Goal: Task Accomplishment & Management: Use online tool/utility

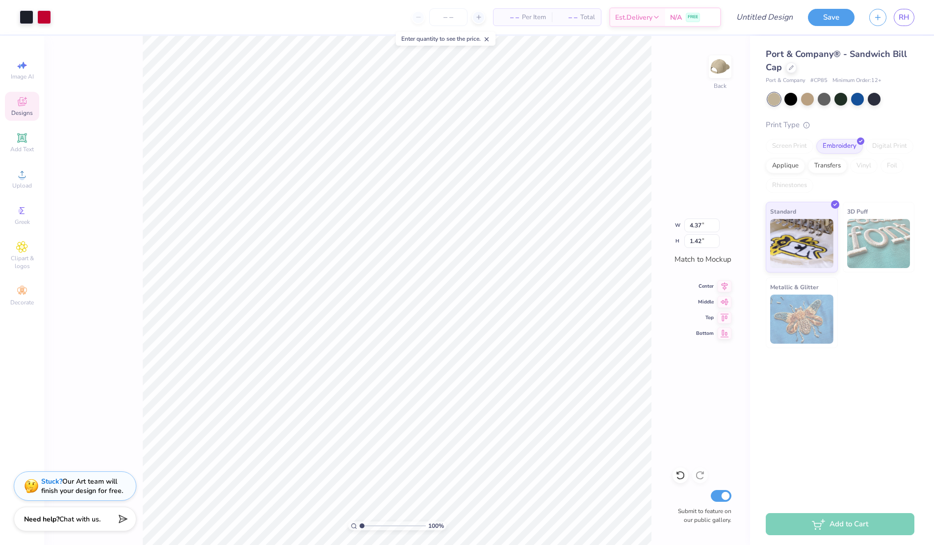
type input "0.65"
type input "0.93"
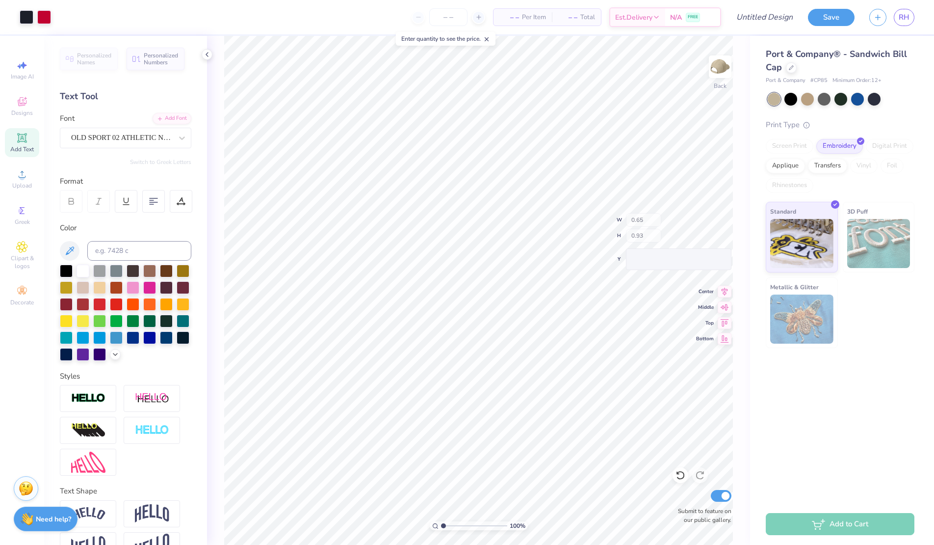
type input "0.84"
type input "1.04"
type input "0.65"
type input "0.93"
type input "0.16"
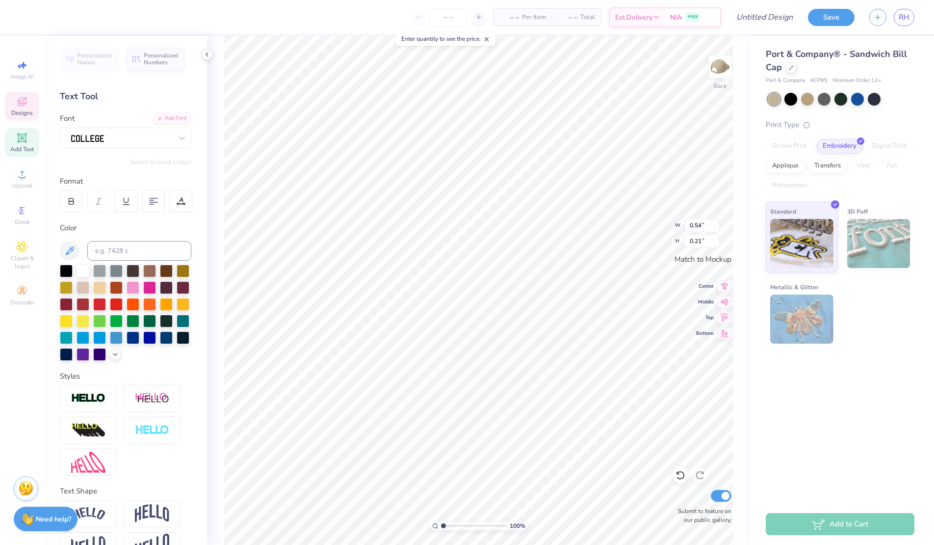
type textarea "1898"
click at [791, 68] on icon at bounding box center [791, 66] width 5 height 5
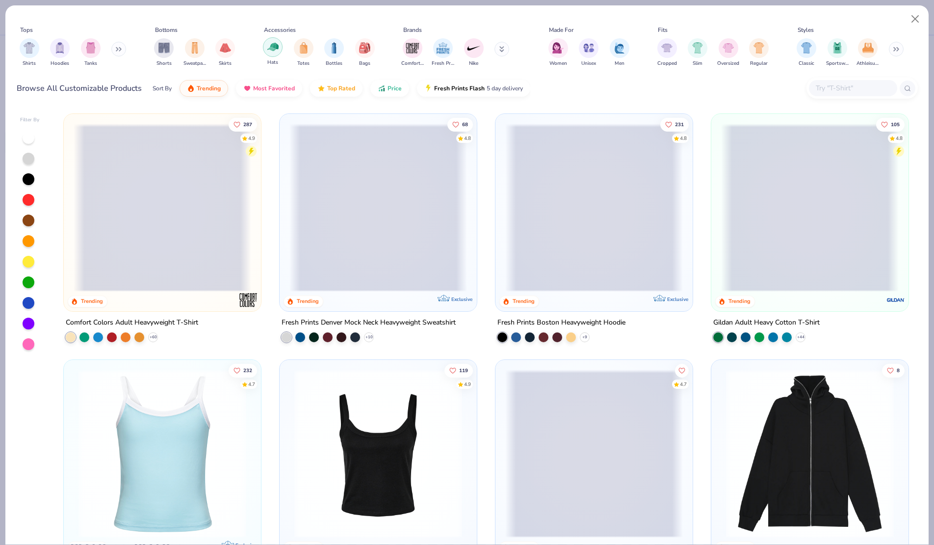
click at [272, 56] on div "filter for Hats" at bounding box center [273, 47] width 20 height 20
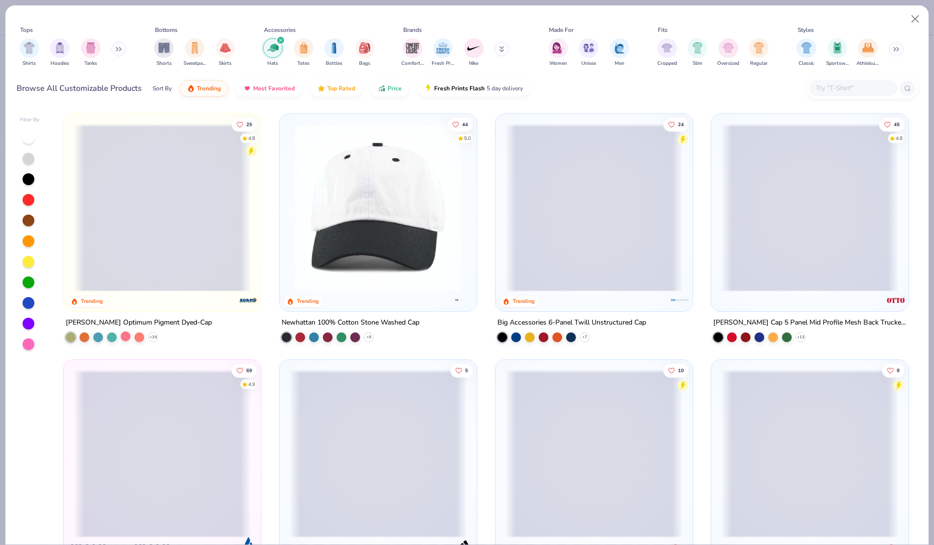
click at [125, 335] on div at bounding box center [126, 336] width 10 height 10
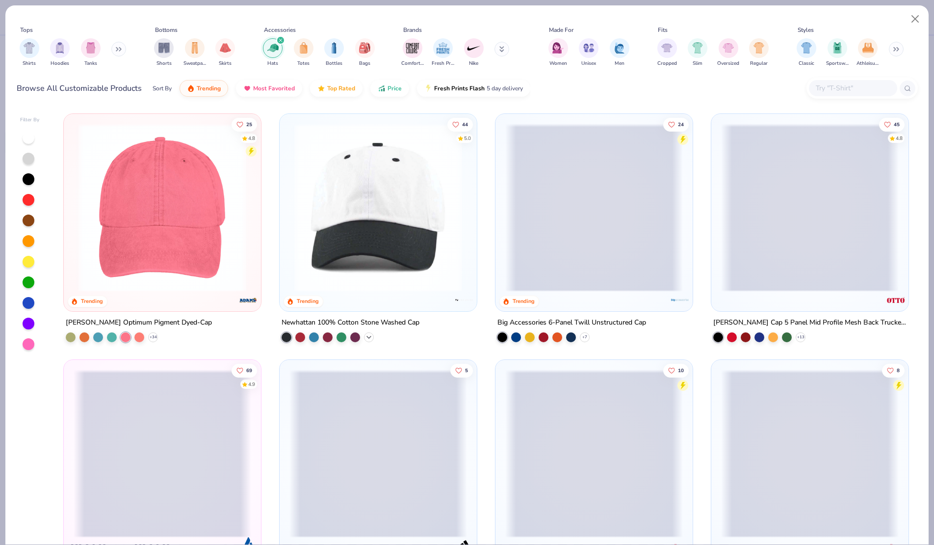
click at [371, 335] on icon at bounding box center [369, 337] width 8 height 8
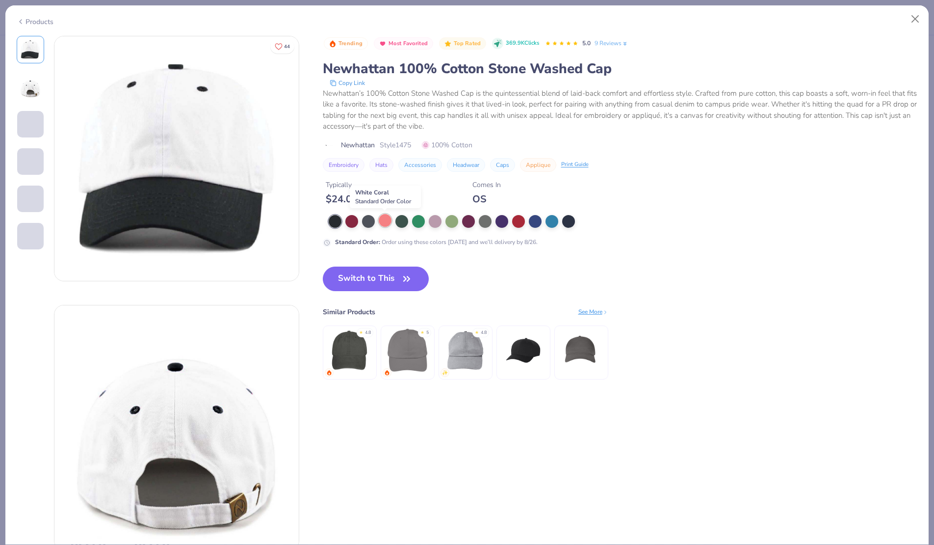
click at [385, 219] on div at bounding box center [385, 220] width 13 height 13
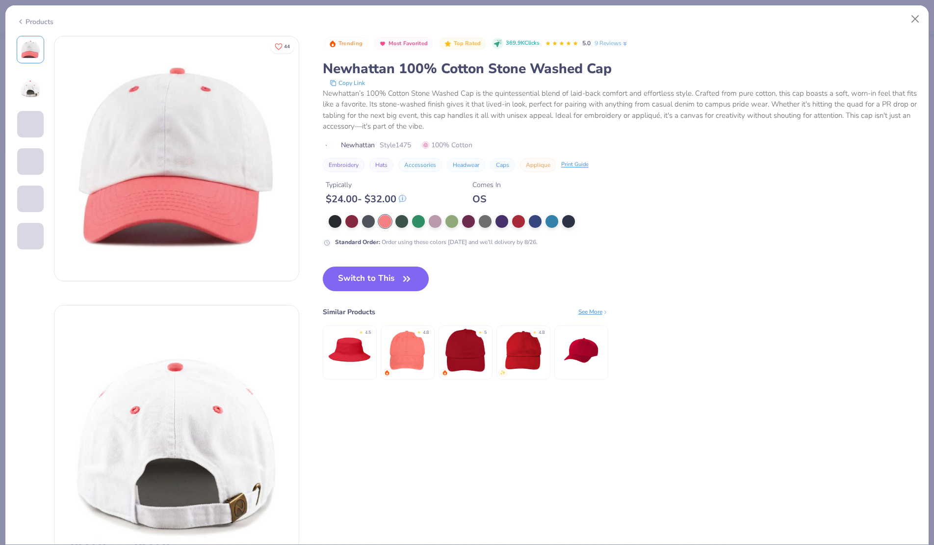
click at [39, 24] on div "Products" at bounding box center [35, 22] width 37 height 10
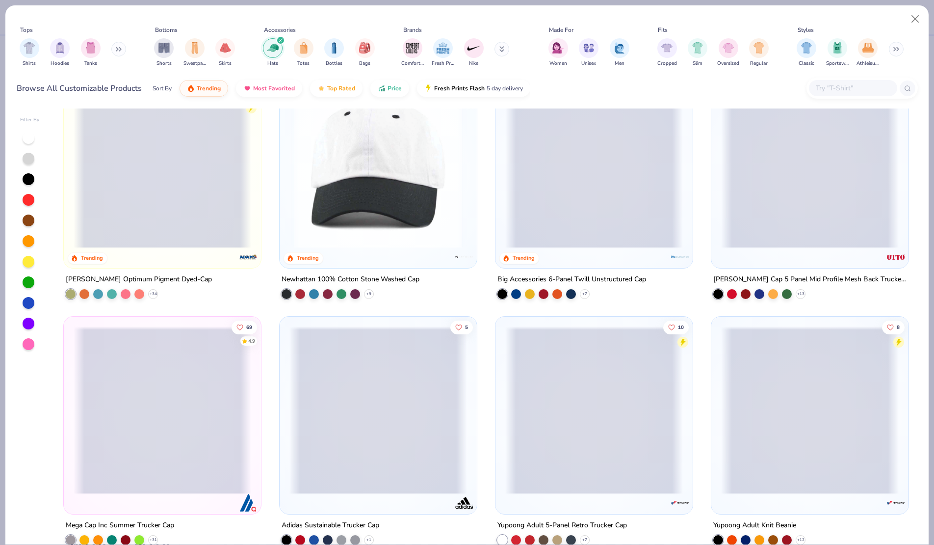
scroll to position [42, 0]
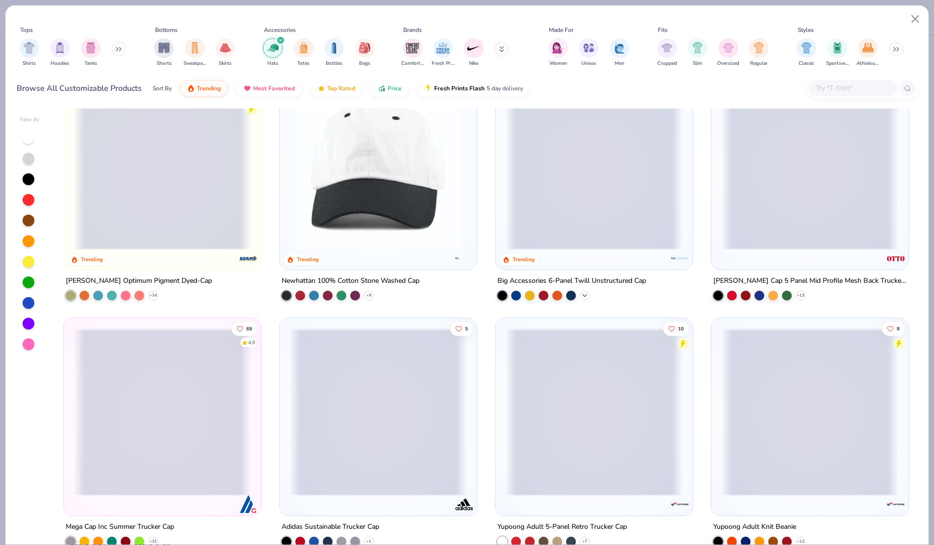
click at [586, 291] on icon at bounding box center [585, 295] width 8 height 8
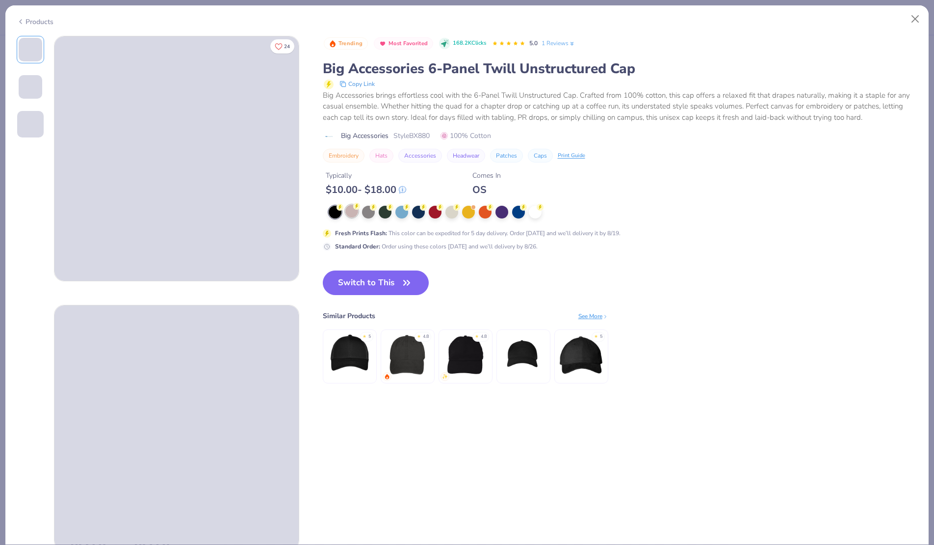
click at [348, 211] on div at bounding box center [351, 211] width 13 height 13
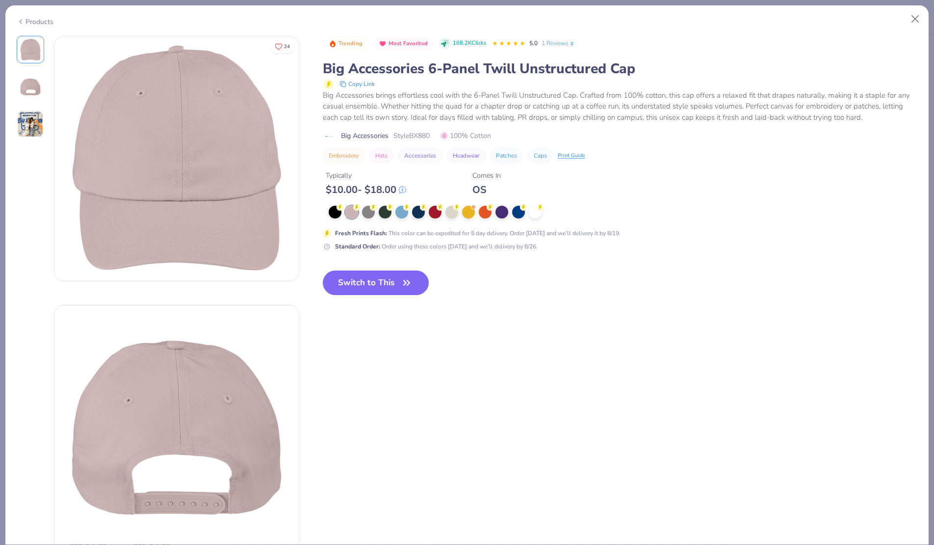
click at [43, 20] on div "Products" at bounding box center [35, 22] width 37 height 10
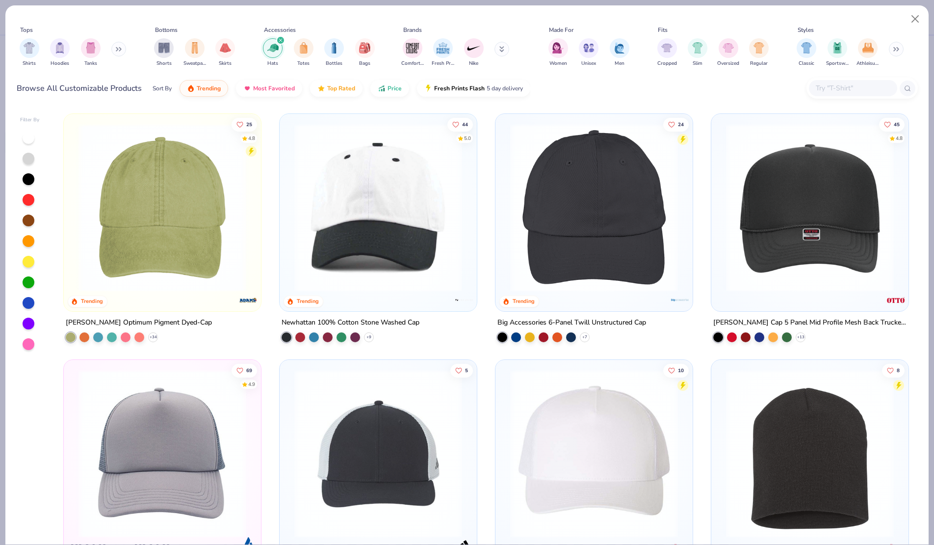
click at [795, 334] on div "+ 13" at bounding box center [759, 337] width 92 height 10
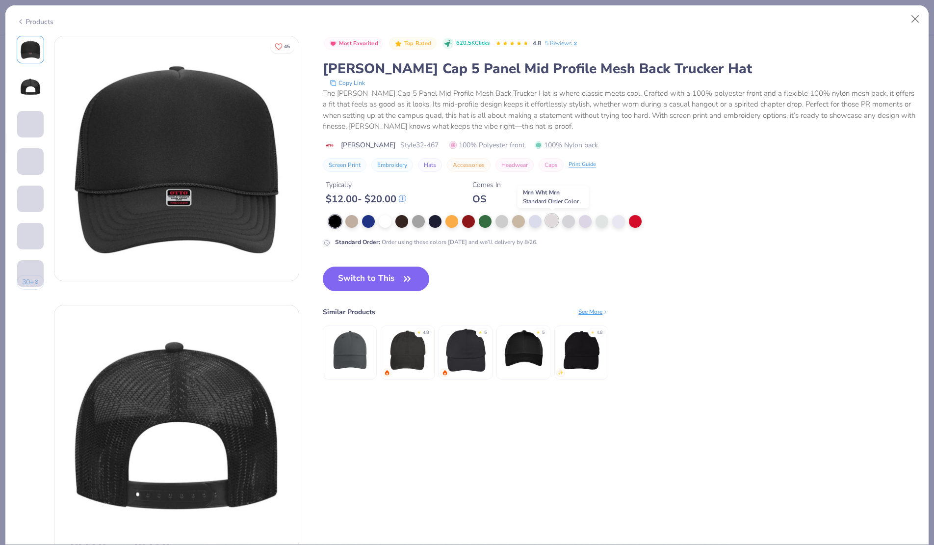
click at [554, 223] on div at bounding box center [552, 220] width 13 height 13
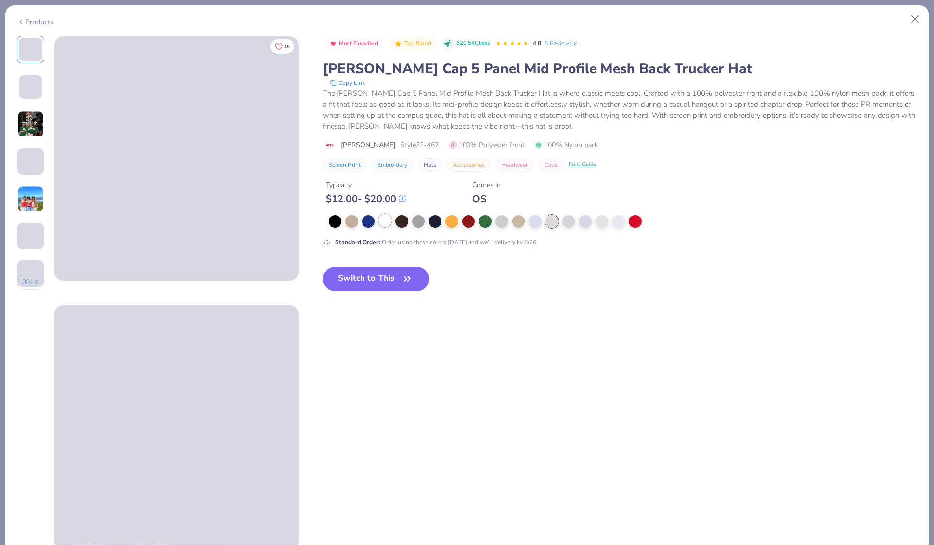
click at [386, 225] on div at bounding box center [385, 220] width 13 height 13
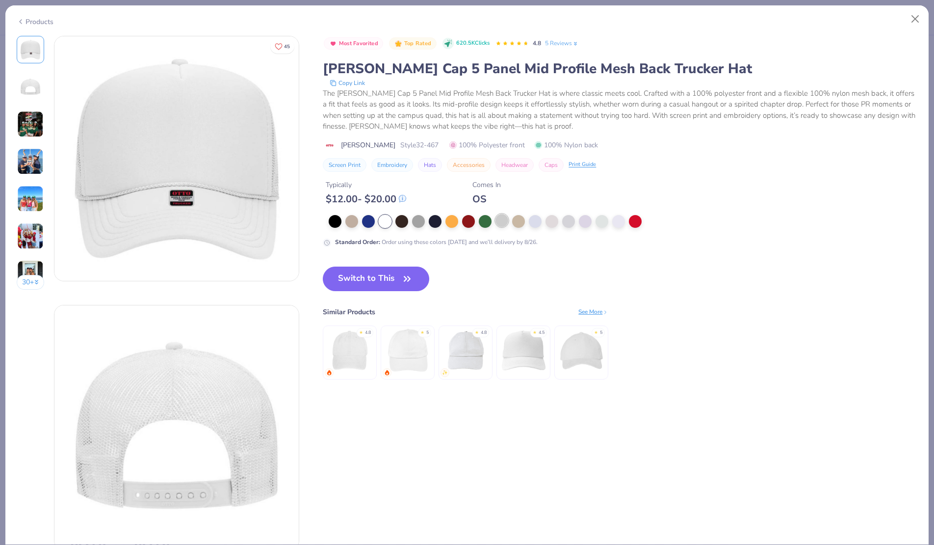
click at [505, 220] on div at bounding box center [502, 220] width 13 height 13
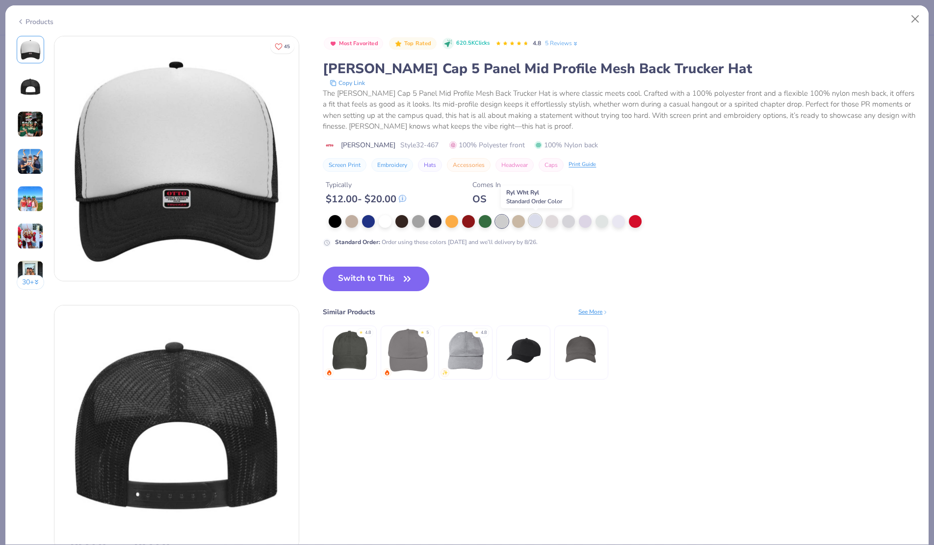
click at [537, 219] on div at bounding box center [535, 220] width 13 height 13
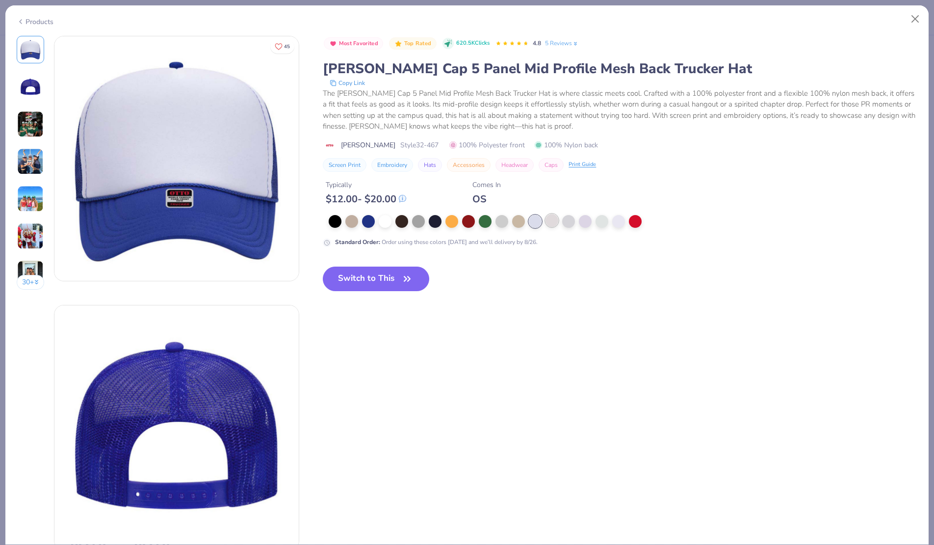
click at [555, 222] on div at bounding box center [552, 220] width 13 height 13
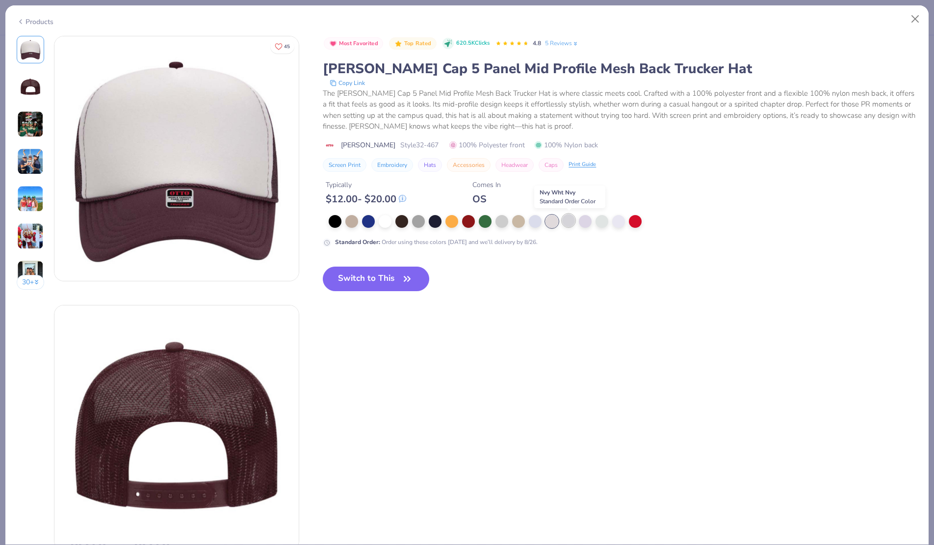
click at [573, 222] on div at bounding box center [568, 220] width 13 height 13
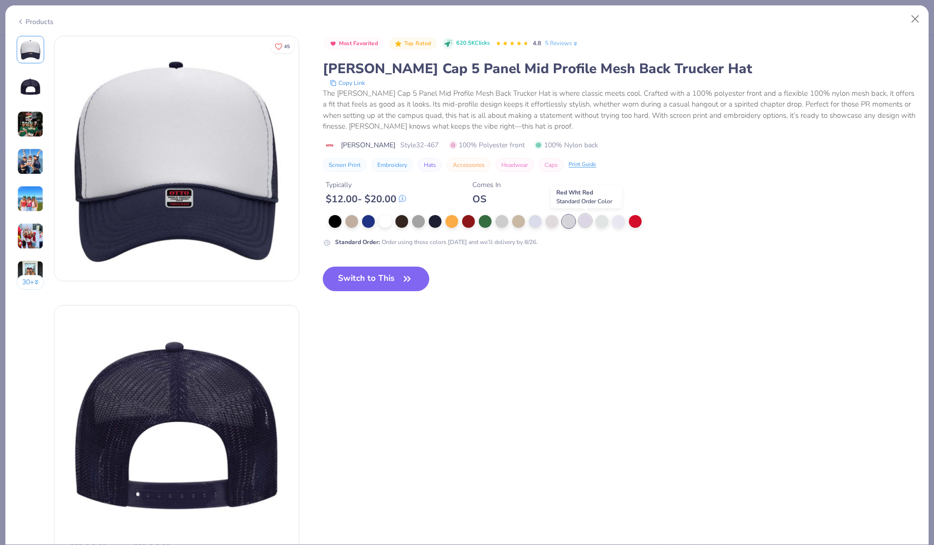
click at [587, 224] on div at bounding box center [585, 220] width 13 height 13
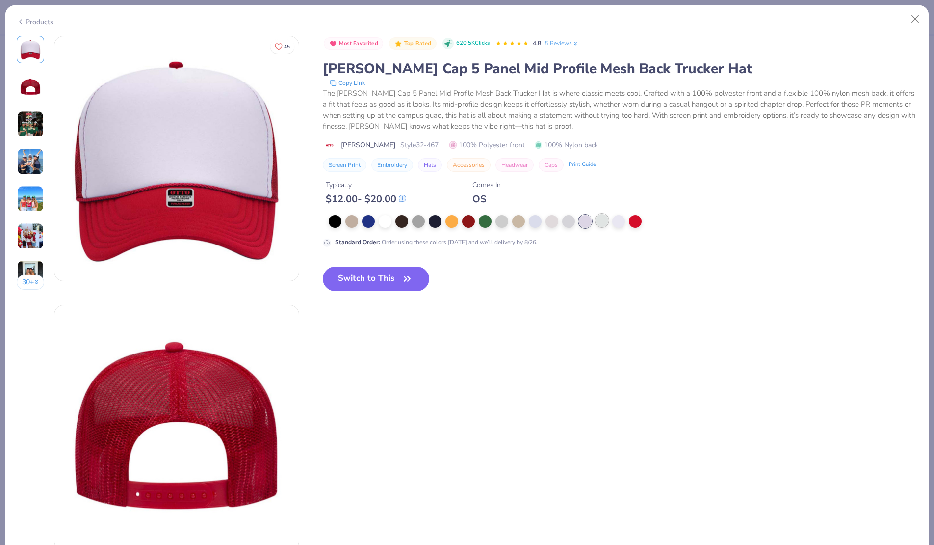
click at [598, 223] on div at bounding box center [602, 220] width 13 height 13
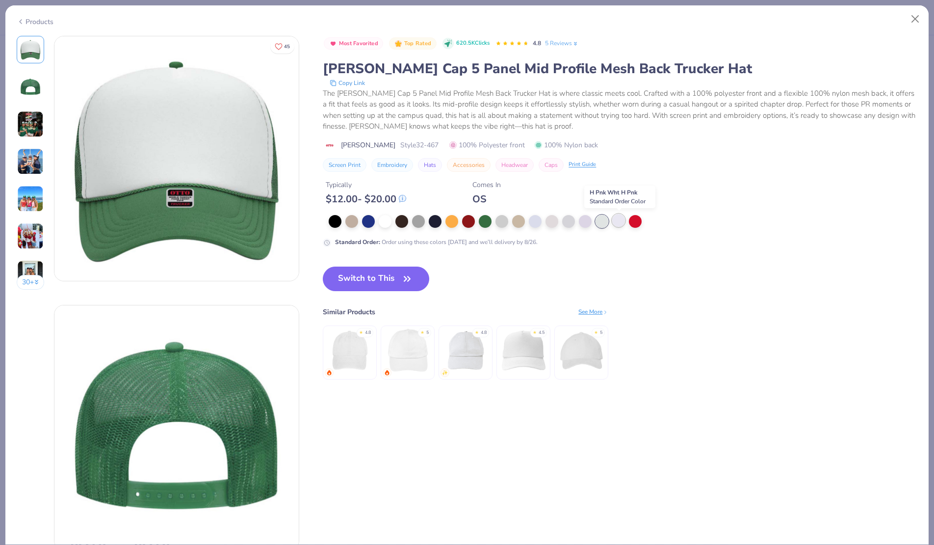
click at [615, 223] on div at bounding box center [618, 220] width 13 height 13
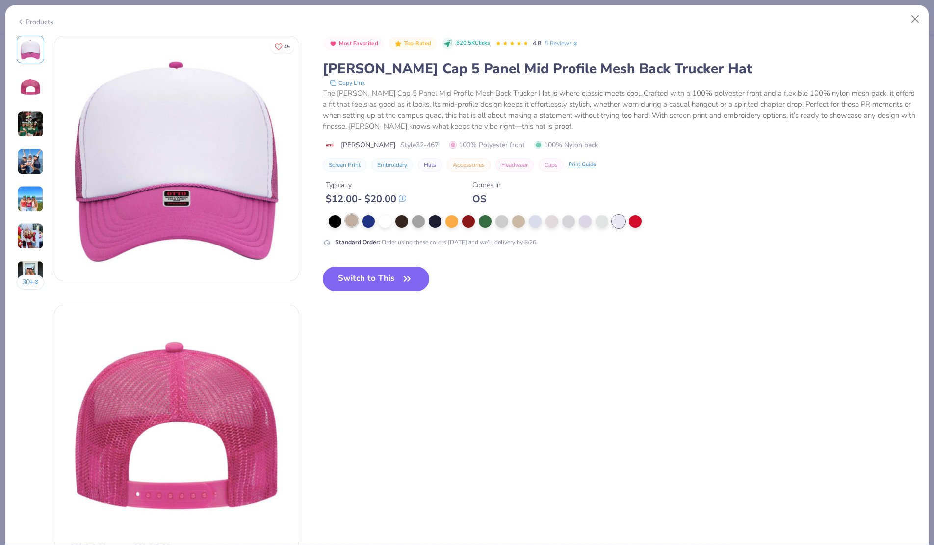
click at [351, 223] on div at bounding box center [351, 220] width 13 height 13
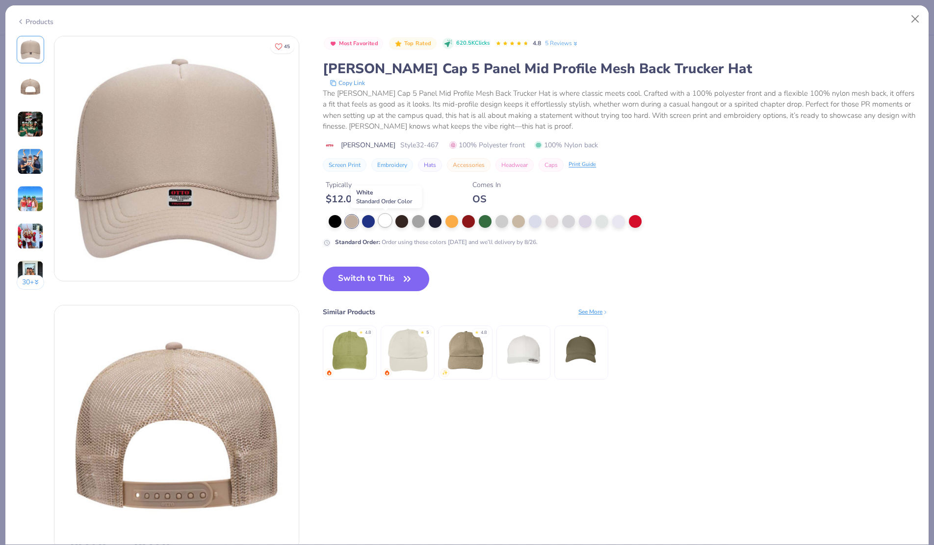
click at [386, 216] on div at bounding box center [385, 220] width 13 height 13
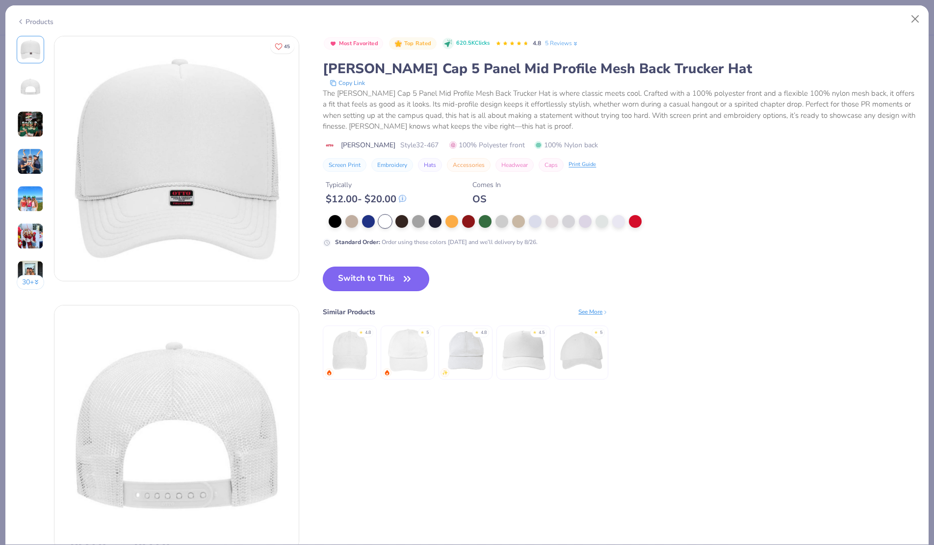
click at [371, 282] on button "Switch to This" at bounding box center [376, 278] width 106 height 25
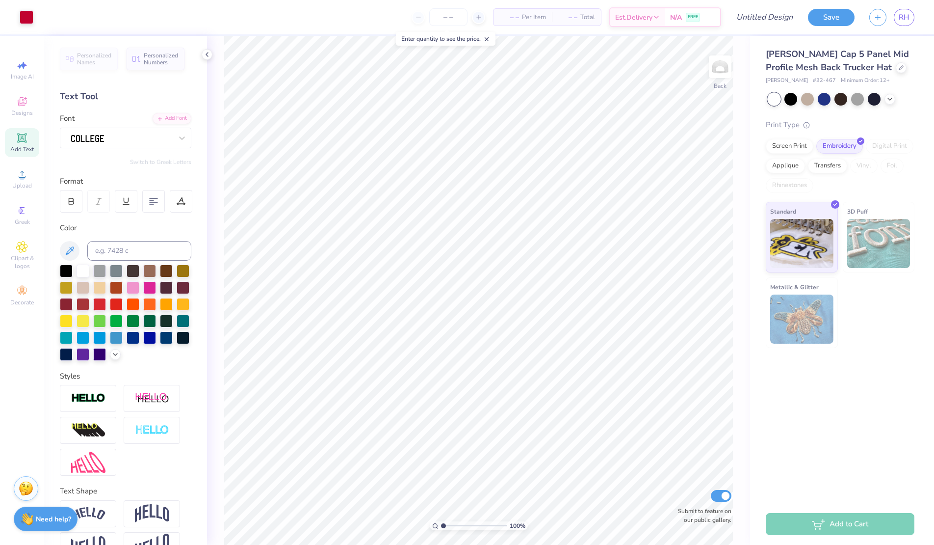
click at [18, 136] on icon at bounding box center [21, 137] width 9 height 9
type textarea "ZETA"
click at [125, 129] on div "Super Dream" at bounding box center [125, 138] width 131 height 21
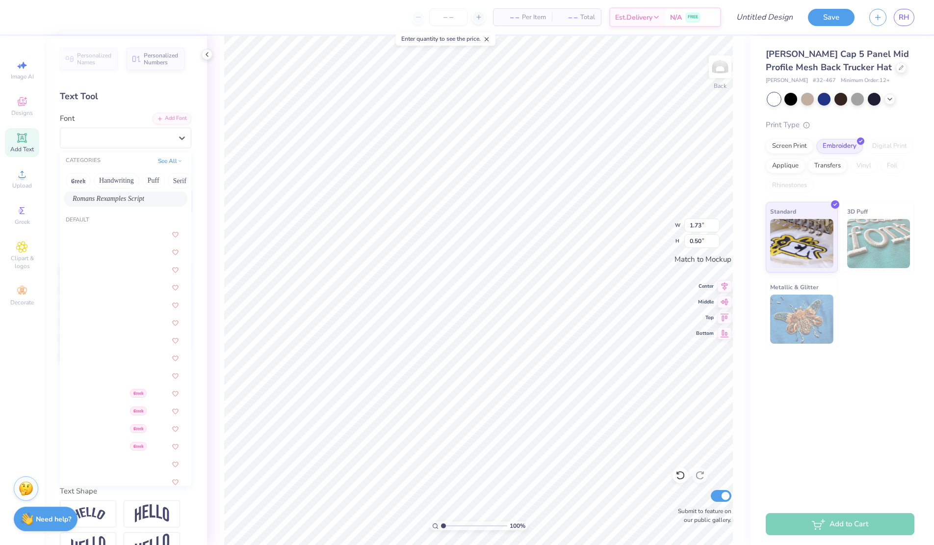
scroll to position [35, 0]
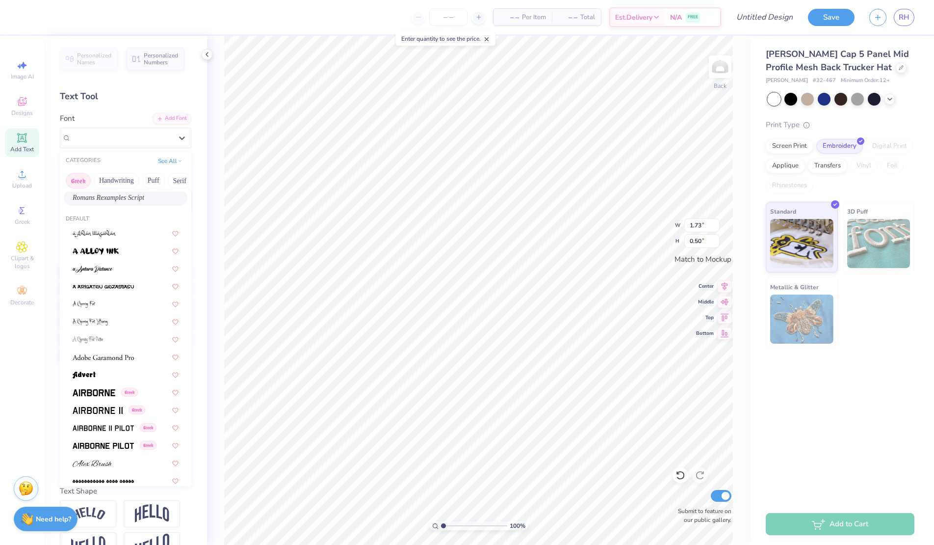
click at [81, 180] on button "Greek" at bounding box center [78, 181] width 25 height 16
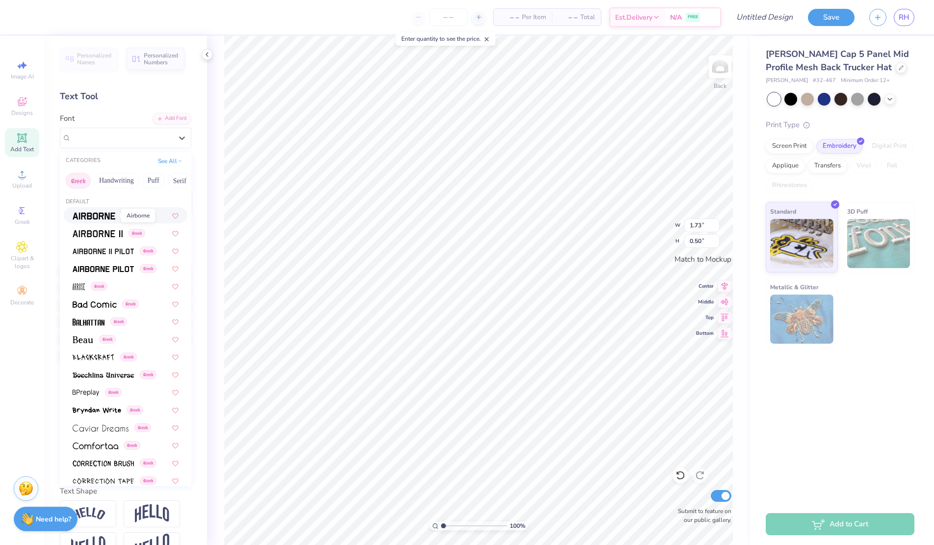
click at [86, 215] on img at bounding box center [94, 215] width 43 height 7
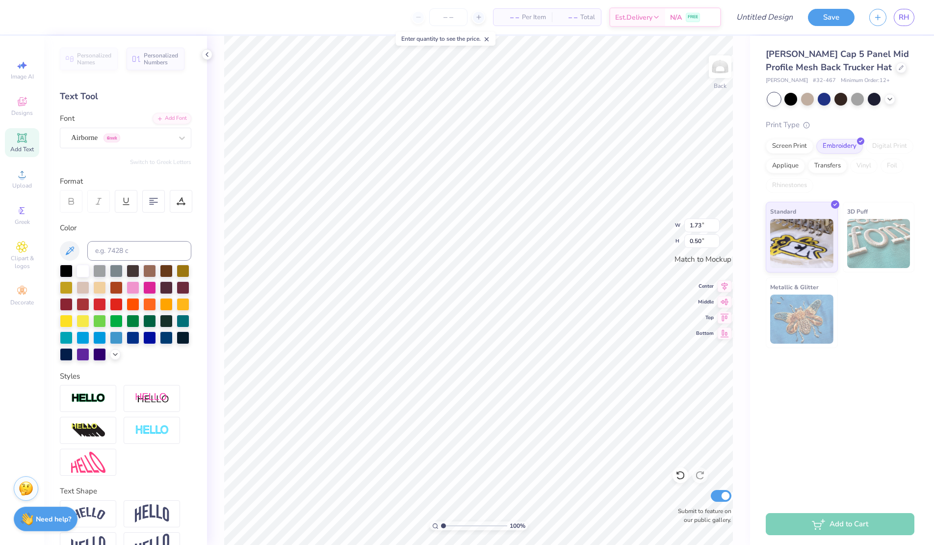
click at [90, 126] on div "Font Airborne Greek" at bounding box center [125, 130] width 131 height 35
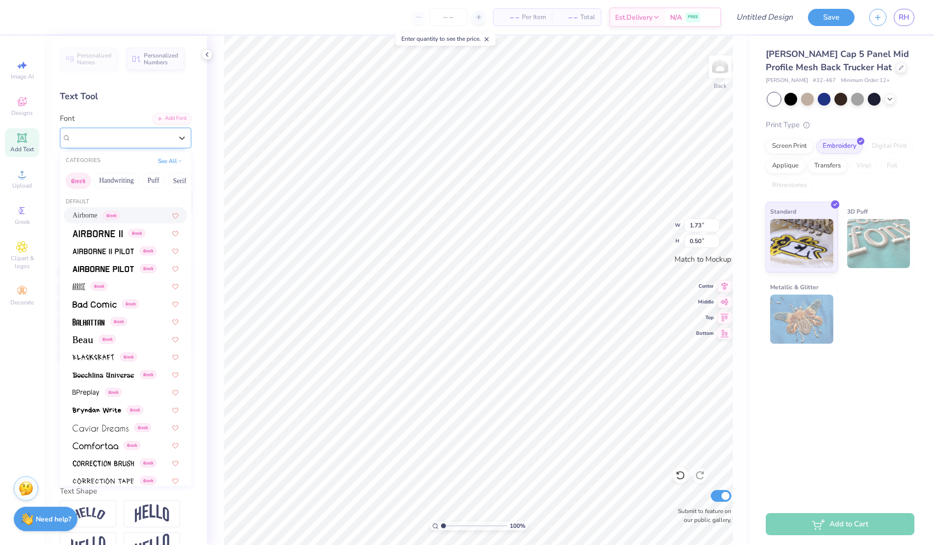
click at [89, 134] on div "Airborne Greek" at bounding box center [121, 137] width 103 height 15
click at [90, 324] on img at bounding box center [89, 321] width 32 height 7
click at [139, 137] on div "Balhattan Greek" at bounding box center [121, 137] width 103 height 15
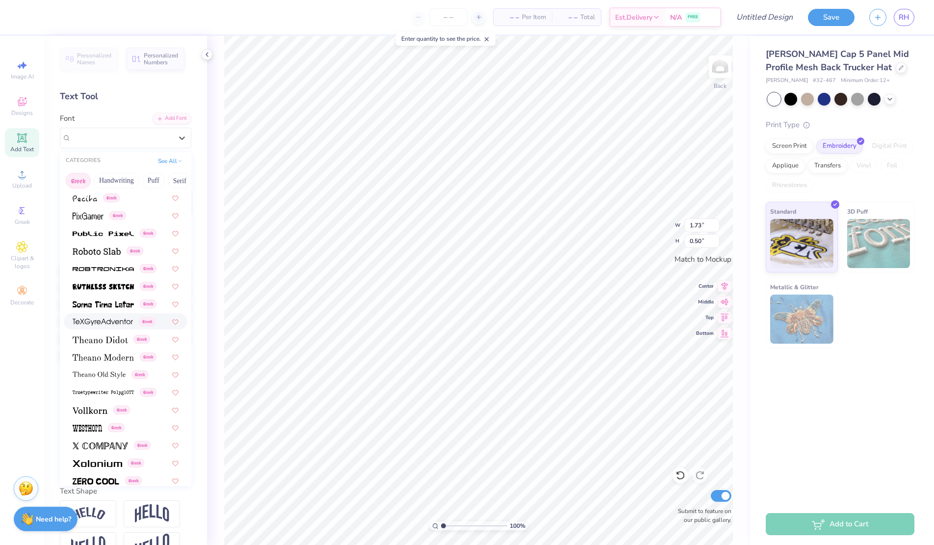
scroll to position [588, 0]
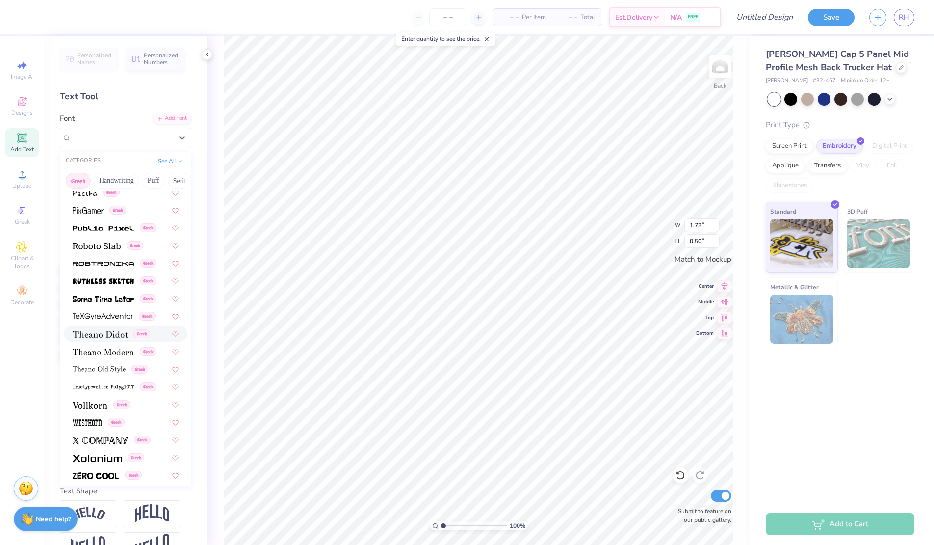
click at [94, 338] on span at bounding box center [100, 333] width 55 height 10
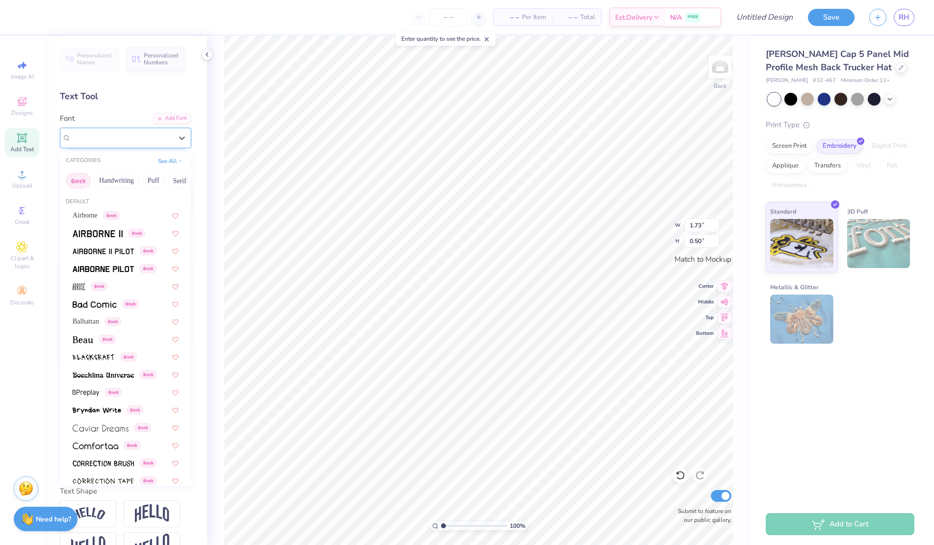
click at [104, 143] on div at bounding box center [121, 137] width 101 height 13
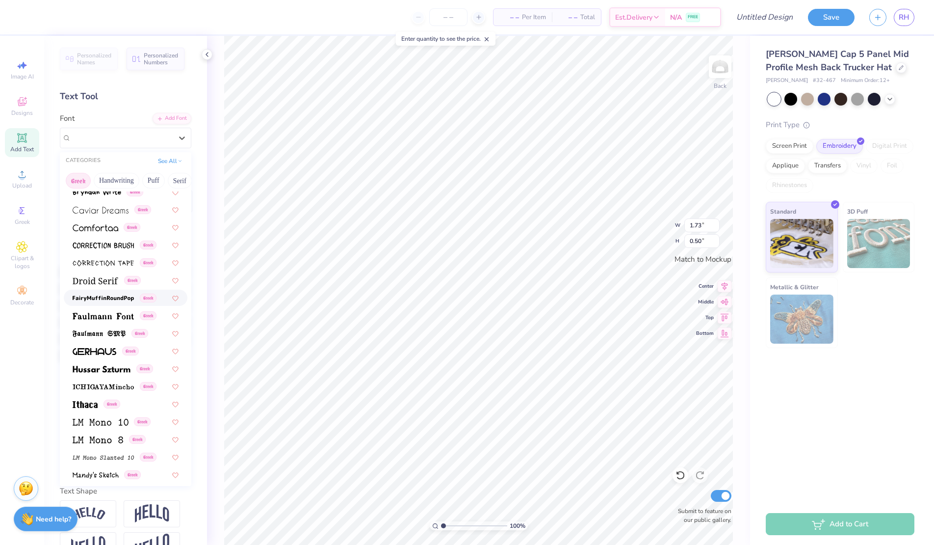
scroll to position [222, 0]
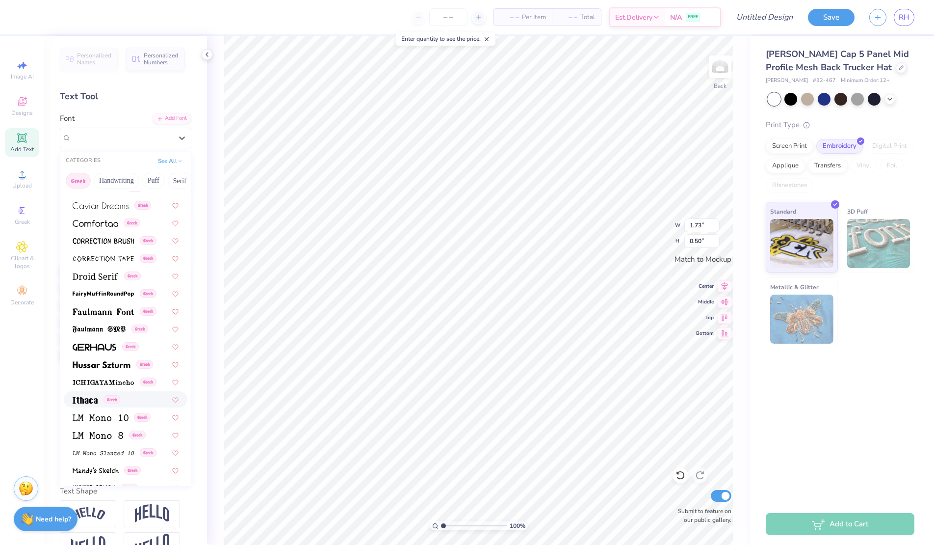
click at [87, 400] on img at bounding box center [85, 399] width 25 height 7
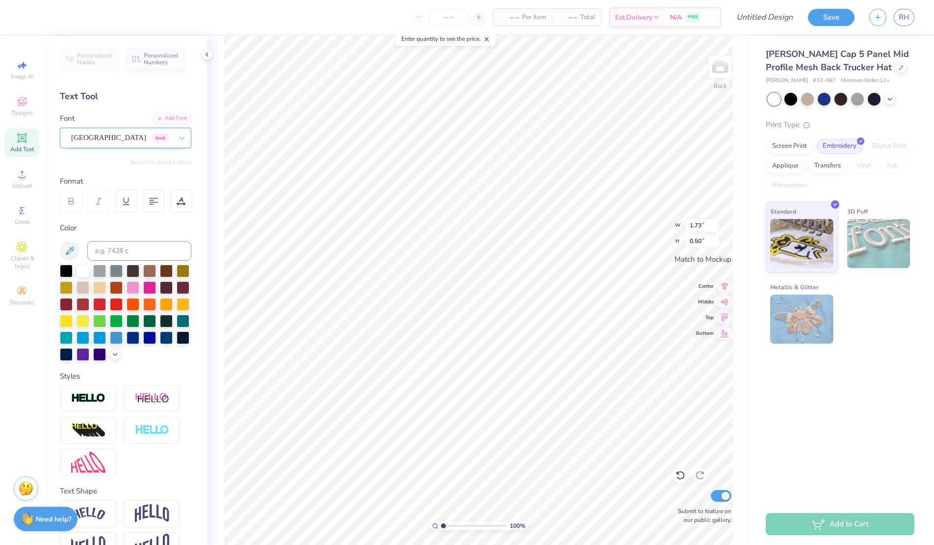
click at [126, 138] on div "Ithaca Greek" at bounding box center [121, 137] width 103 height 15
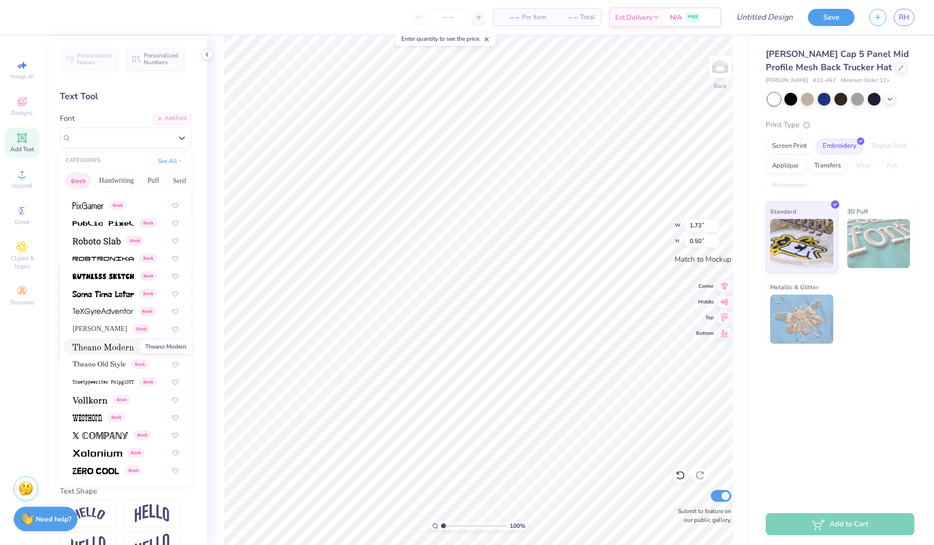
scroll to position [26, 0]
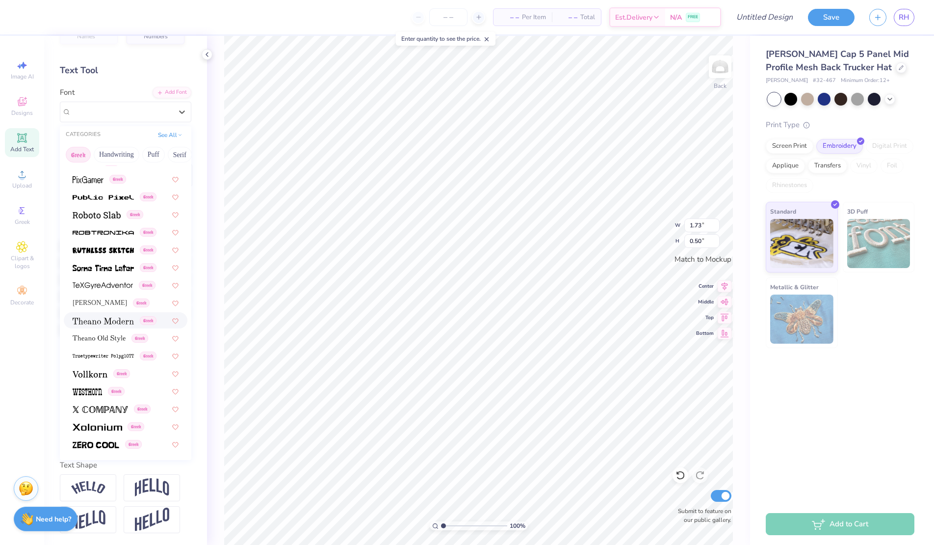
click at [100, 324] on span at bounding box center [103, 320] width 61 height 10
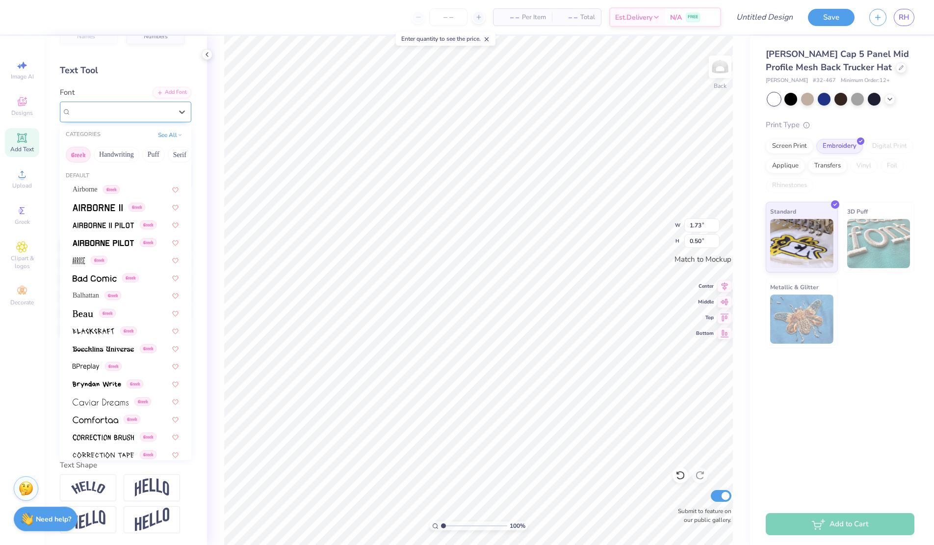
click at [107, 103] on div "Theano Modern Greek" at bounding box center [125, 112] width 131 height 21
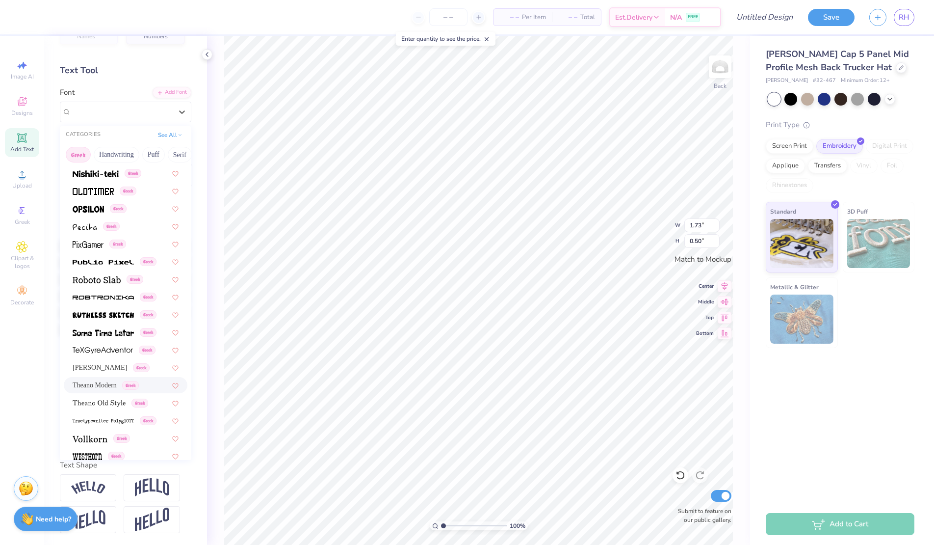
scroll to position [593, 0]
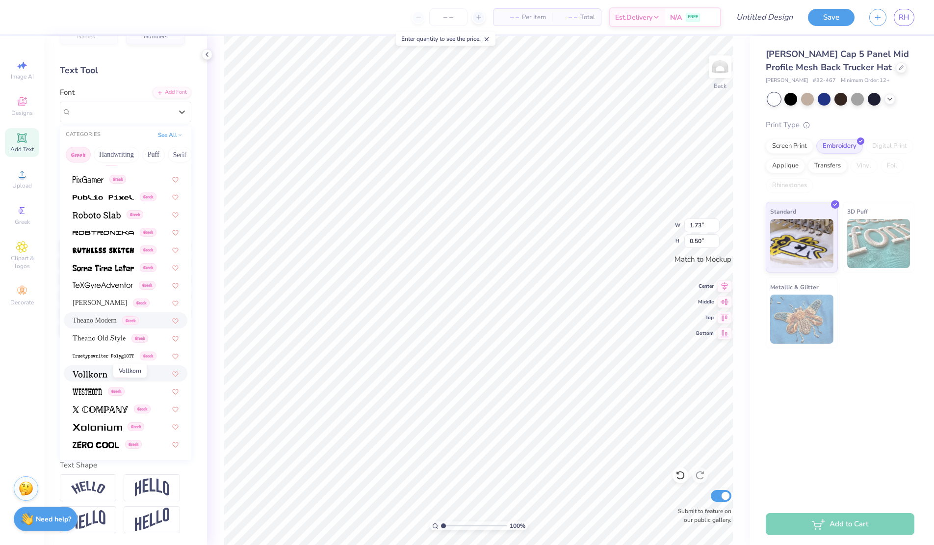
click at [93, 369] on span at bounding box center [90, 373] width 35 height 10
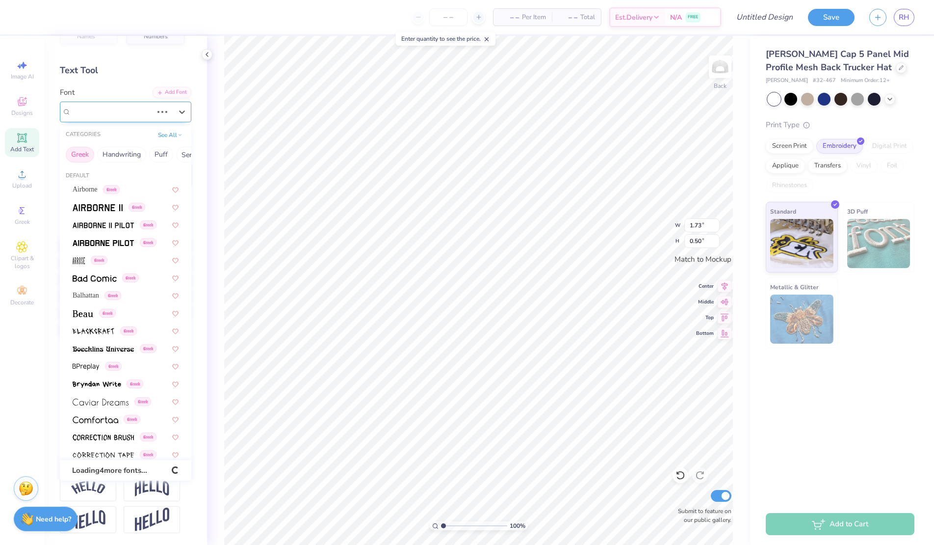
click at [101, 115] on div "Theano Modern Greek" at bounding box center [111, 111] width 83 height 15
click at [125, 153] on button "Bold" at bounding box center [124, 155] width 25 height 16
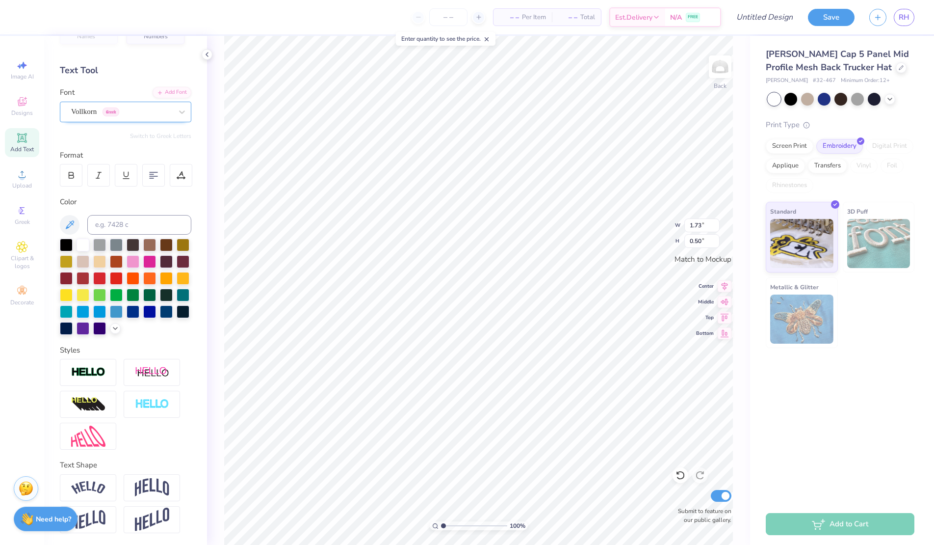
click at [88, 107] on div "Vollkorn Greek" at bounding box center [121, 111] width 103 height 15
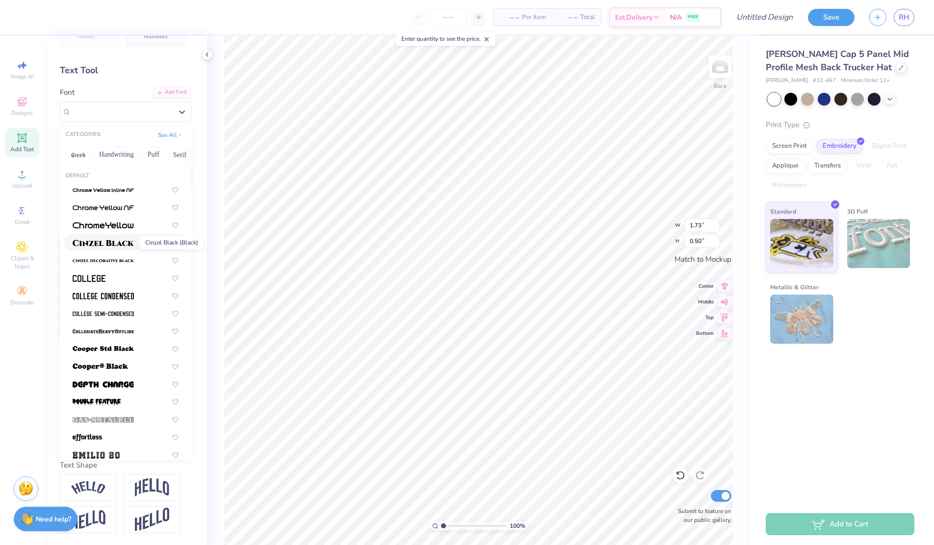
click at [110, 243] on img at bounding box center [103, 242] width 61 height 7
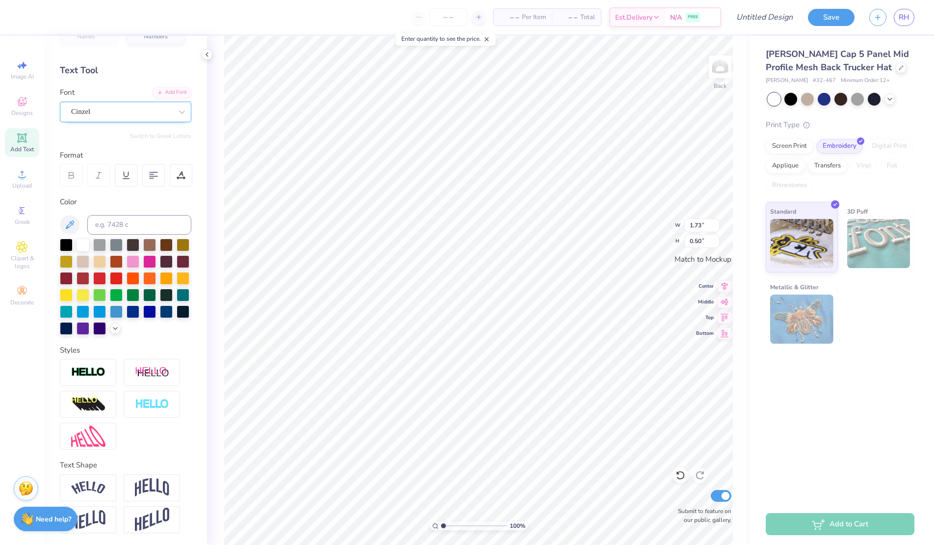
click at [97, 113] on div "Cinzel" at bounding box center [121, 111] width 103 height 15
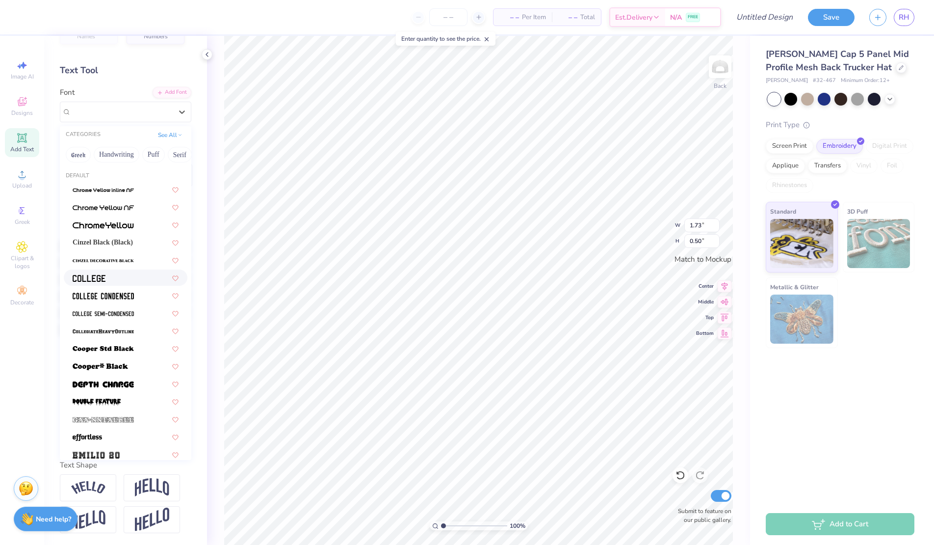
click at [107, 282] on div at bounding box center [126, 277] width 106 height 10
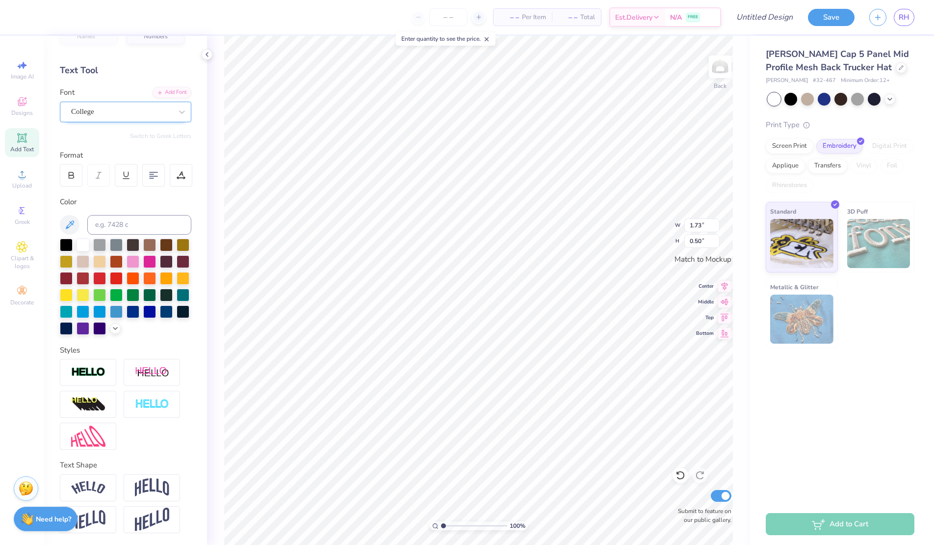
click at [102, 118] on div "College" at bounding box center [121, 111] width 103 height 15
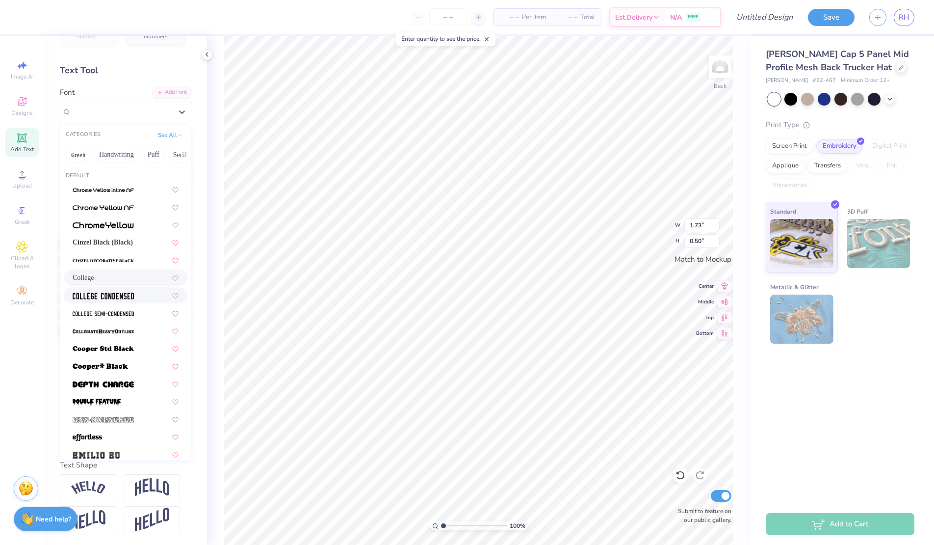
click at [108, 298] on img at bounding box center [103, 295] width 61 height 7
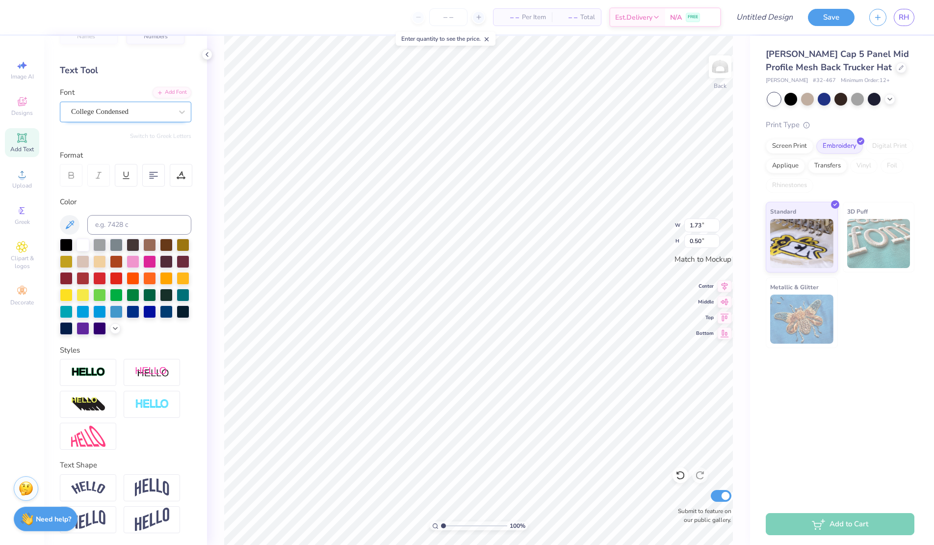
click at [135, 113] on div "College Condensed" at bounding box center [121, 111] width 103 height 15
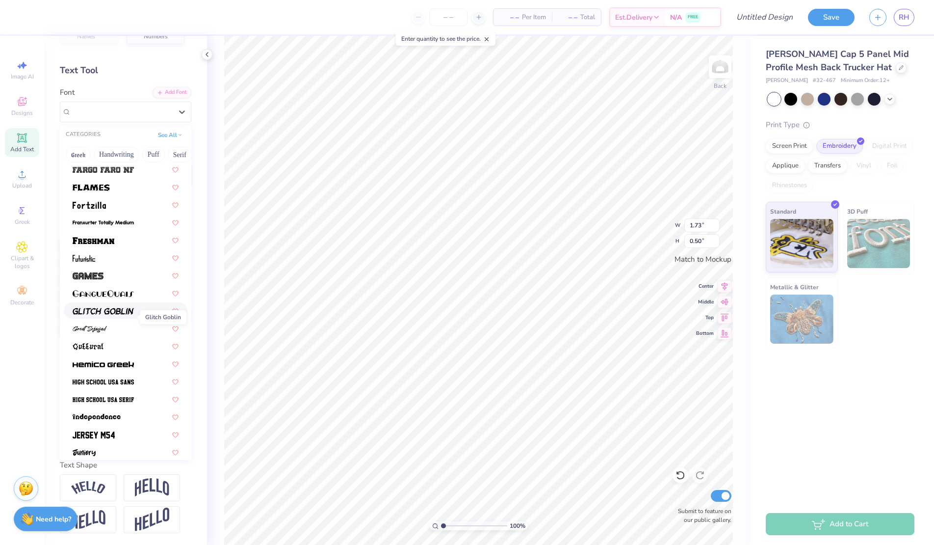
scroll to position [327, 0]
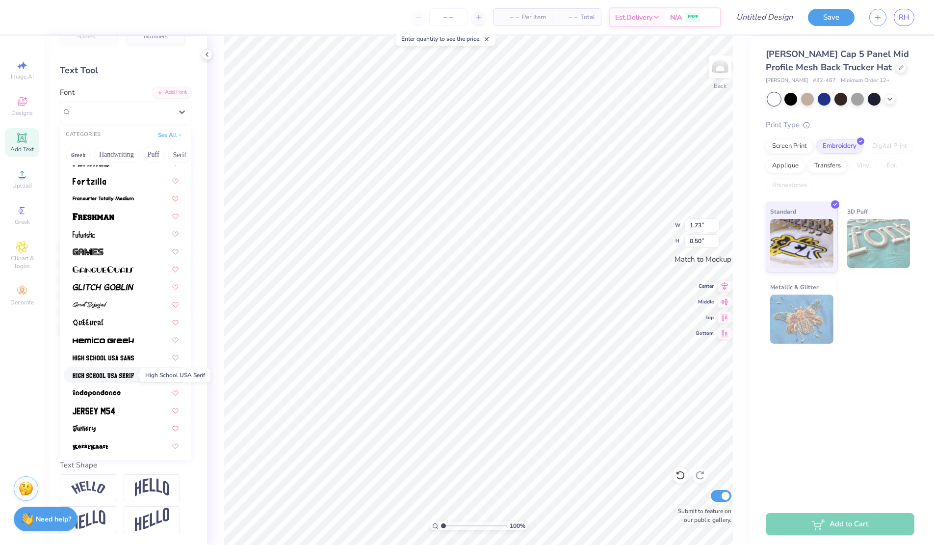
click at [102, 374] on img at bounding box center [103, 375] width 61 height 7
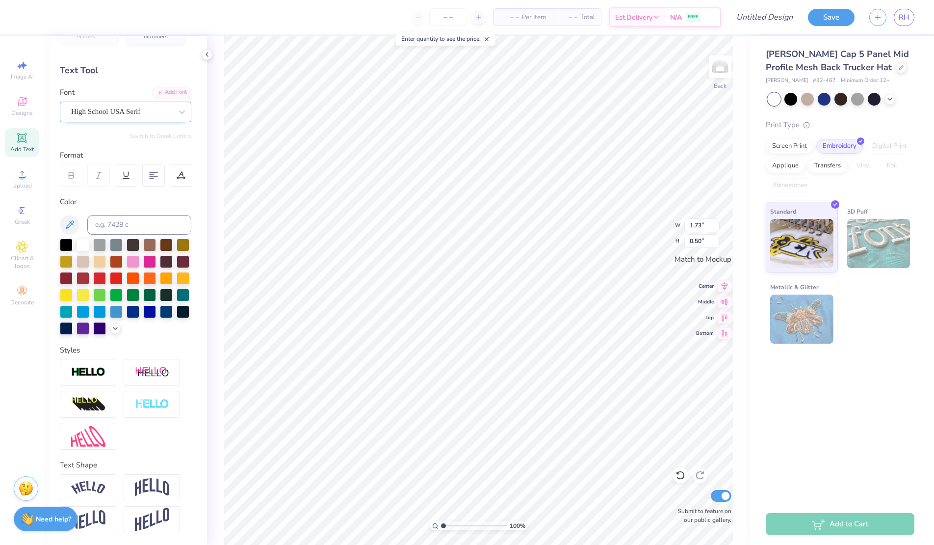
click at [153, 106] on div "High School USA Serif" at bounding box center [121, 111] width 103 height 15
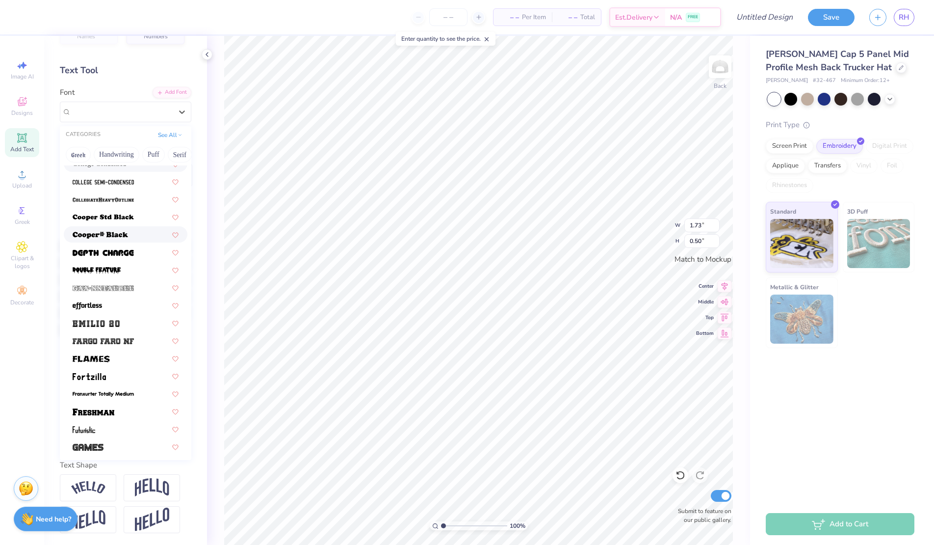
scroll to position [138, 0]
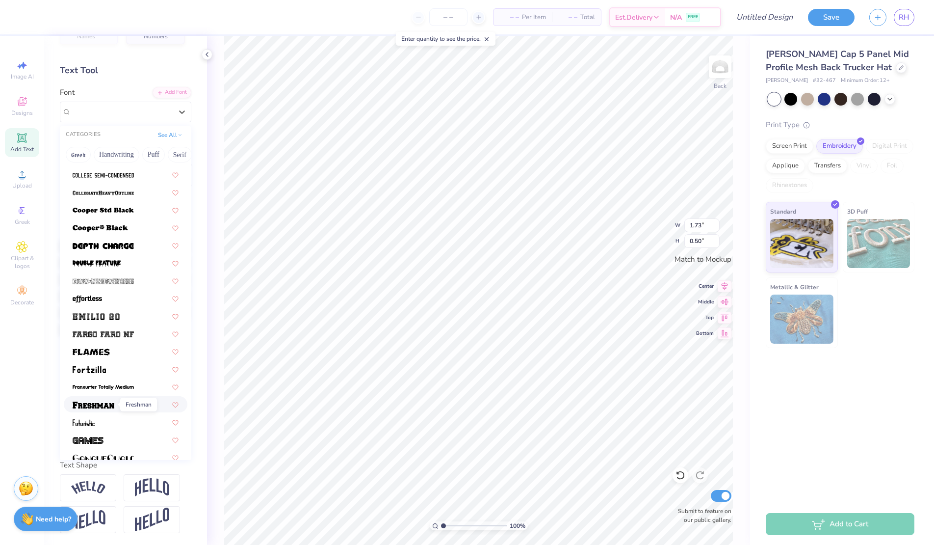
click at [101, 407] on img at bounding box center [94, 404] width 42 height 7
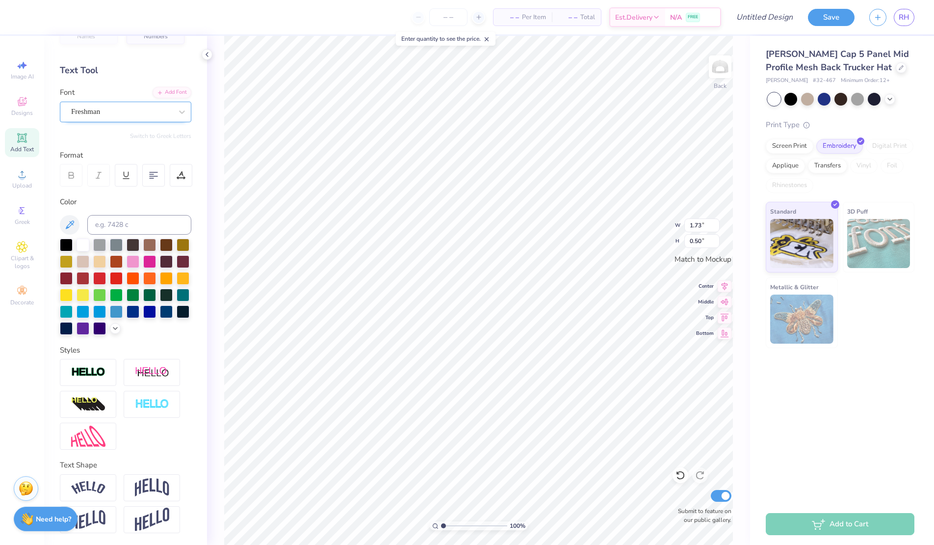
click at [117, 108] on div "Freshman" at bounding box center [121, 111] width 103 height 15
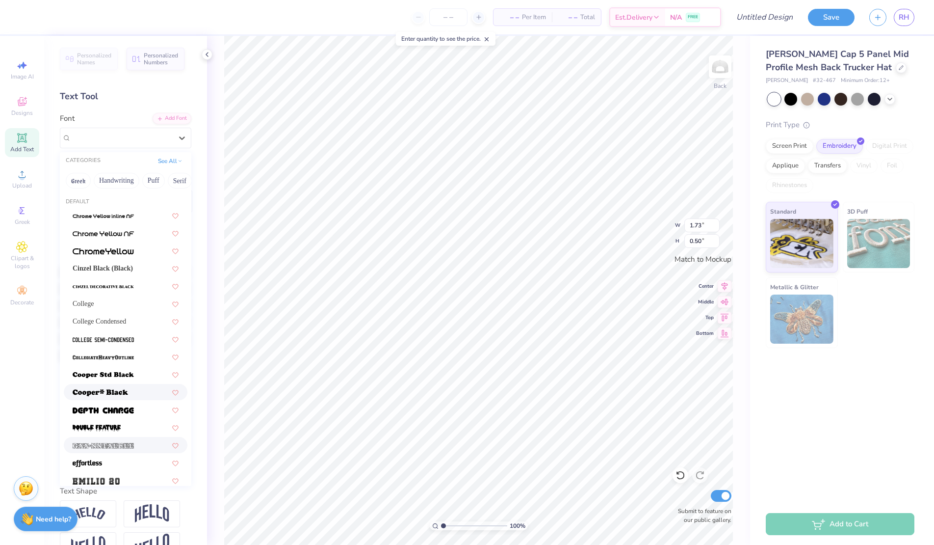
scroll to position [1, 0]
click at [119, 315] on div "College Condensed" at bounding box center [126, 320] width 106 height 10
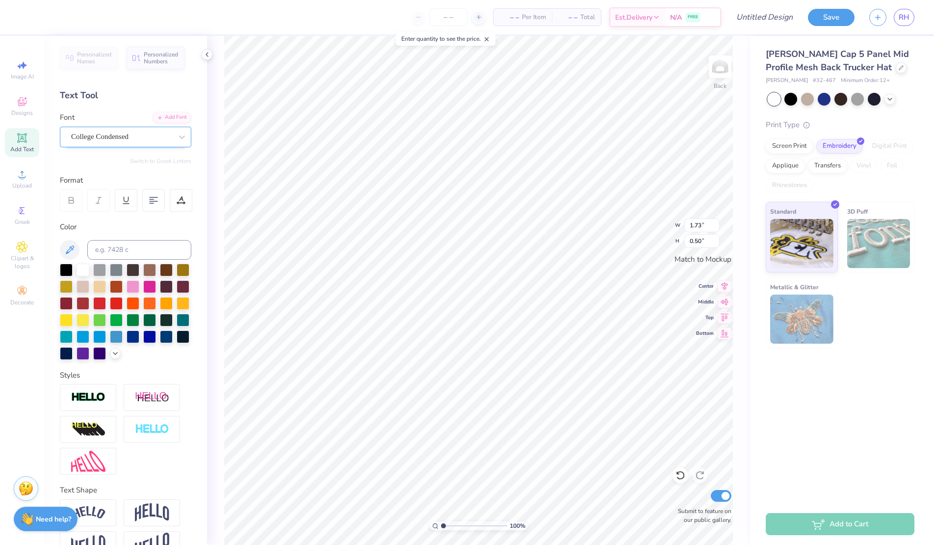
click at [125, 142] on div at bounding box center [121, 136] width 101 height 13
type input "2.63"
type input "1.00"
type input "4.31"
type input "1.63"
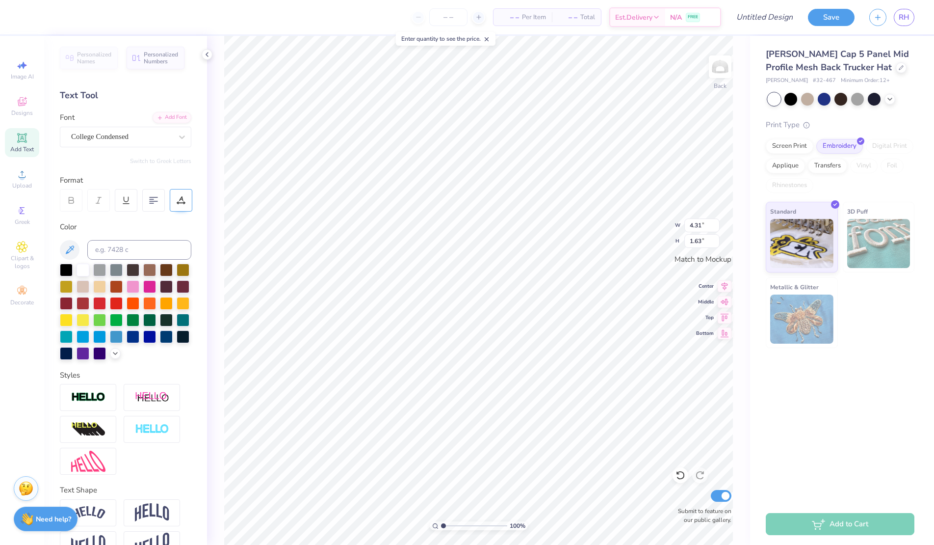
click at [188, 198] on div at bounding box center [181, 200] width 23 height 23
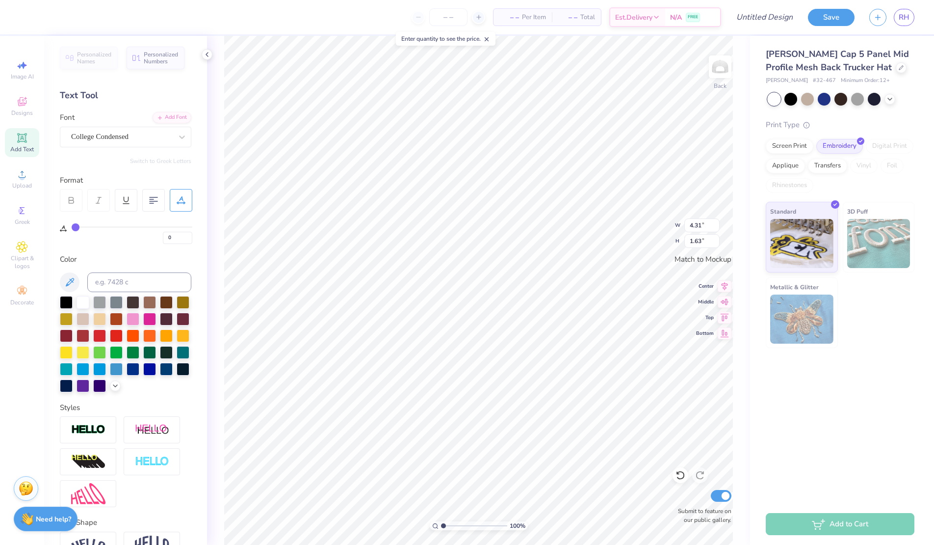
type input "1"
type input "2"
type input "3"
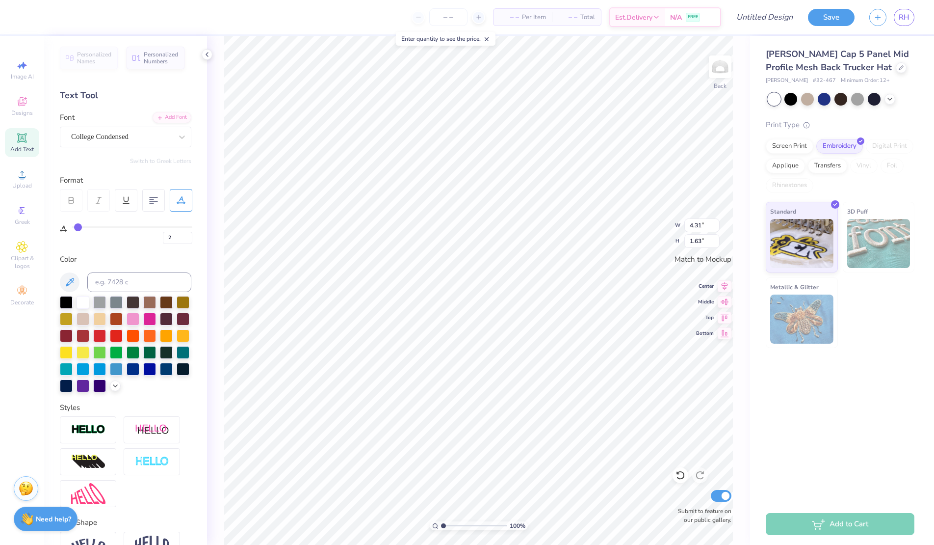
type input "3"
type input "4"
type input "5"
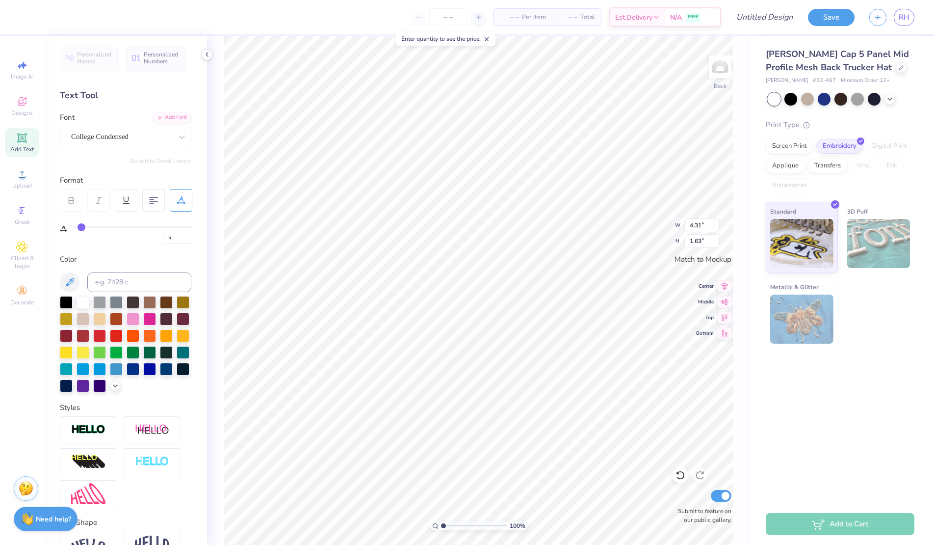
type input "4"
type input "5"
type input "6"
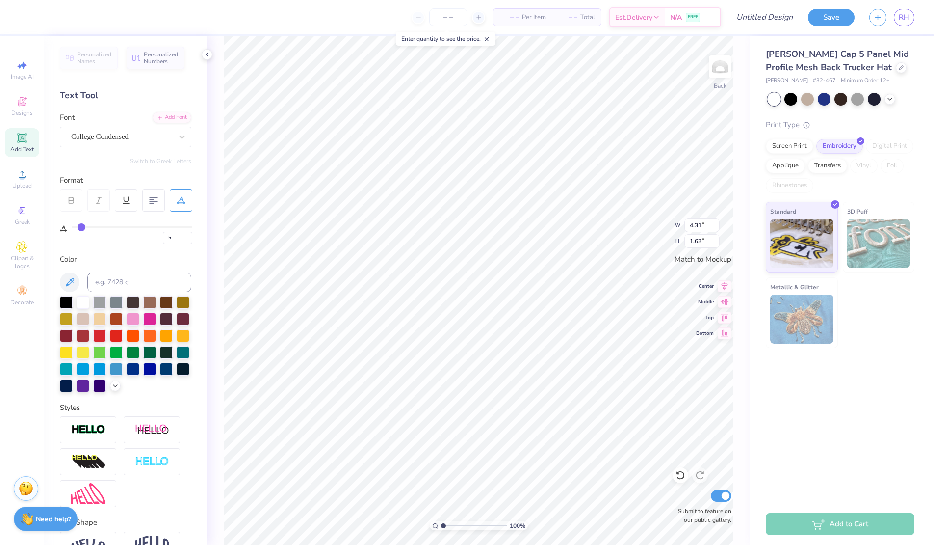
type input "6"
drag, startPoint x: 74, startPoint y: 226, endPoint x: 81, endPoint y: 227, distance: 7.4
type input "6"
click at [81, 227] on input "range" at bounding box center [132, 226] width 121 height 1
type input "4.74"
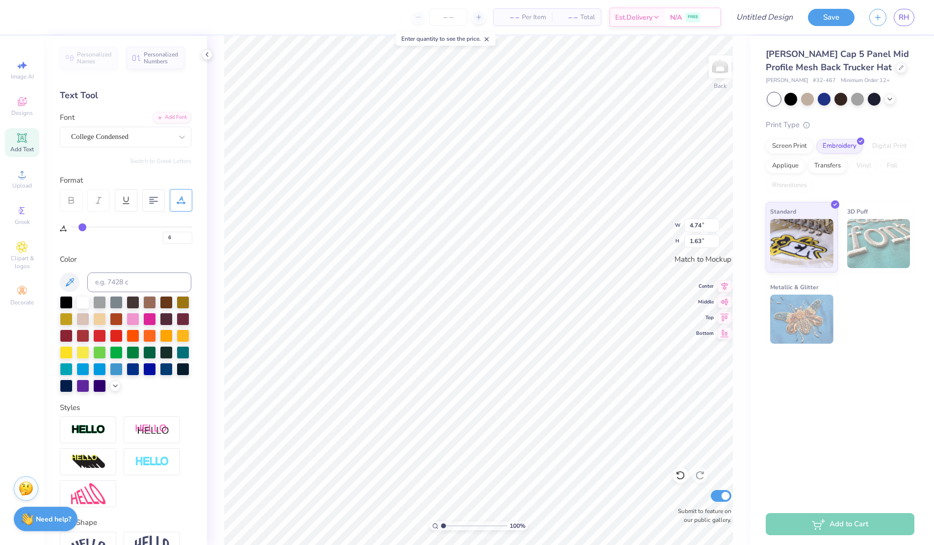
type input "4"
click at [79, 227] on input "range" at bounding box center [132, 226] width 121 height 1
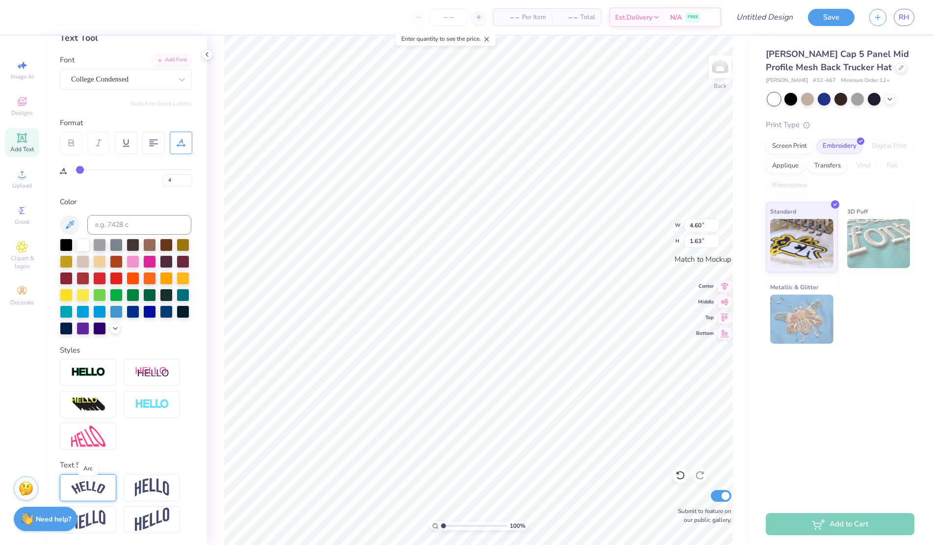
click at [100, 488] on img at bounding box center [88, 487] width 34 height 13
type input "4.96"
type input "1.77"
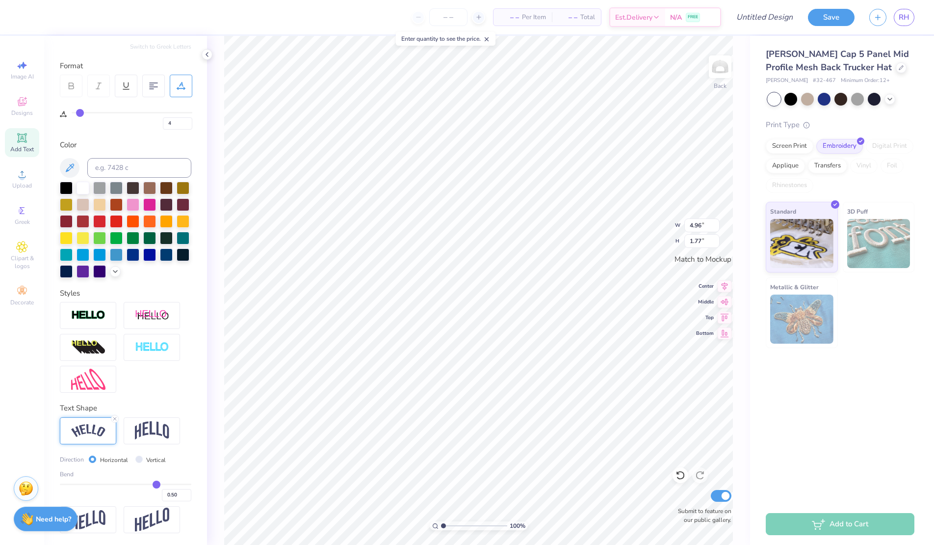
type input "0.53"
type input "0.52"
type input "0.51"
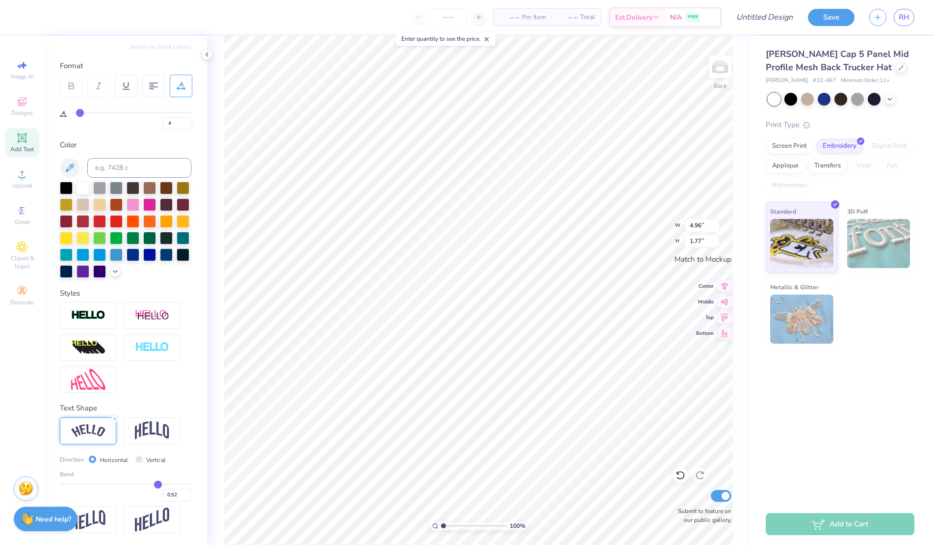
type input "0.51"
type input "0.5"
type input "0.50"
type input "0.49"
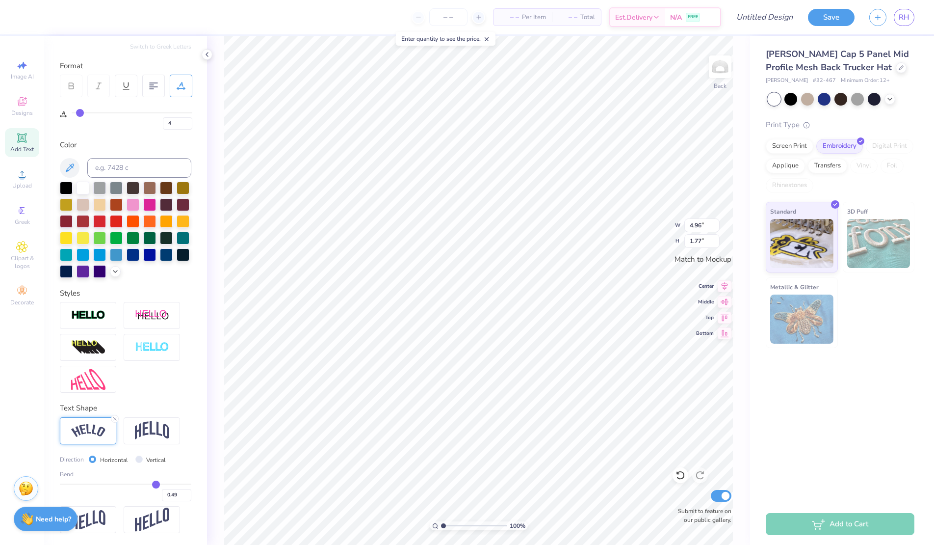
type input "0.48"
type input "0.47"
type input "0.46"
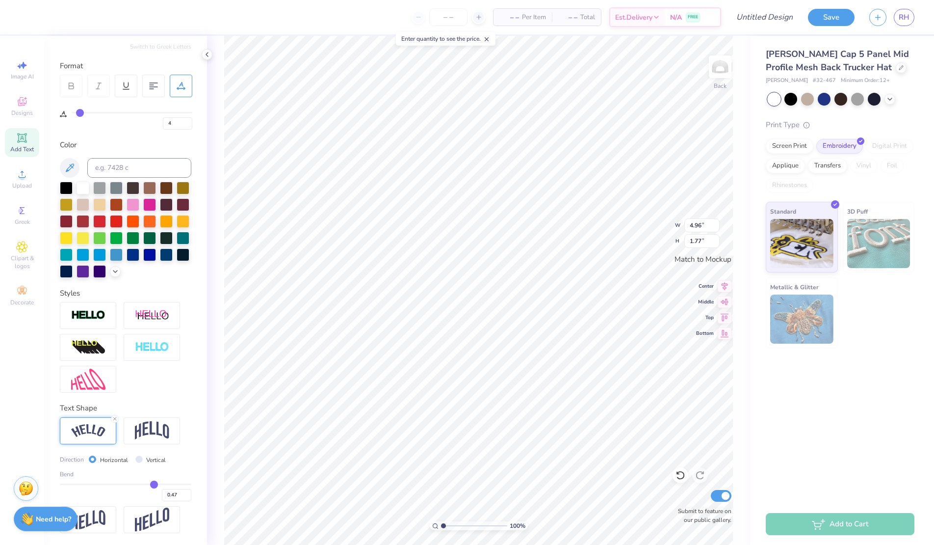
type input "0.46"
type input "0.45"
type input "0.44"
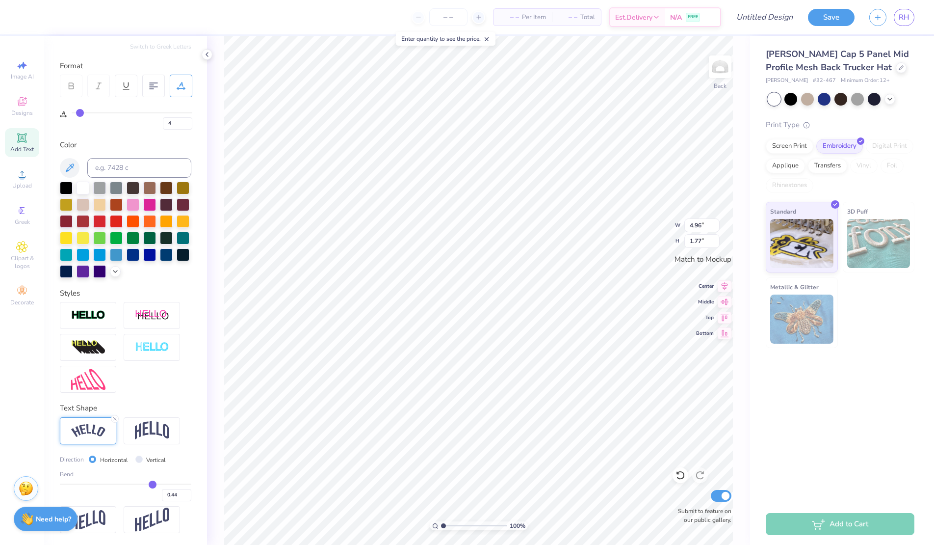
type input "0.43"
type input "0.42"
type input "0.41"
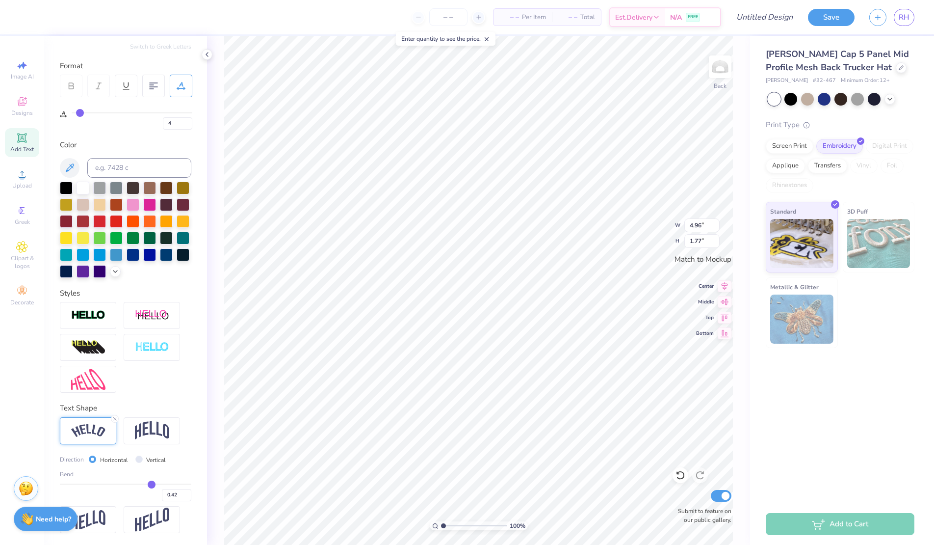
type input "0.41"
type input "0.4"
type input "0.40"
type input "0.39"
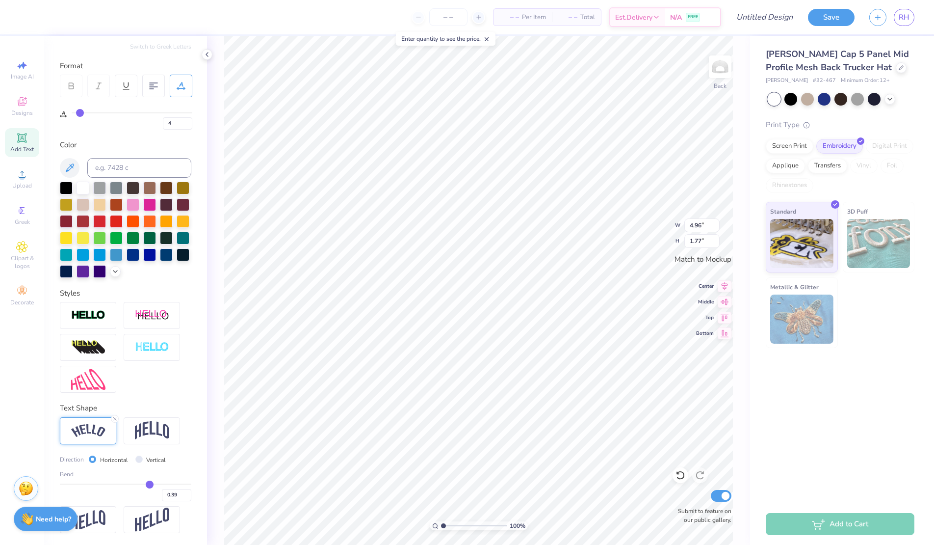
type input "0.38"
type input "0.37"
type input "0.36"
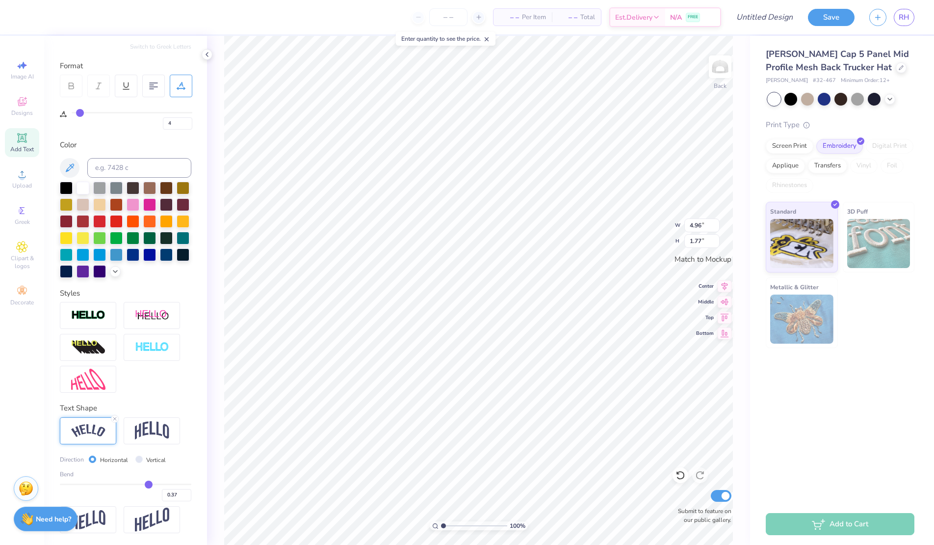
type input "0.36"
type input "0.35"
type input "0.34"
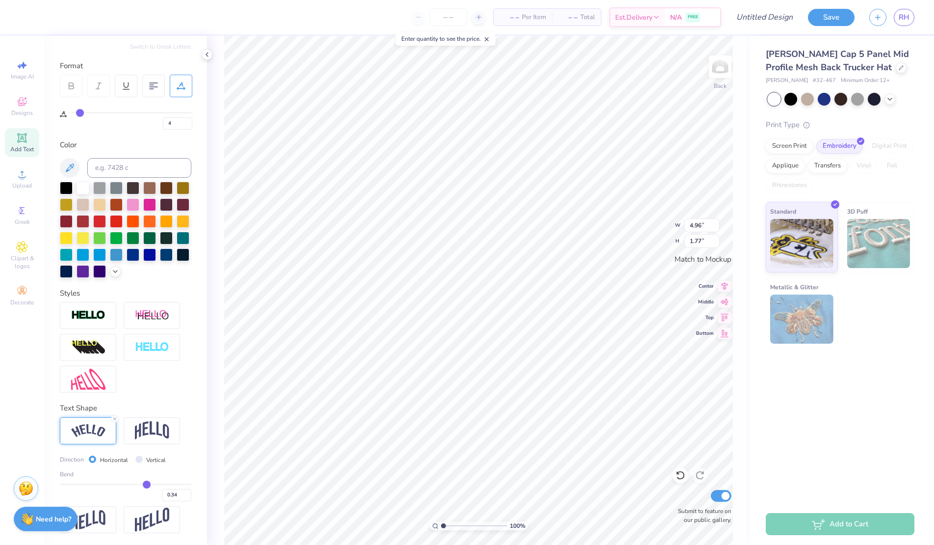
type input "0.33"
type input "0.32"
type input "0.31"
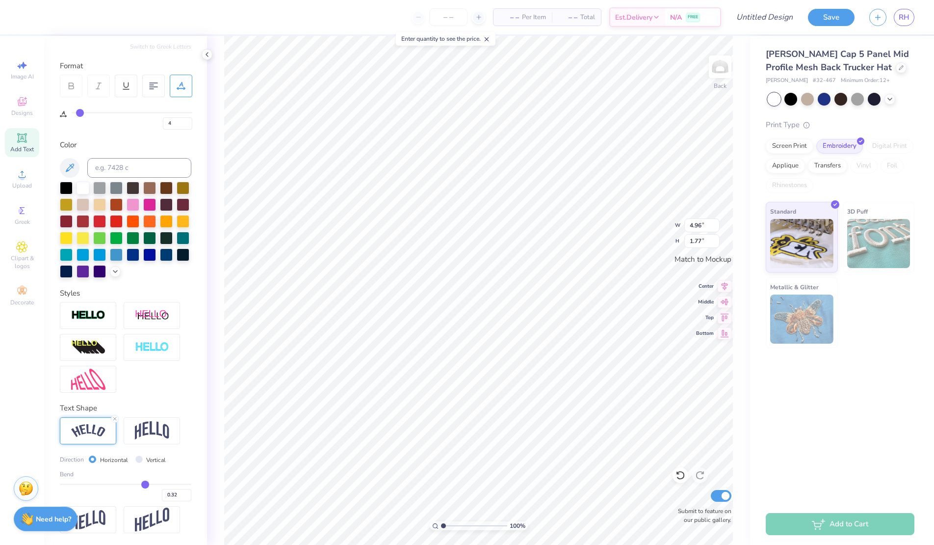
type input "0.31"
type input "0.3"
type input "0.30"
type input "0.29"
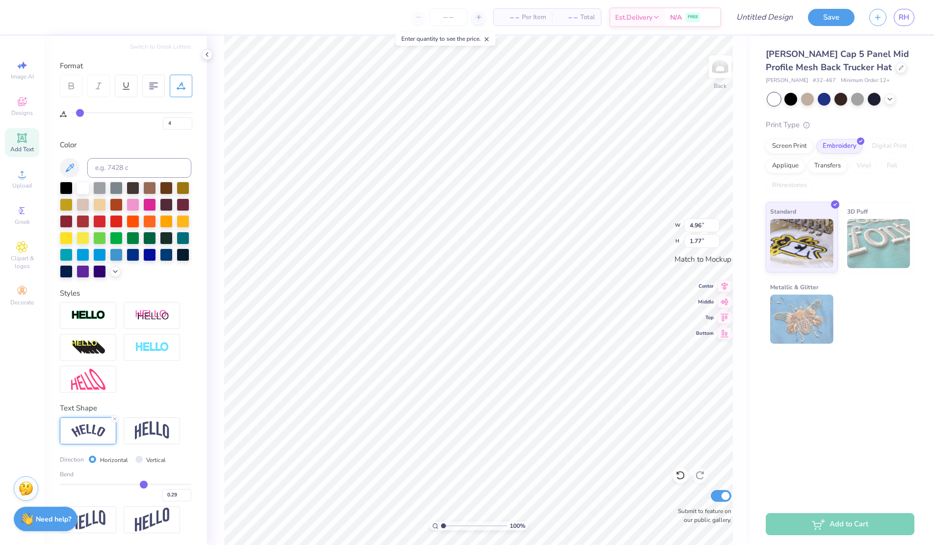
type input "0.27"
type input "0.26"
type input "0.25"
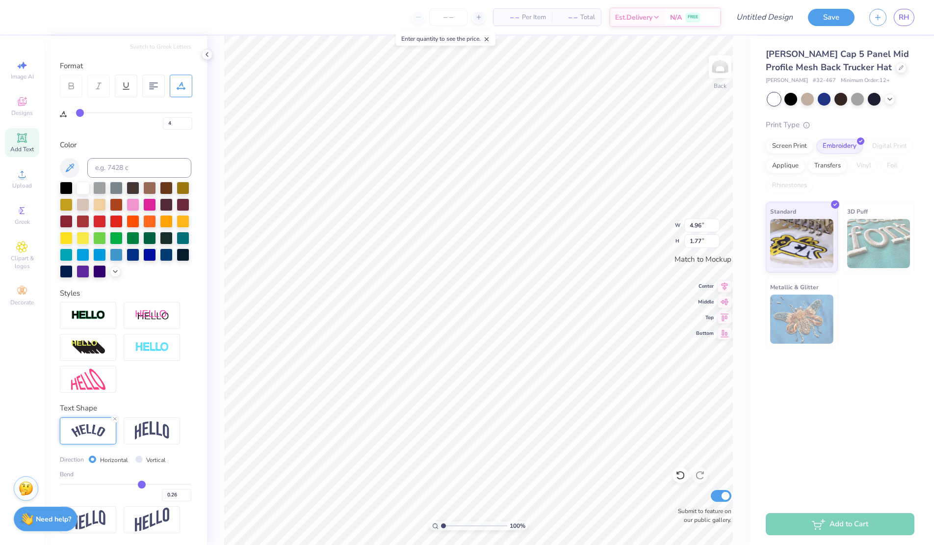
type input "0.25"
type input "0.24"
type input "0.23"
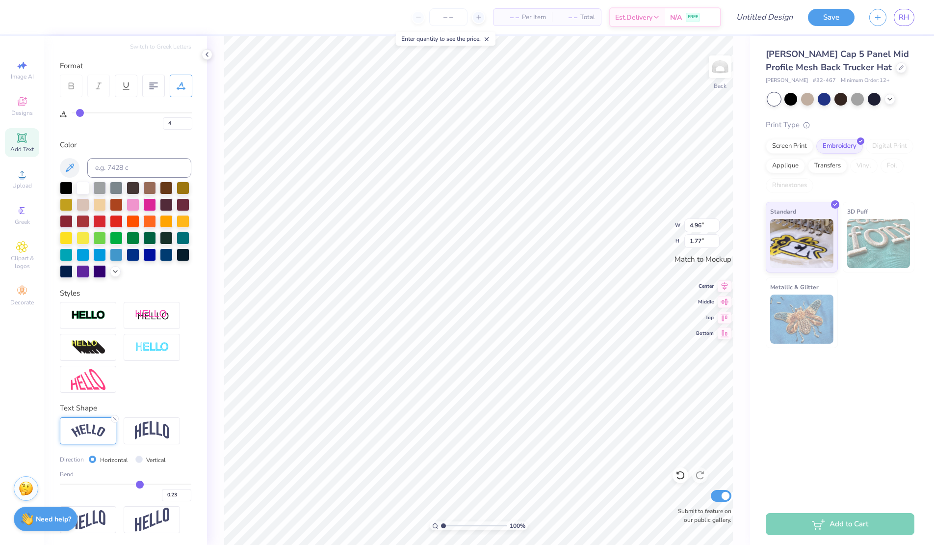
type input "0.22"
drag, startPoint x: 158, startPoint y: 484, endPoint x: 139, endPoint y: 483, distance: 19.7
type input "0.22"
click at [139, 483] on input "range" at bounding box center [125, 483] width 131 height 1
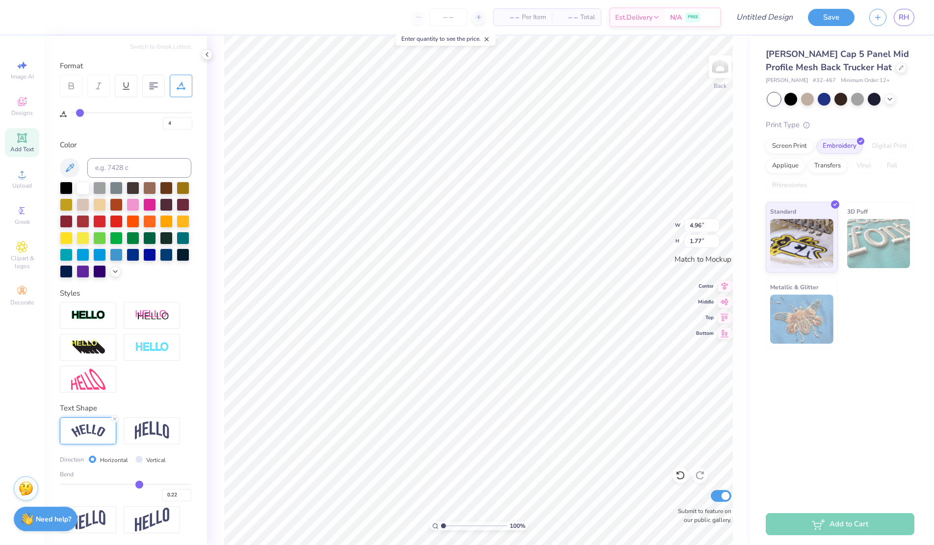
type input "4.05"
type input "1.36"
type input "0.21"
type input "0.2"
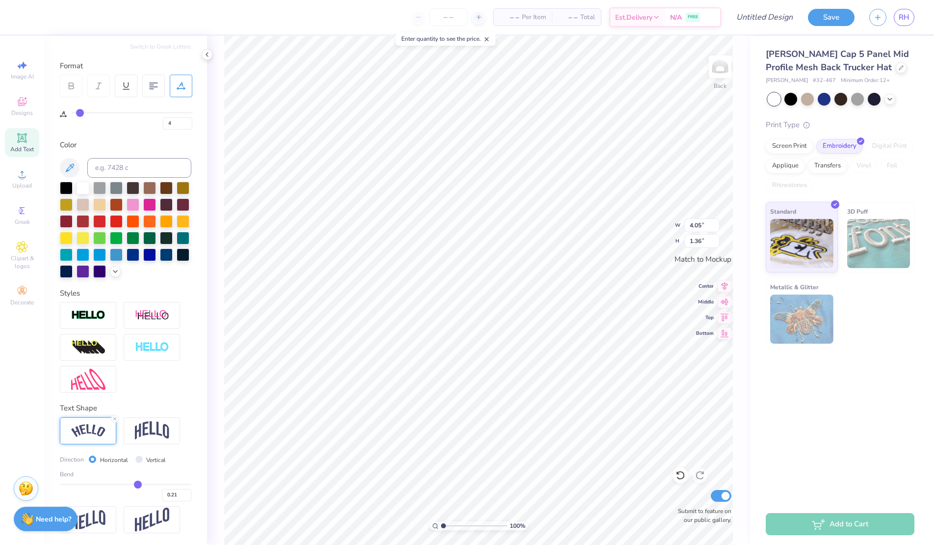
type input "0.20"
type input "0.19"
type input "0.18"
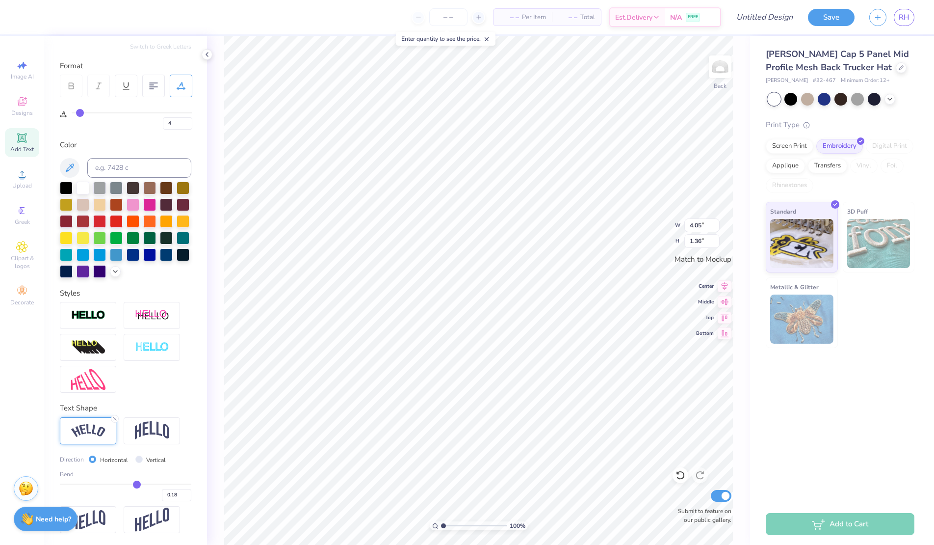
type input "0.17"
type input "0.16"
type input "0.15"
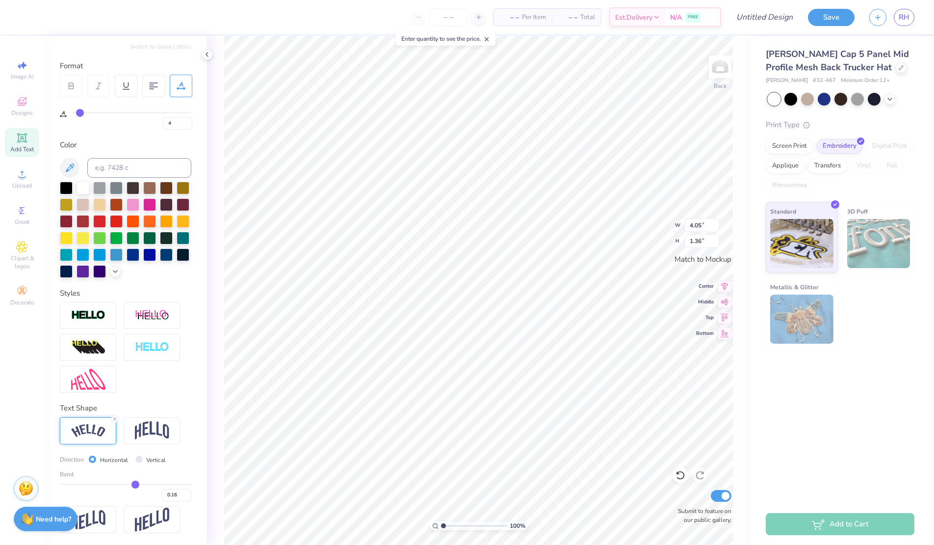
type input "0.15"
type input "0.14"
type input "0.13"
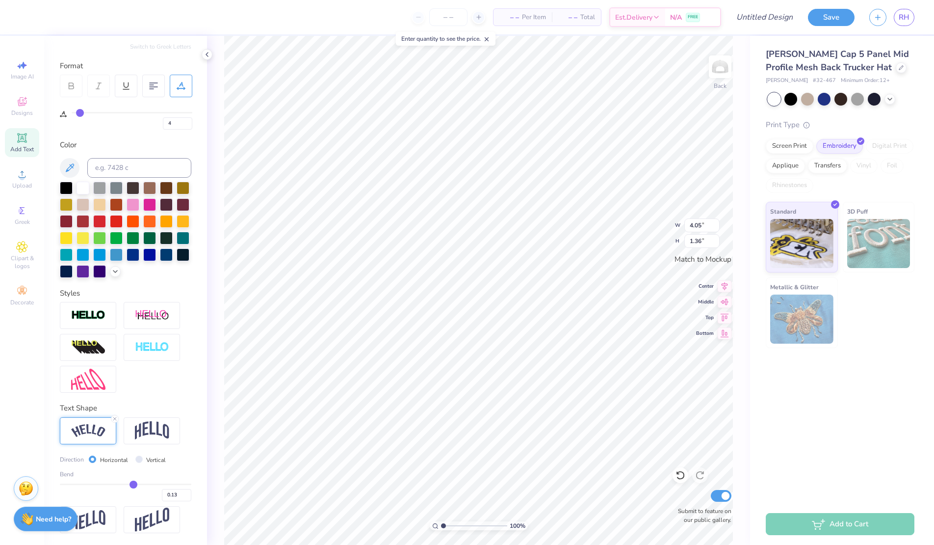
type input "0.12"
type input "0.11"
type input "0.1"
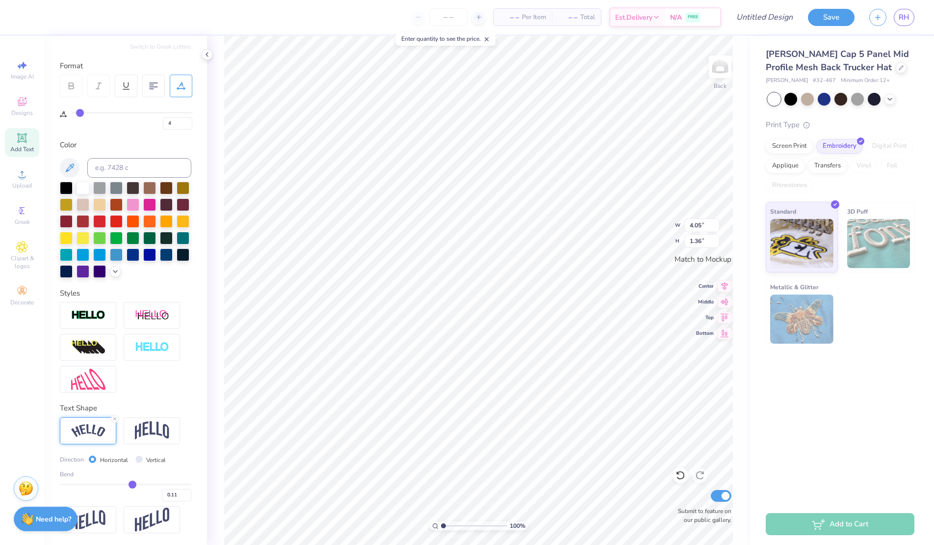
type input "0.10"
type input "0.09"
type input "0.08"
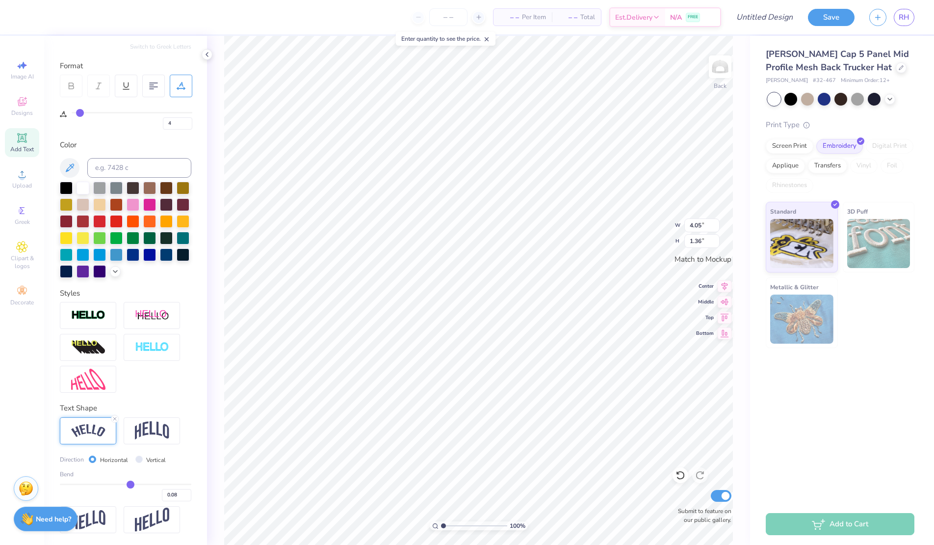
type input "0.07"
type input "0.06"
drag, startPoint x: 139, startPoint y: 483, endPoint x: 129, endPoint y: 482, distance: 9.8
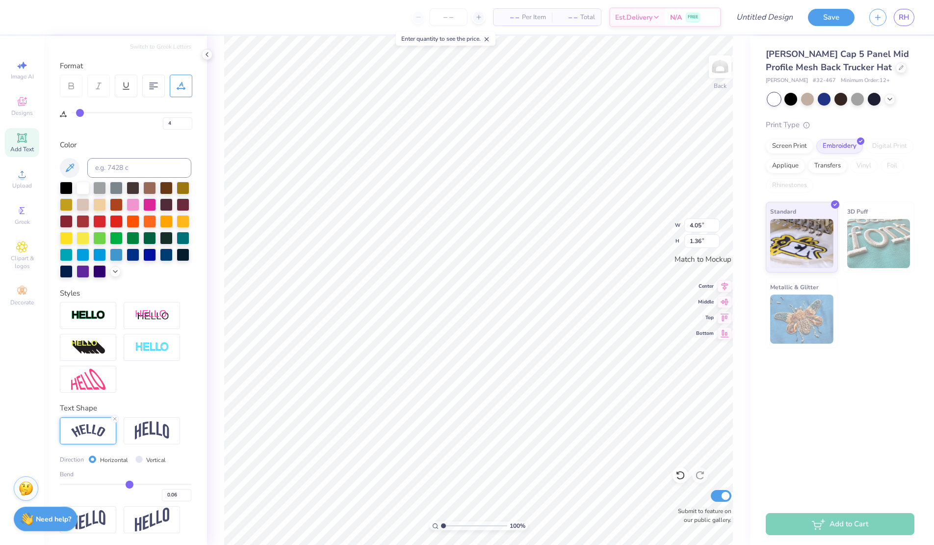
type input "0.06"
click at [129, 483] on input "range" at bounding box center [125, 483] width 131 height 1
type input "3.66"
type input "1.26"
type input "0.12"
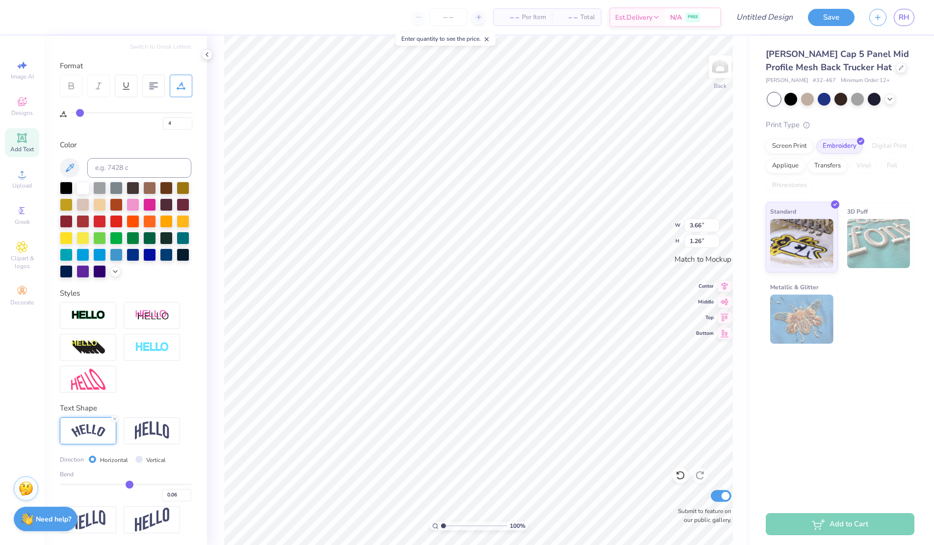
type input "0.12"
type input "0.1"
type input "0.10"
type input "0.07"
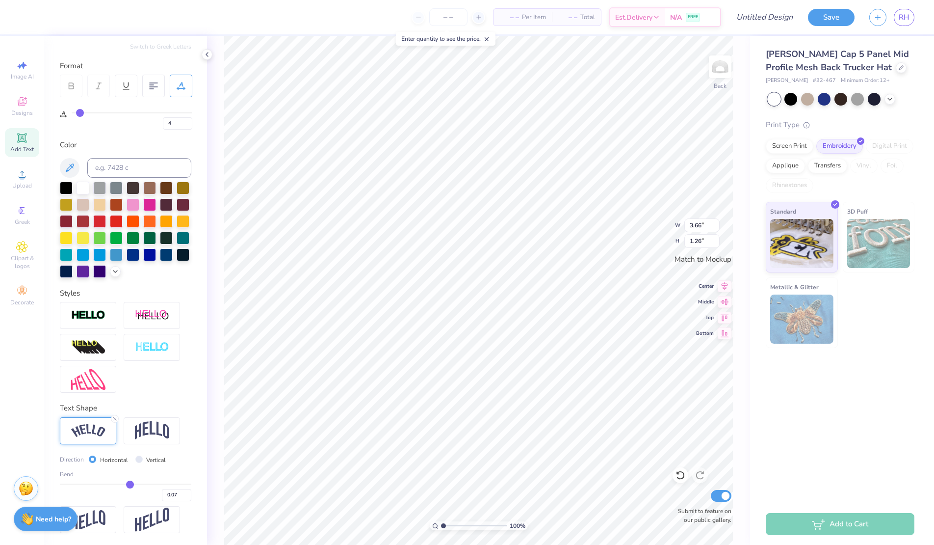
type input "0.03"
type input "-0.02"
type input "-0.09"
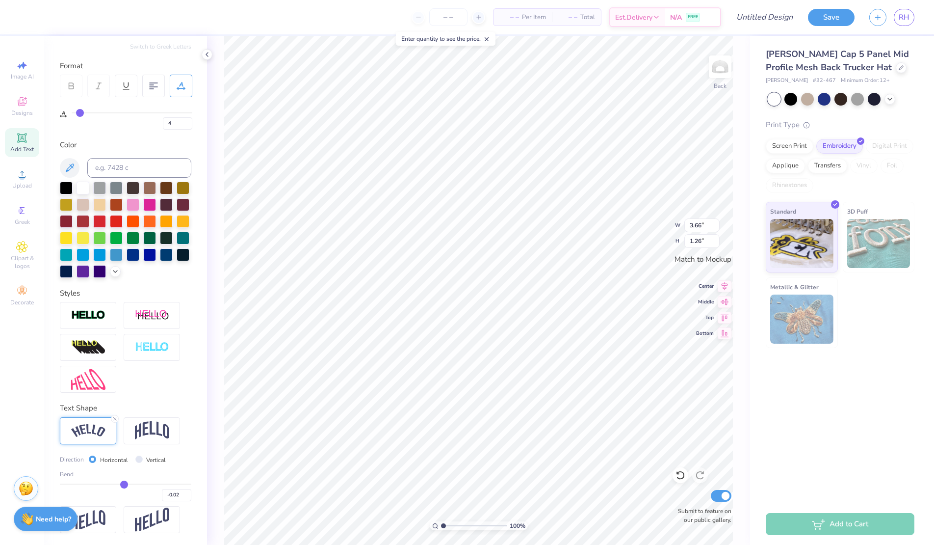
type input "-0.09"
type input "-0.17"
type input "-0.26"
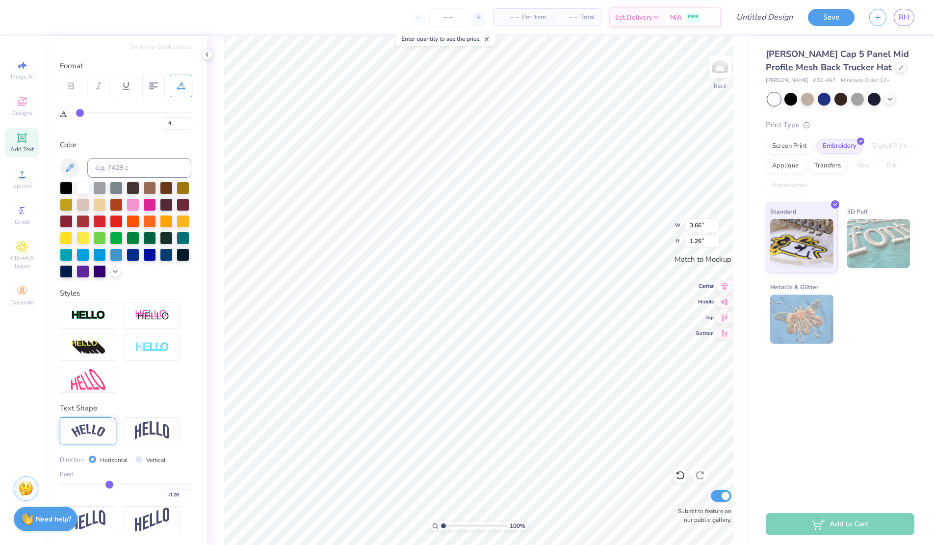
type input "-0.36"
type input "-0.47"
type input "-0.67"
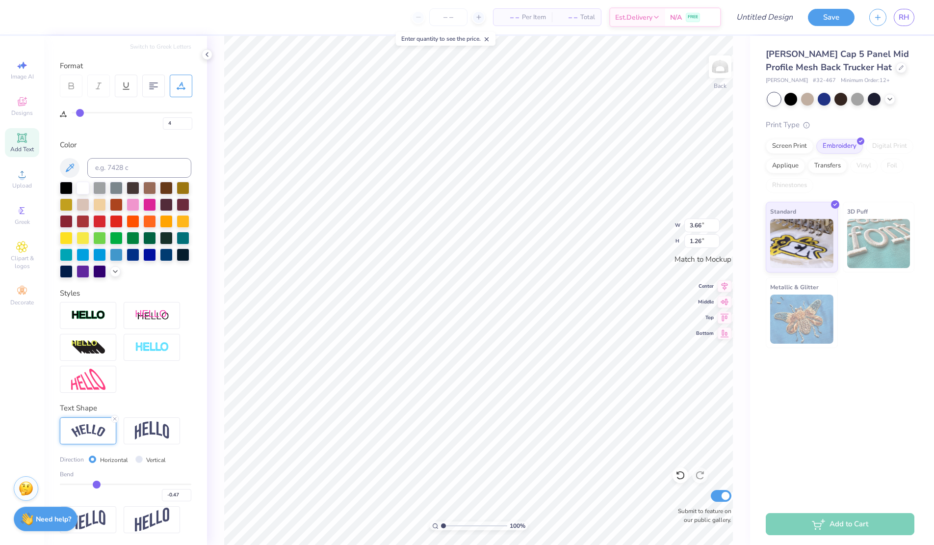
type input "-0.67"
type input "-0.75"
type input "-0.82"
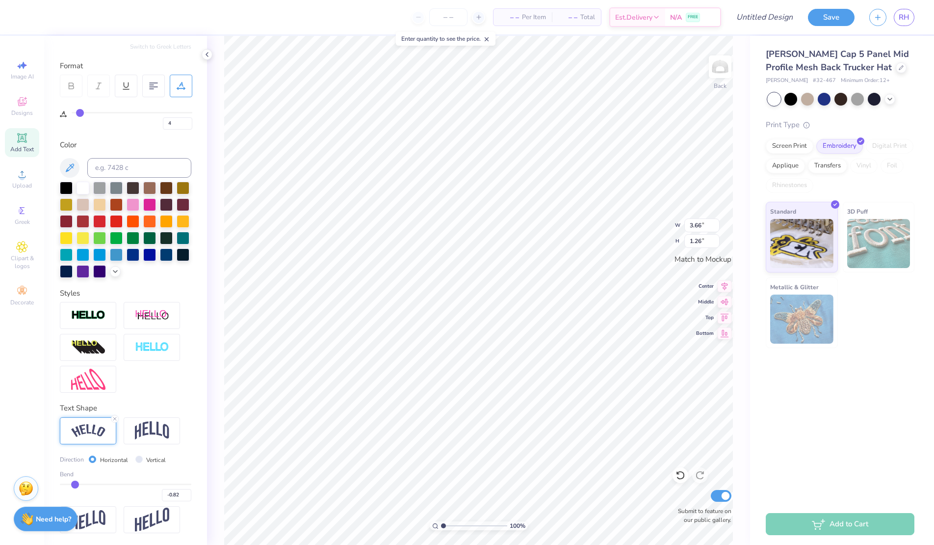
type input "-0.88"
type input "-0.94"
type input "-0.98"
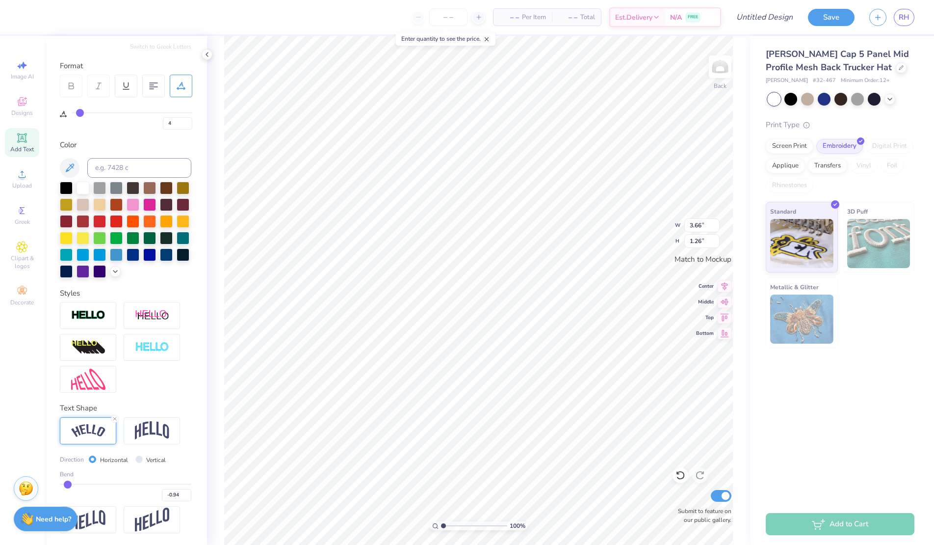
type input "-0.98"
type input "-1"
type input "-1.00"
drag, startPoint x: 133, startPoint y: 483, endPoint x: 38, endPoint y: 480, distance: 94.7
type input "-1"
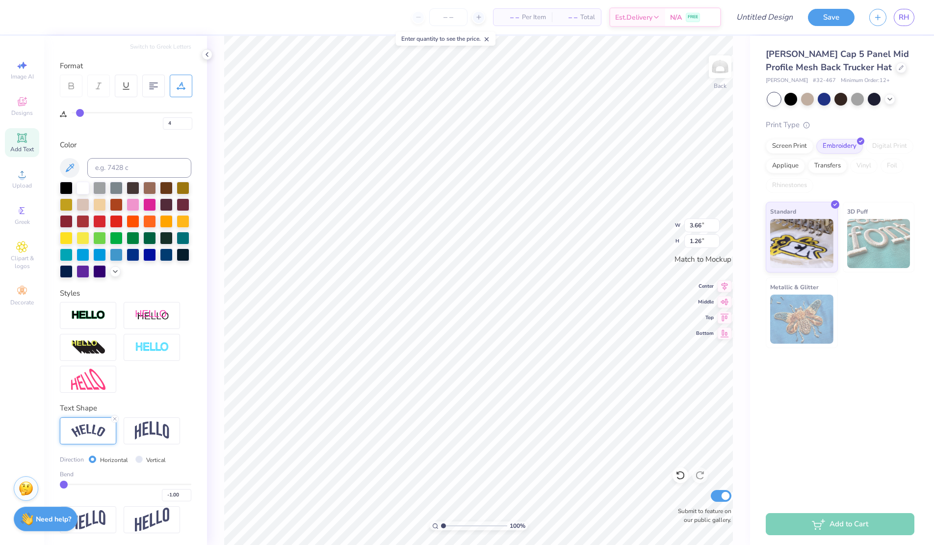
click at [60, 483] on input "range" at bounding box center [125, 483] width 131 height 1
type input "4.96"
type input "2.45"
type input "-0.99"
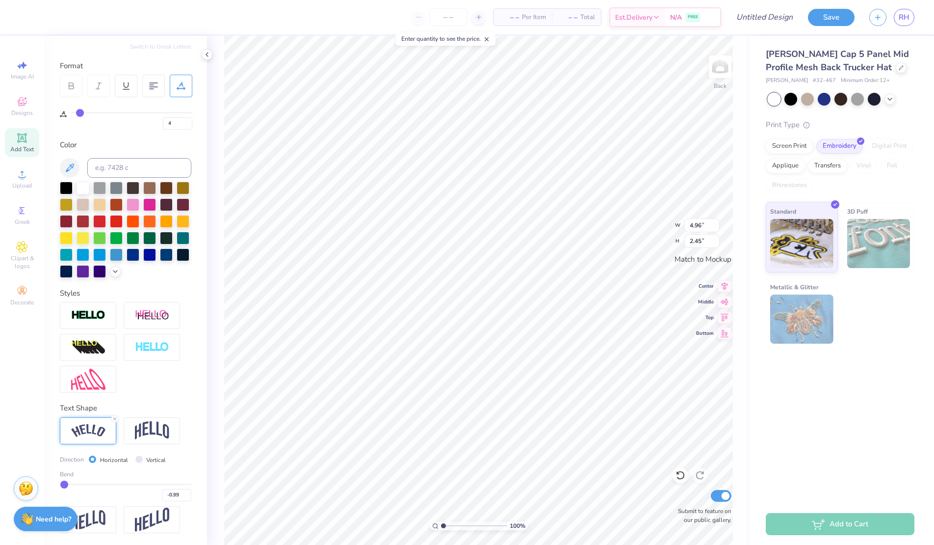
type input "-0.98"
type input "-0.96"
type input "-0.94"
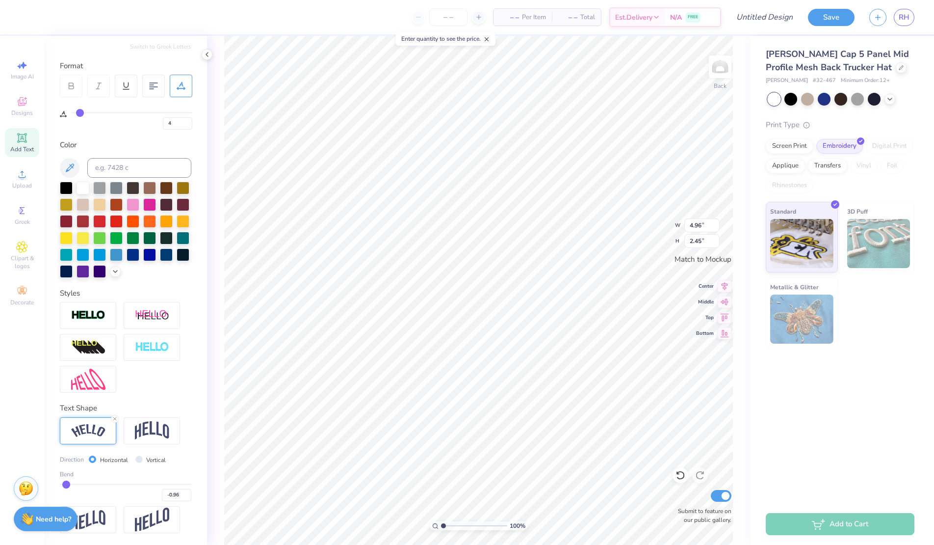
type input "-0.94"
type input "-0.92"
type input "-0.9"
type input "-0.90"
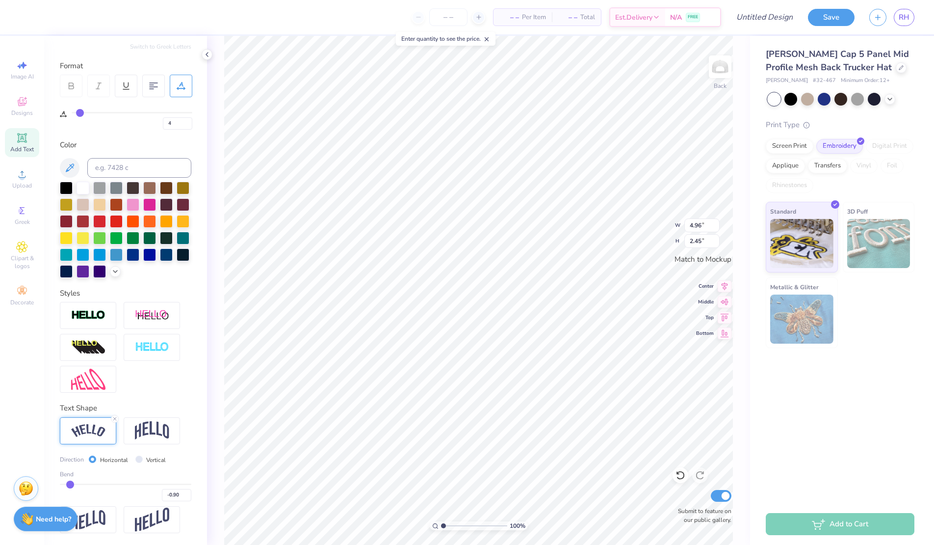
type input "-0.88"
type input "-0.86"
type input "-0.84"
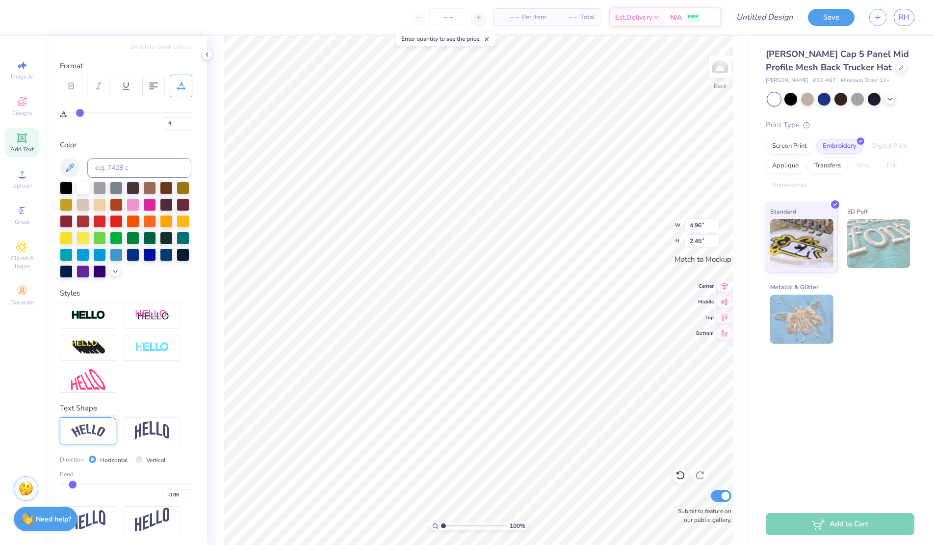
type input "-0.84"
type input "-0.82"
type input "-0.8"
type input "-0.80"
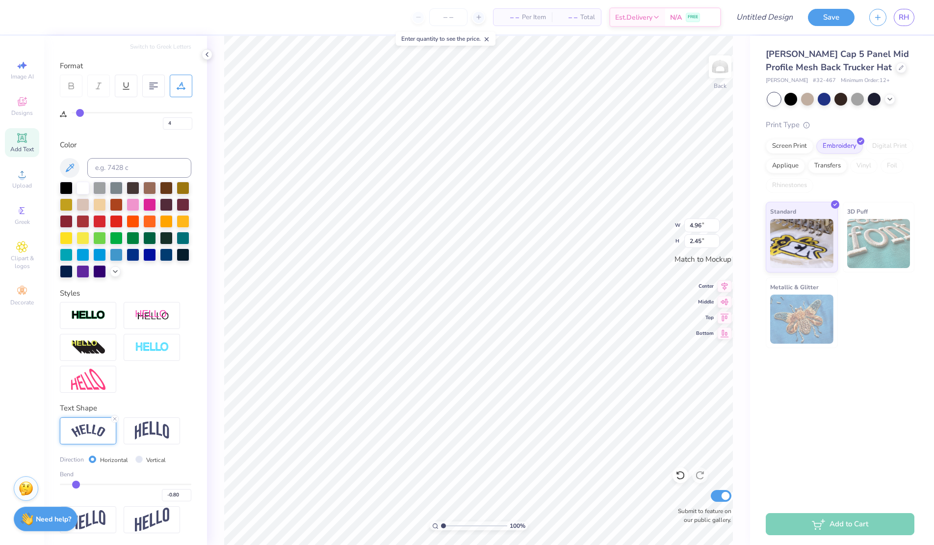
type input "-0.79"
type input "-0.77"
drag, startPoint x: 63, startPoint y: 480, endPoint x: 126, endPoint y: 493, distance: 64.0
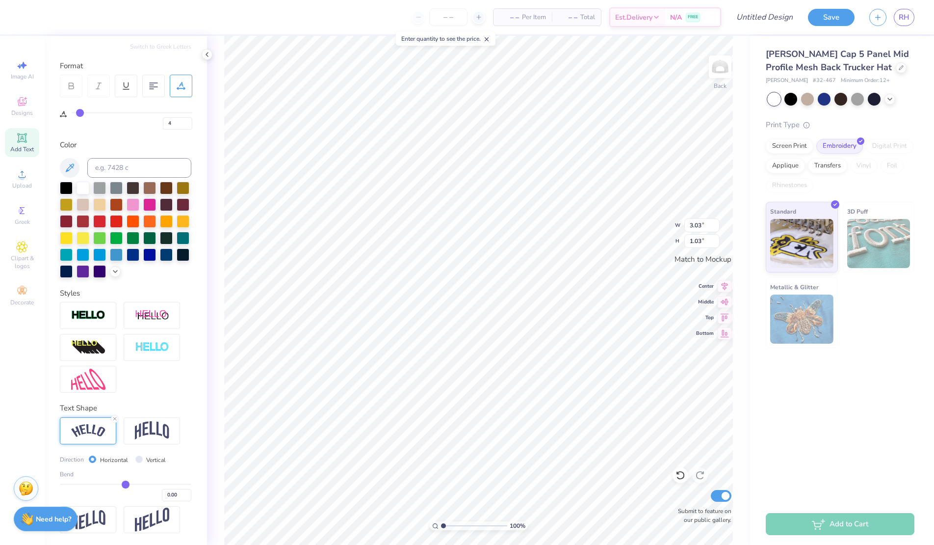
click at [126, 485] on input "range" at bounding box center [125, 483] width 131 height 1
click at [153, 427] on img at bounding box center [152, 430] width 34 height 19
drag, startPoint x: 128, startPoint y: 483, endPoint x: 141, endPoint y: 483, distance: 12.8
click at [141, 483] on input "range" at bounding box center [125, 483] width 131 height 1
click at [138, 485] on input "range" at bounding box center [125, 483] width 131 height 1
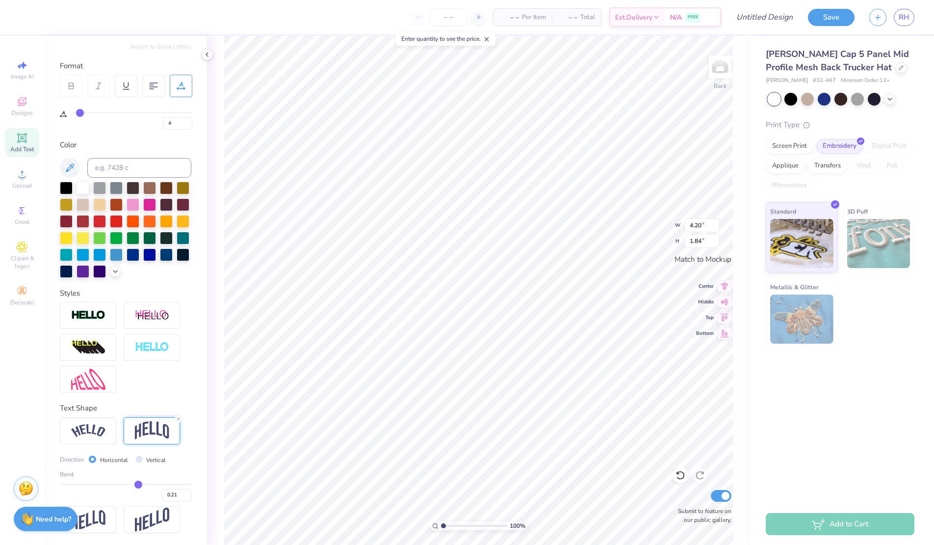
click at [117, 276] on div at bounding box center [125, 230] width 131 height 96
click at [117, 270] on icon at bounding box center [115, 270] width 8 height 8
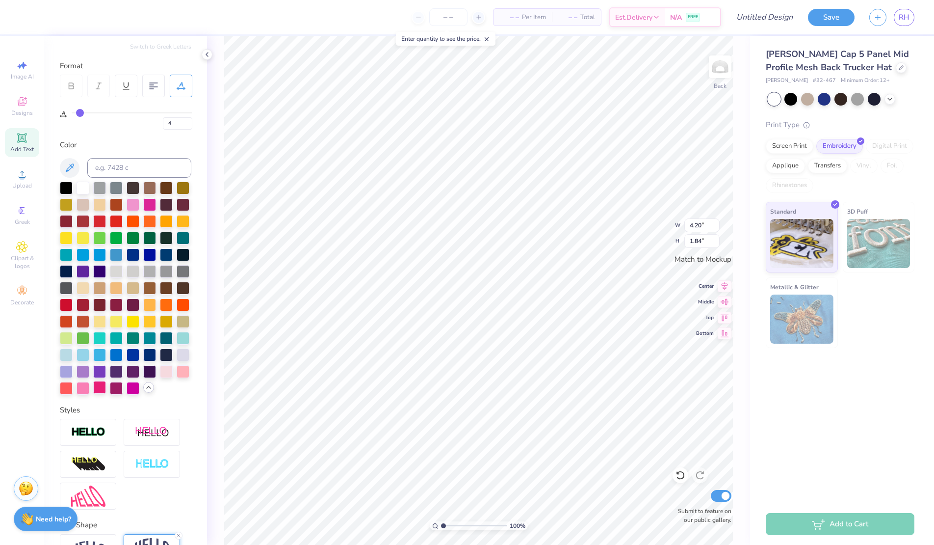
click at [100, 387] on div at bounding box center [99, 387] width 13 height 13
click at [189, 369] on div at bounding box center [183, 370] width 13 height 13
click at [165, 372] on div at bounding box center [166, 370] width 13 height 13
click at [66, 390] on div at bounding box center [66, 387] width 13 height 13
click at [131, 204] on div at bounding box center [133, 203] width 13 height 13
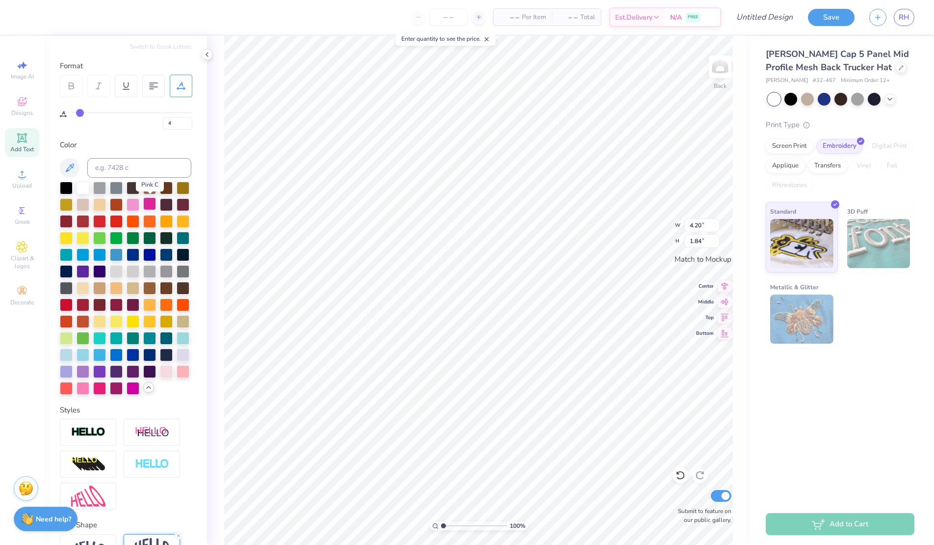
click at [152, 204] on div at bounding box center [149, 203] width 13 height 13
click at [183, 368] on div at bounding box center [183, 370] width 13 height 13
click at [131, 256] on div at bounding box center [133, 253] width 13 height 13
click at [147, 254] on div at bounding box center [149, 253] width 13 height 13
click at [169, 255] on div at bounding box center [166, 253] width 13 height 13
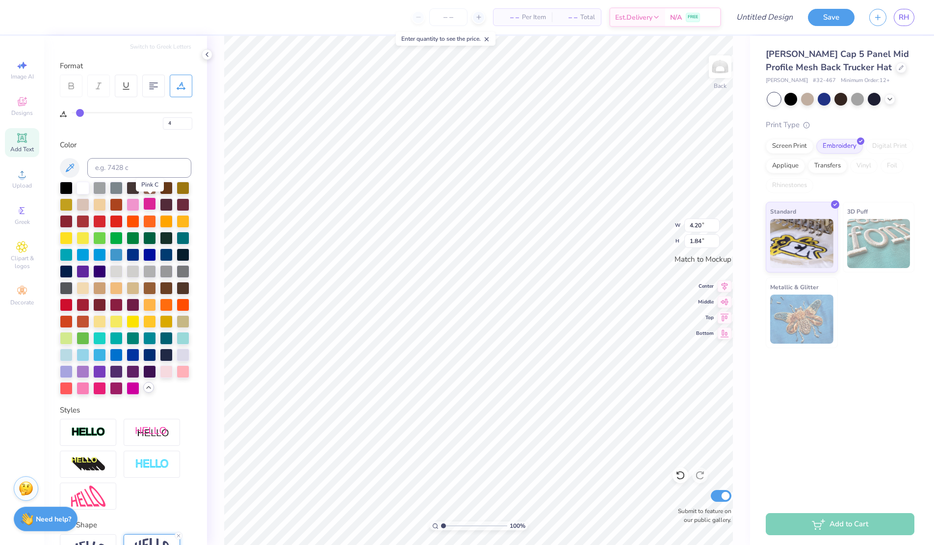
click at [145, 205] on div at bounding box center [149, 203] width 13 height 13
click at [167, 368] on div at bounding box center [166, 370] width 13 height 13
click at [180, 369] on div at bounding box center [183, 370] width 13 height 13
click at [80, 390] on div at bounding box center [83, 387] width 13 height 13
click at [146, 387] on icon at bounding box center [149, 387] width 8 height 8
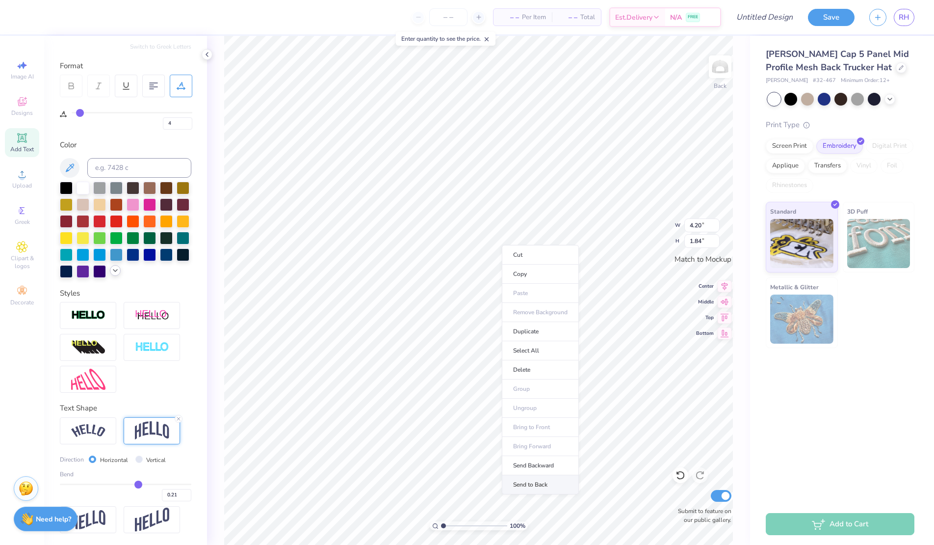
click at [536, 483] on li "Send to Back" at bounding box center [540, 484] width 77 height 19
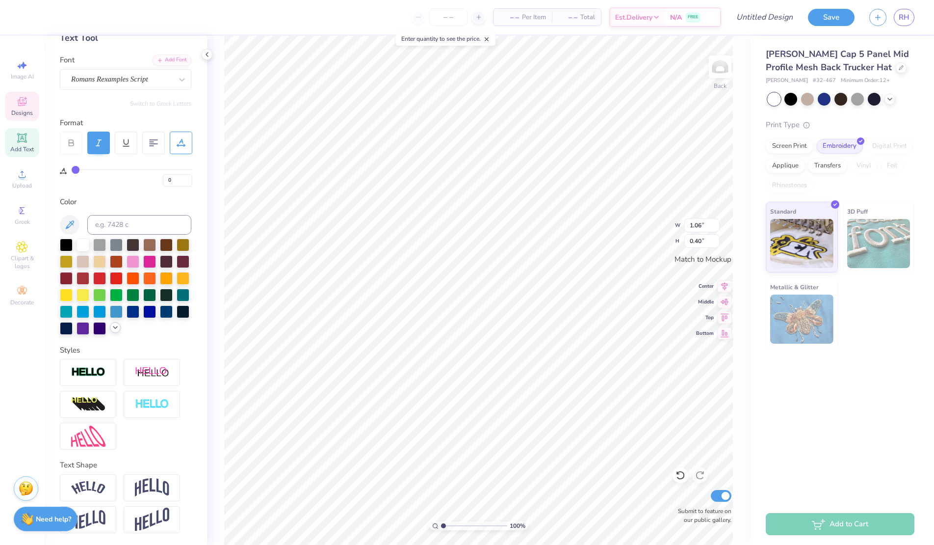
scroll to position [58, 0]
click at [82, 242] on div at bounding box center [83, 243] width 13 height 13
click at [150, 262] on div at bounding box center [149, 260] width 13 height 13
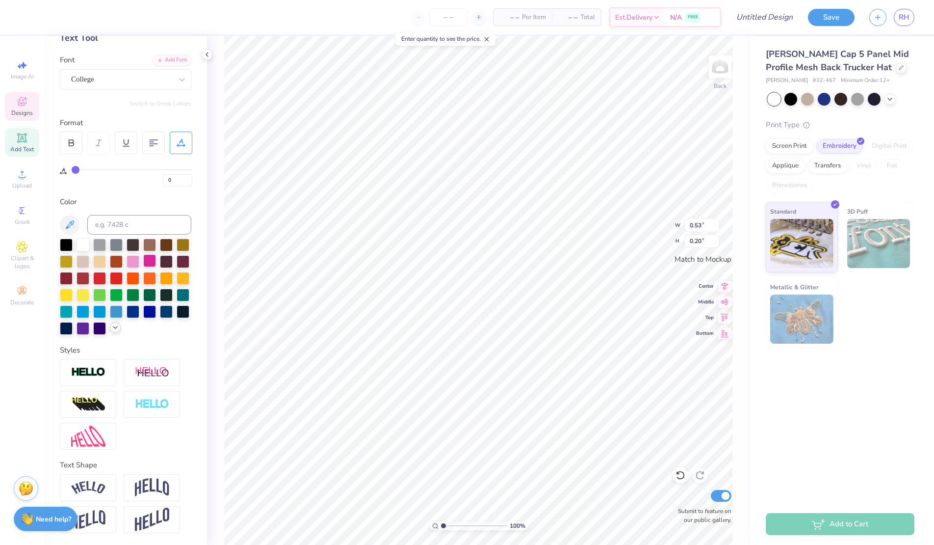
click at [148, 262] on div at bounding box center [149, 260] width 13 height 13
click at [899, 68] on icon at bounding box center [901, 66] width 5 height 5
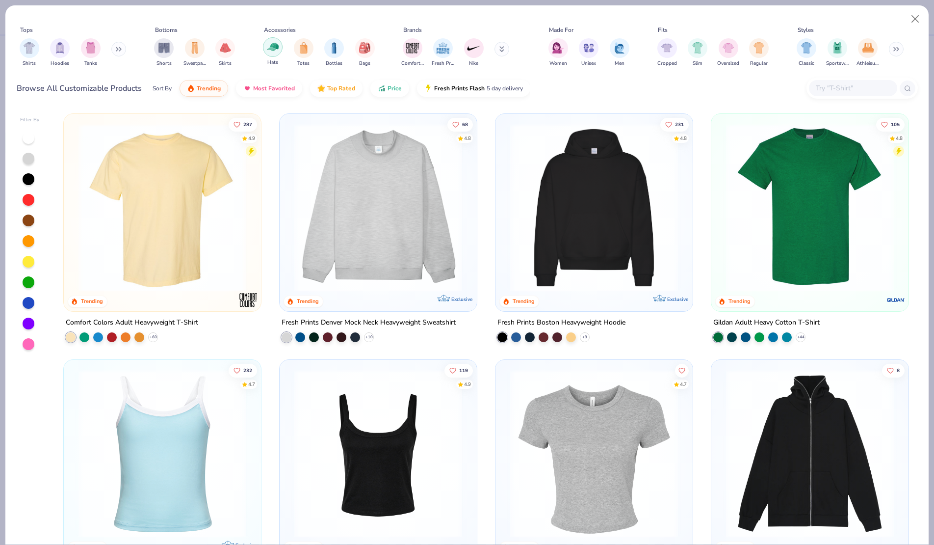
click at [276, 49] on img "filter for Hats" at bounding box center [272, 46] width 11 height 11
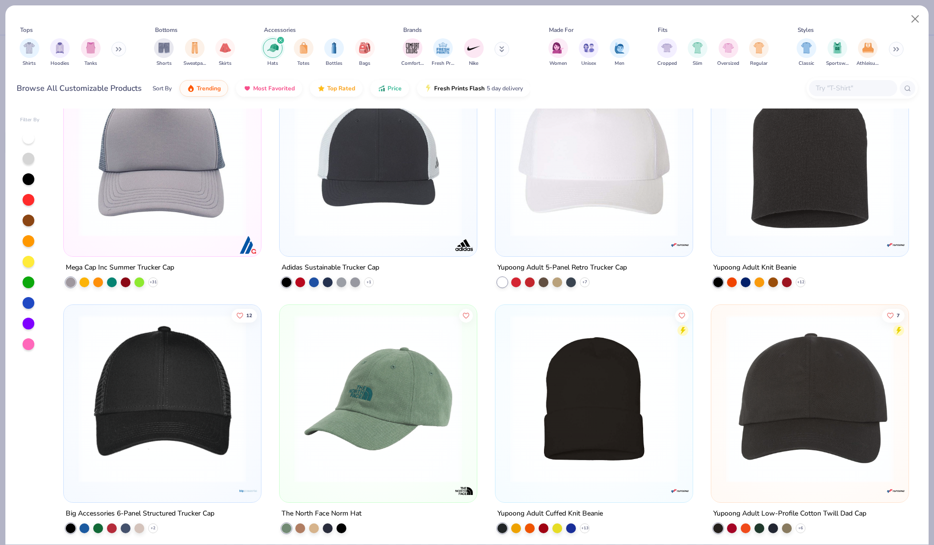
scroll to position [297, 0]
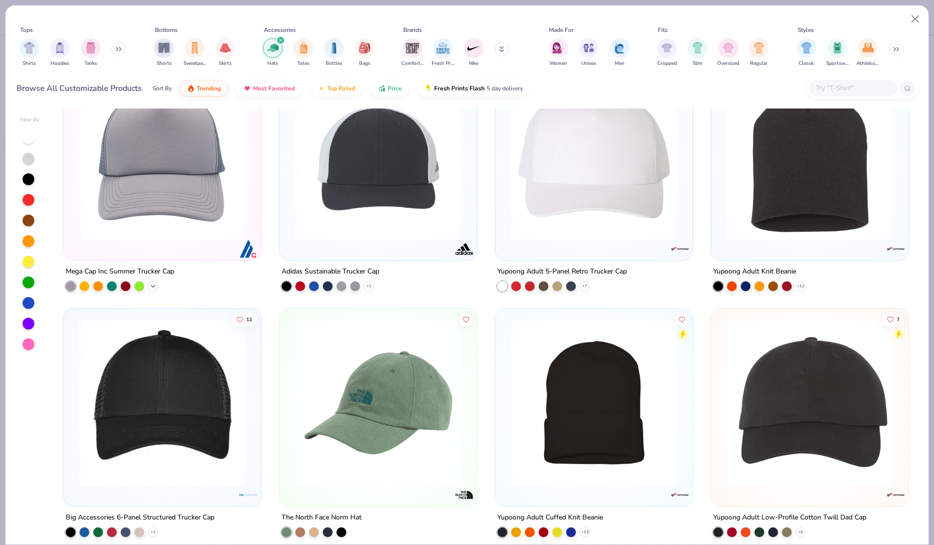
click at [157, 284] on icon at bounding box center [153, 286] width 8 height 8
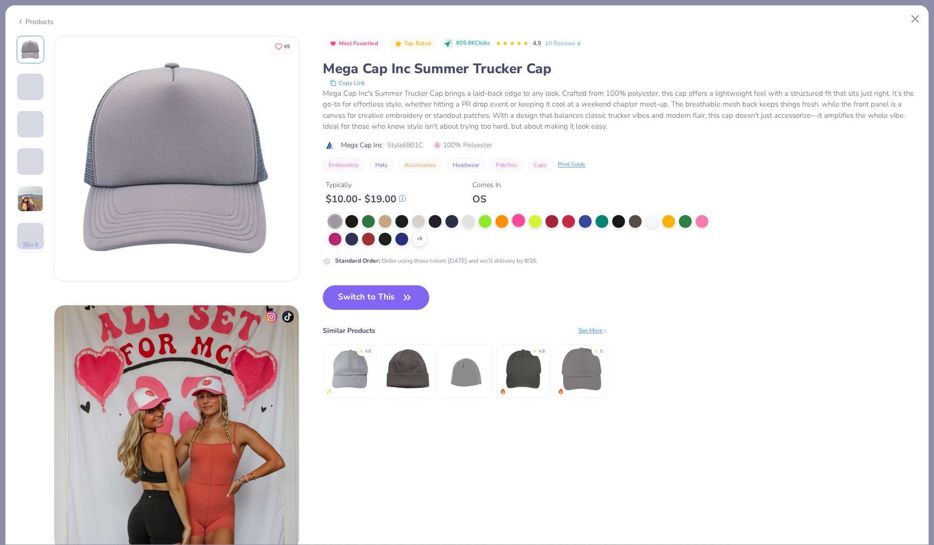
click at [517, 222] on div at bounding box center [518, 220] width 13 height 13
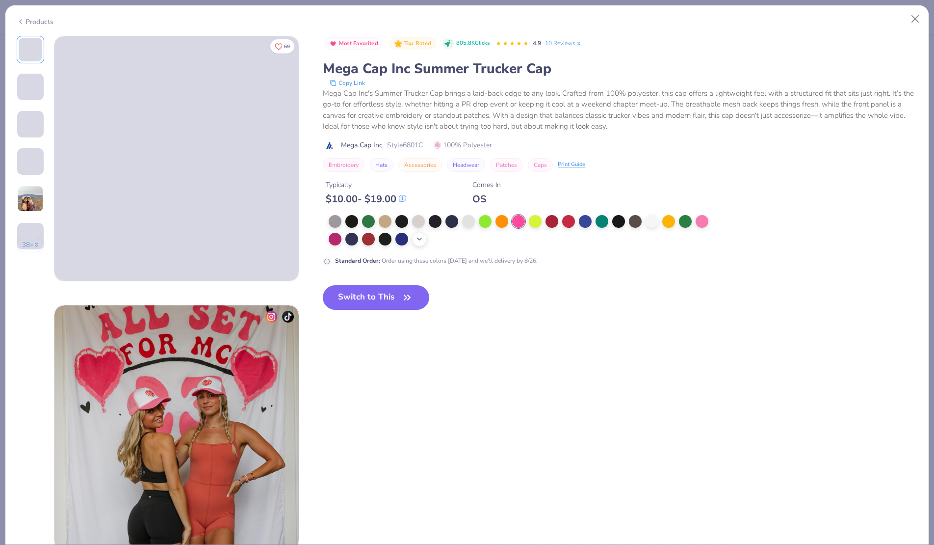
click at [421, 235] on icon at bounding box center [420, 239] width 8 height 8
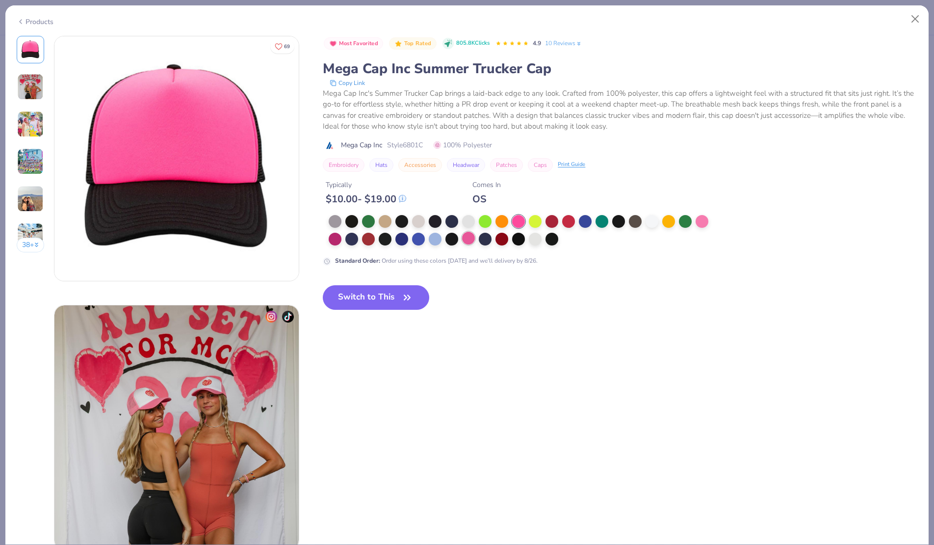
click at [470, 237] on div at bounding box center [468, 238] width 13 height 13
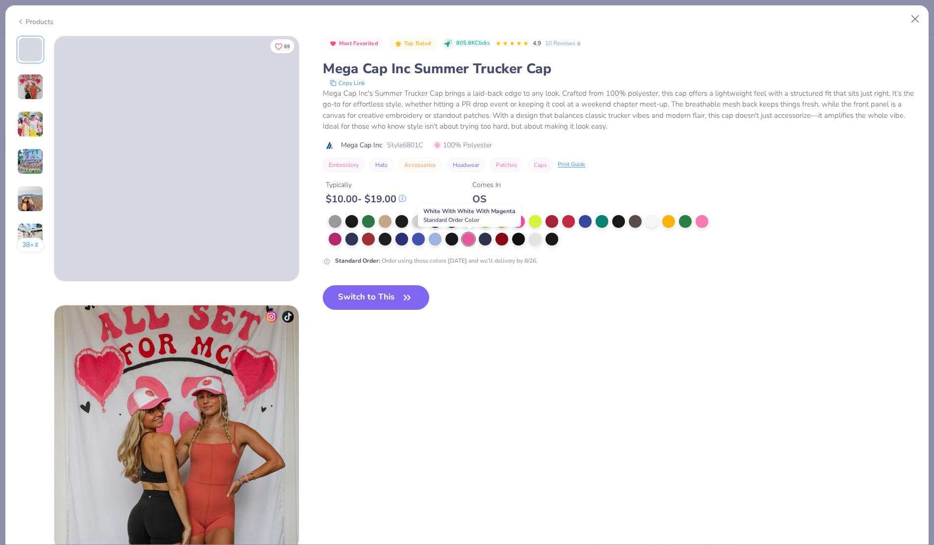
click at [470, 239] on div at bounding box center [468, 239] width 13 height 13
click at [33, 90] on img at bounding box center [30, 87] width 26 height 26
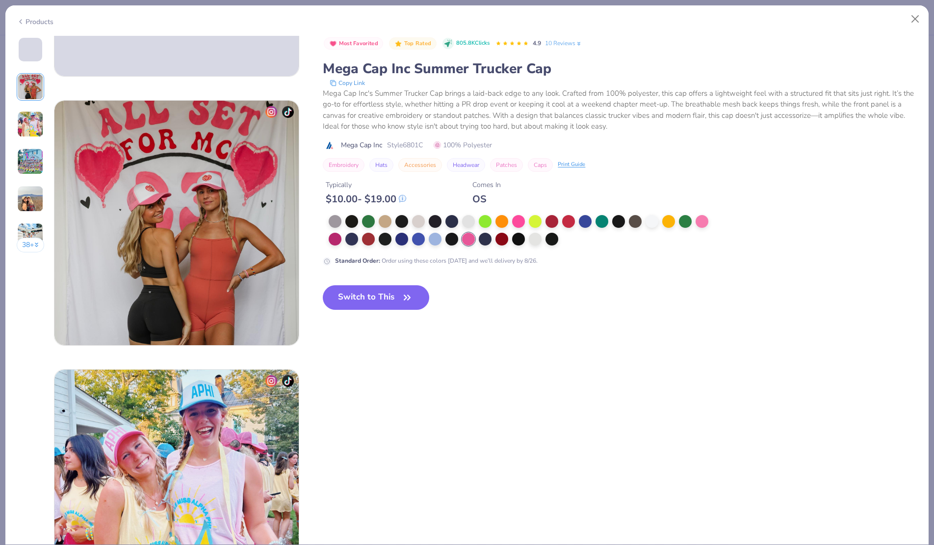
scroll to position [269, 0]
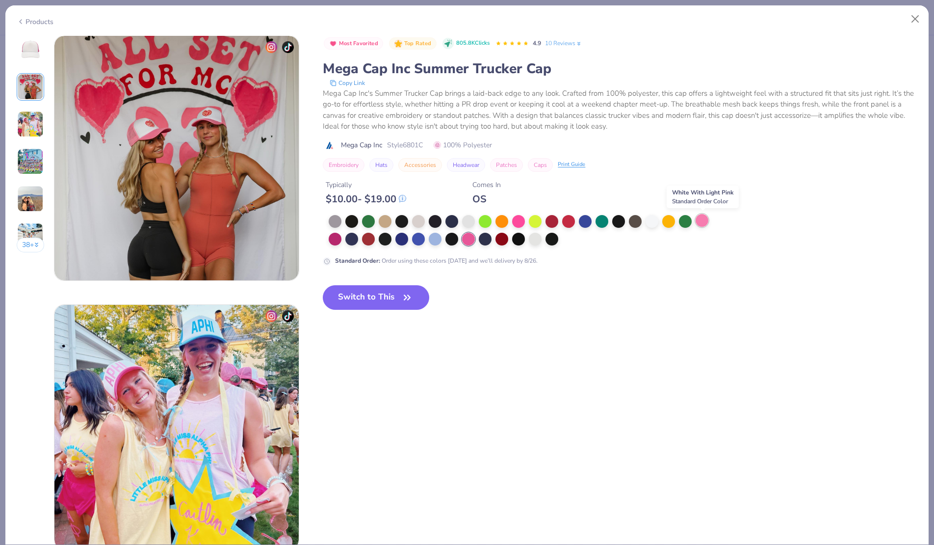
click at [700, 219] on div at bounding box center [702, 220] width 13 height 13
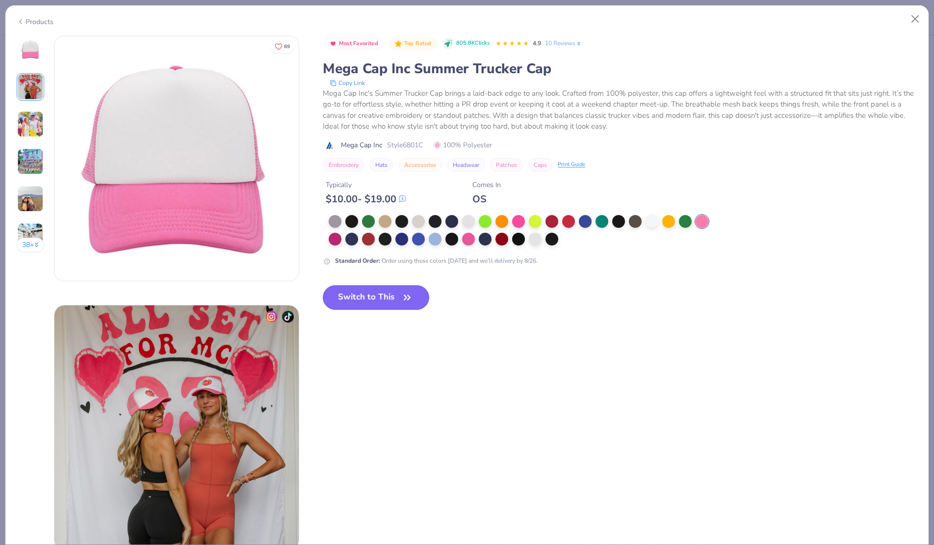
click at [379, 290] on button "Switch to This" at bounding box center [376, 297] width 106 height 25
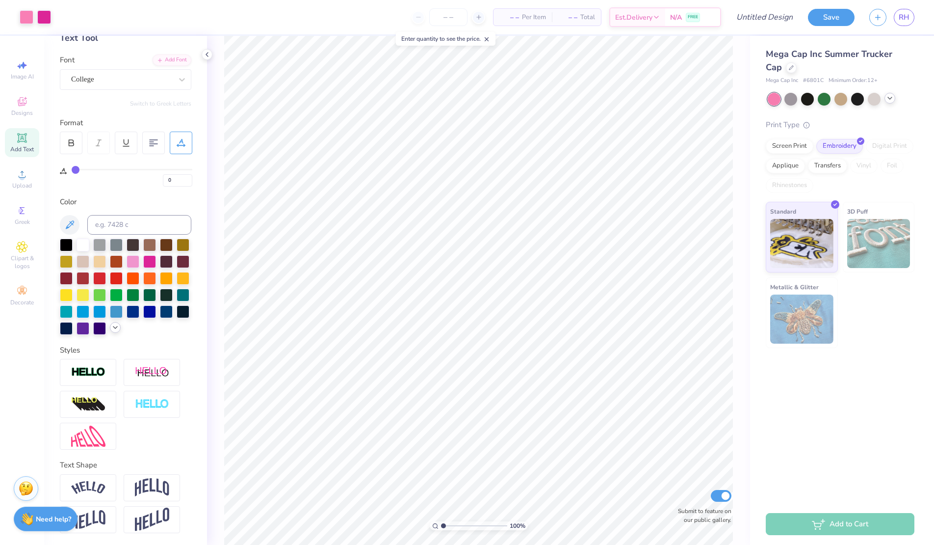
click at [892, 99] on icon at bounding box center [890, 98] width 8 height 8
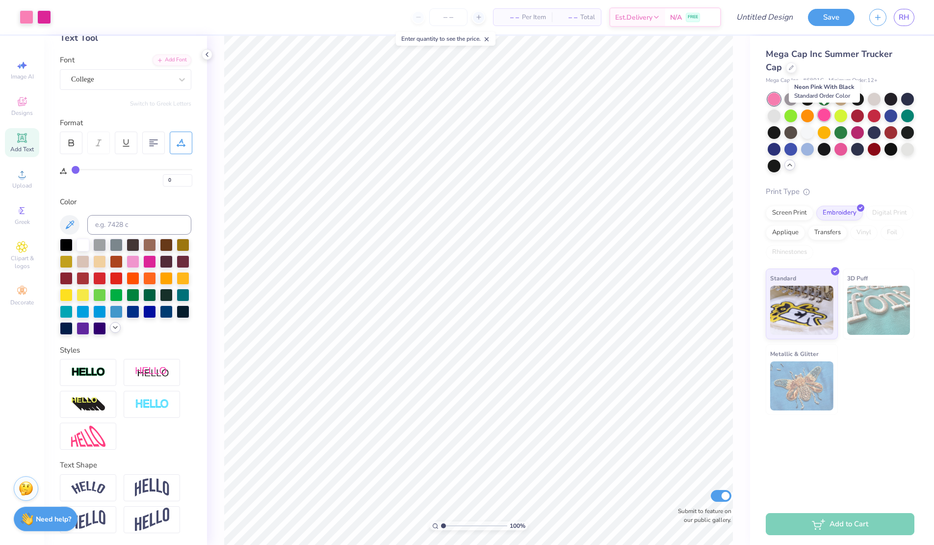
click at [822, 116] on div at bounding box center [824, 114] width 13 height 13
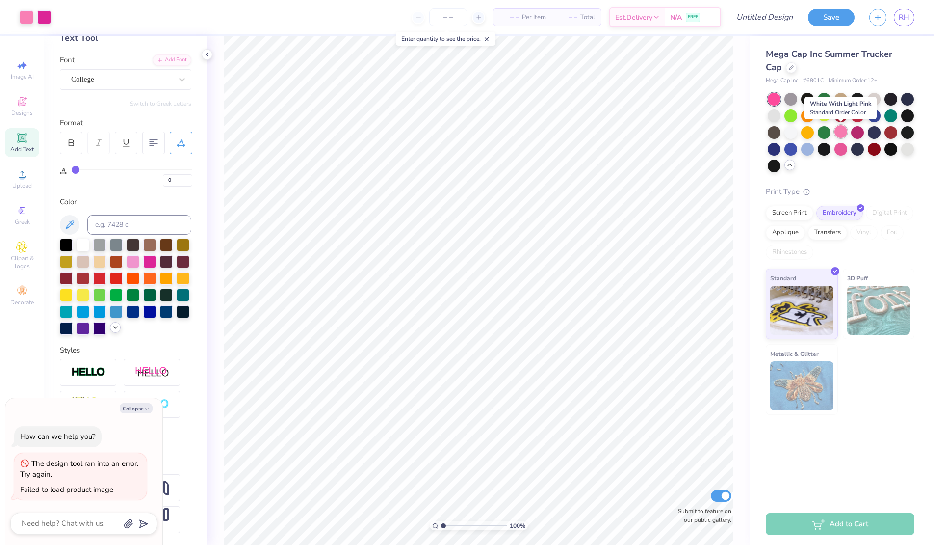
click at [839, 131] on div at bounding box center [841, 131] width 13 height 13
click at [786, 71] on div at bounding box center [791, 66] width 11 height 11
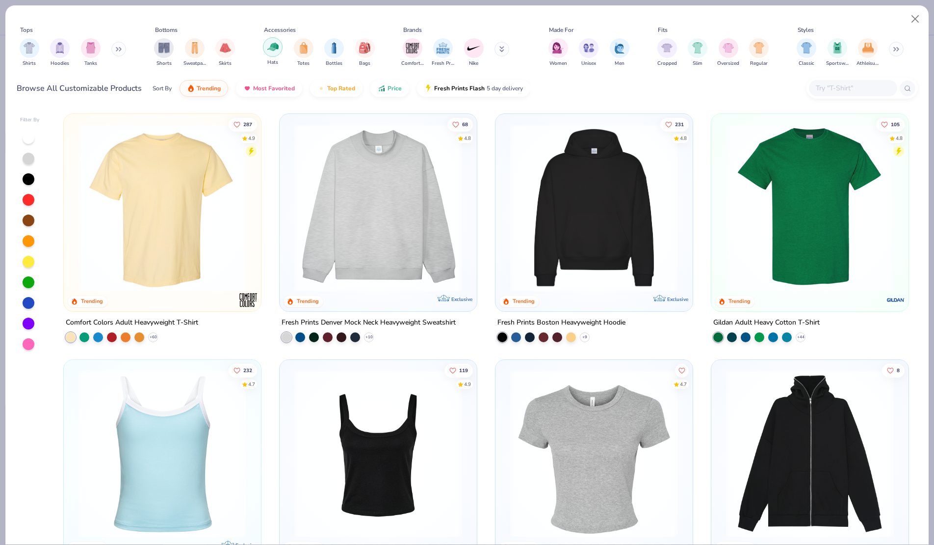
click at [275, 52] on img "filter for Hats" at bounding box center [272, 46] width 11 height 11
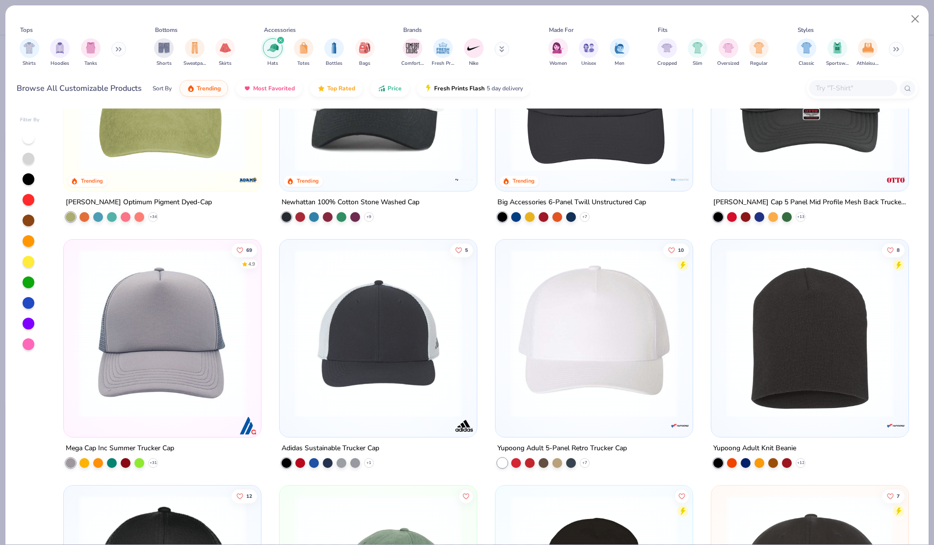
scroll to position [354, 0]
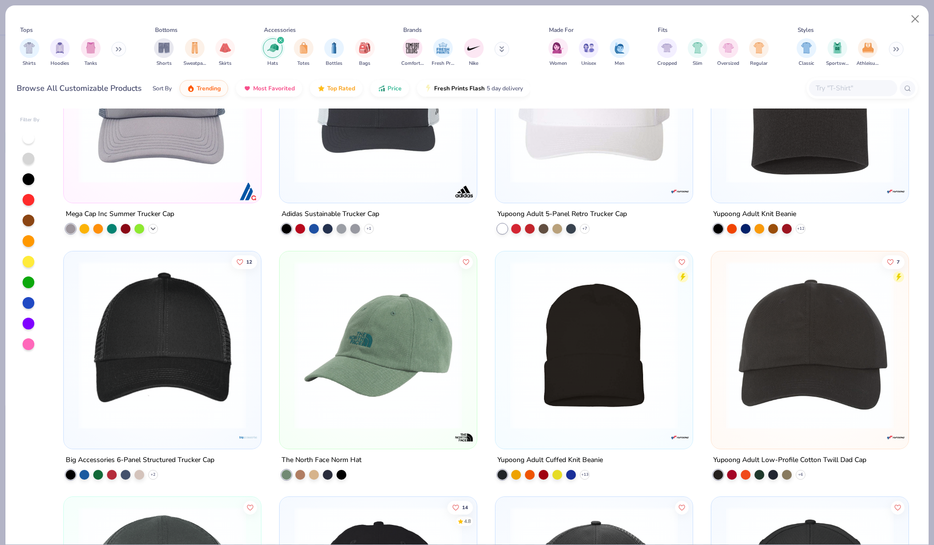
click at [155, 230] on icon at bounding box center [153, 228] width 8 height 8
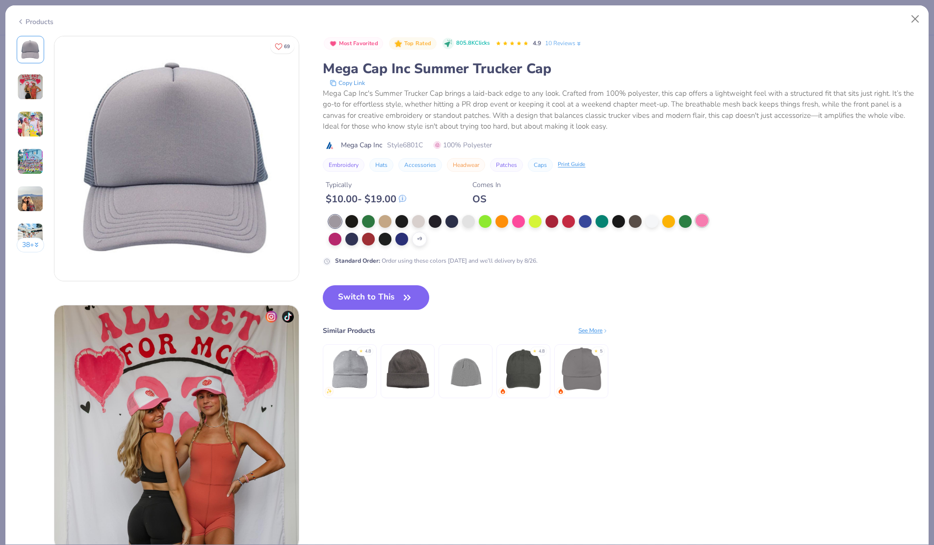
click at [705, 220] on div at bounding box center [702, 220] width 13 height 13
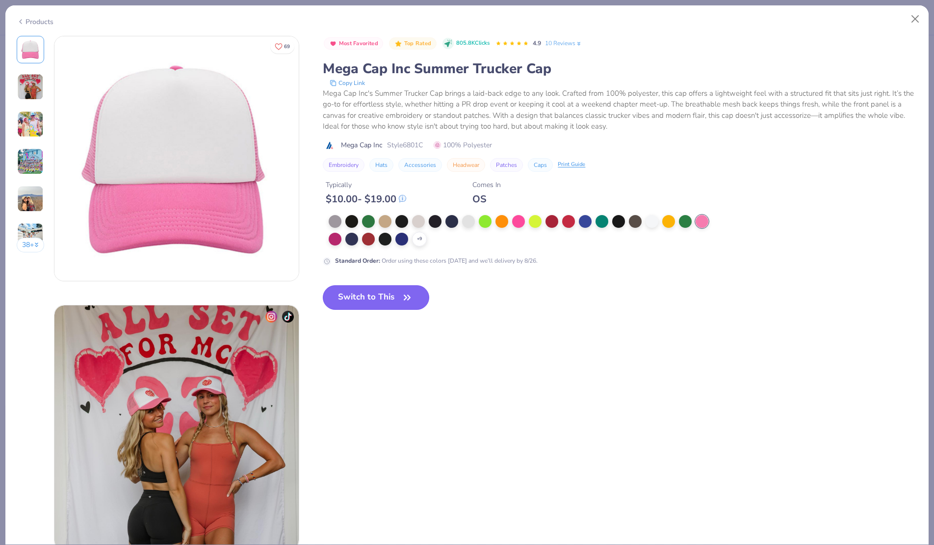
click at [362, 306] on button "Switch to This" at bounding box center [376, 297] width 106 height 25
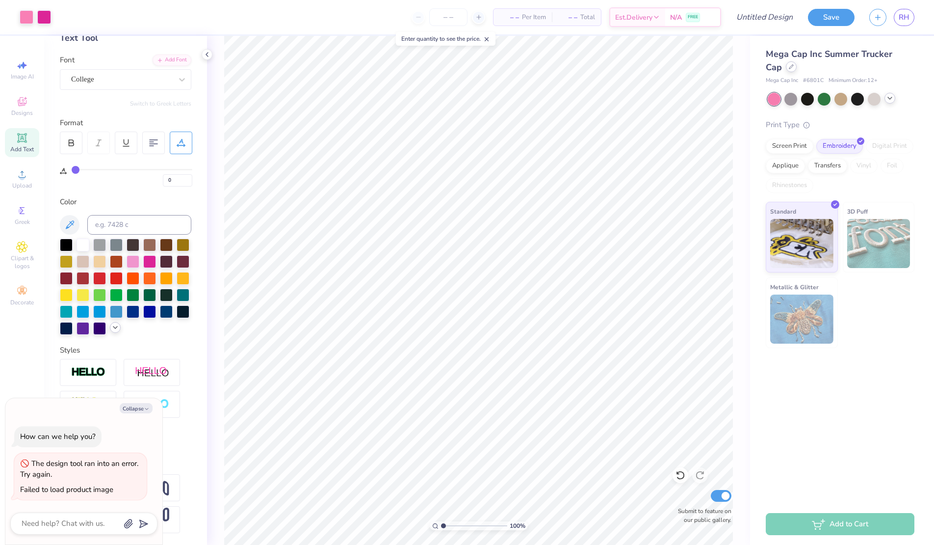
click at [789, 66] on icon at bounding box center [791, 66] width 5 height 5
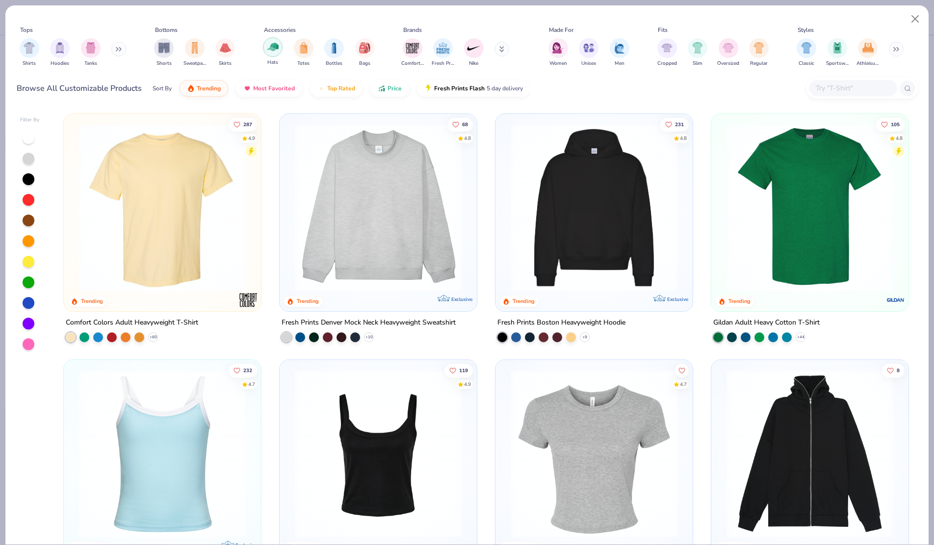
click at [275, 44] on img "filter for Hats" at bounding box center [272, 46] width 11 height 11
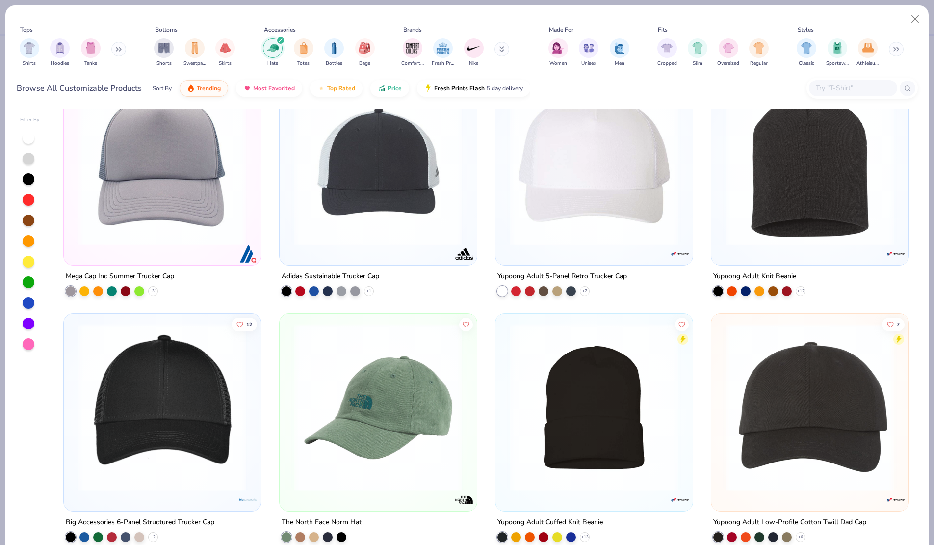
scroll to position [292, 0]
click at [587, 287] on icon at bounding box center [585, 290] width 8 height 8
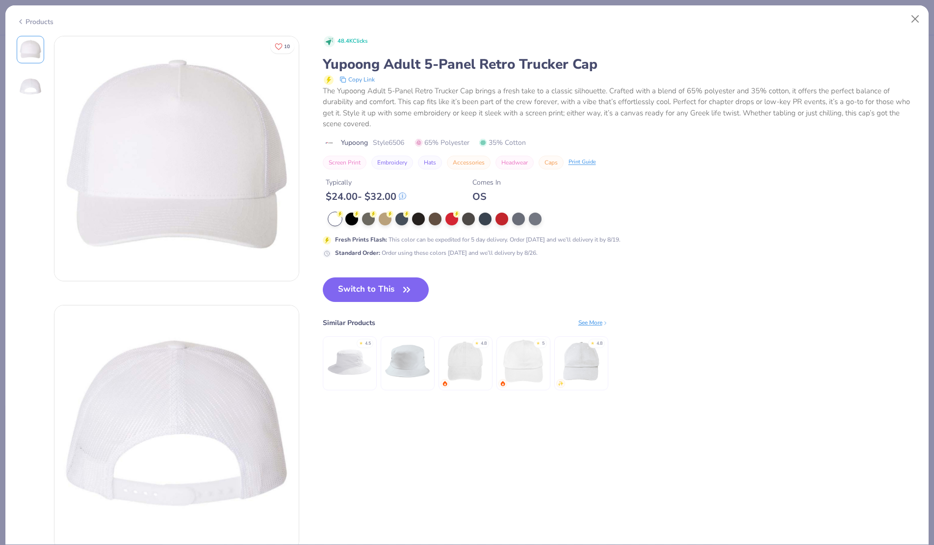
click at [25, 18] on div "Products" at bounding box center [35, 22] width 37 height 10
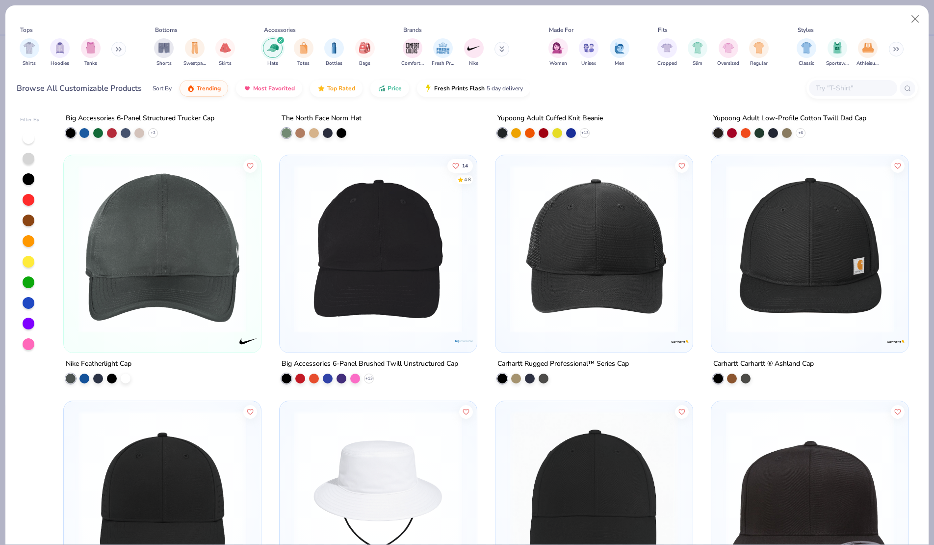
scroll to position [698, 0]
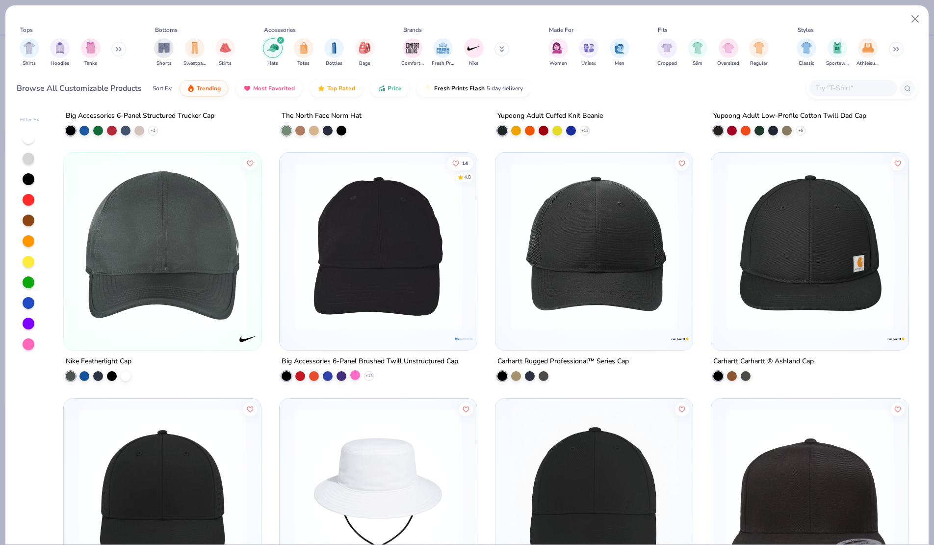
click at [354, 374] on div at bounding box center [355, 375] width 10 height 10
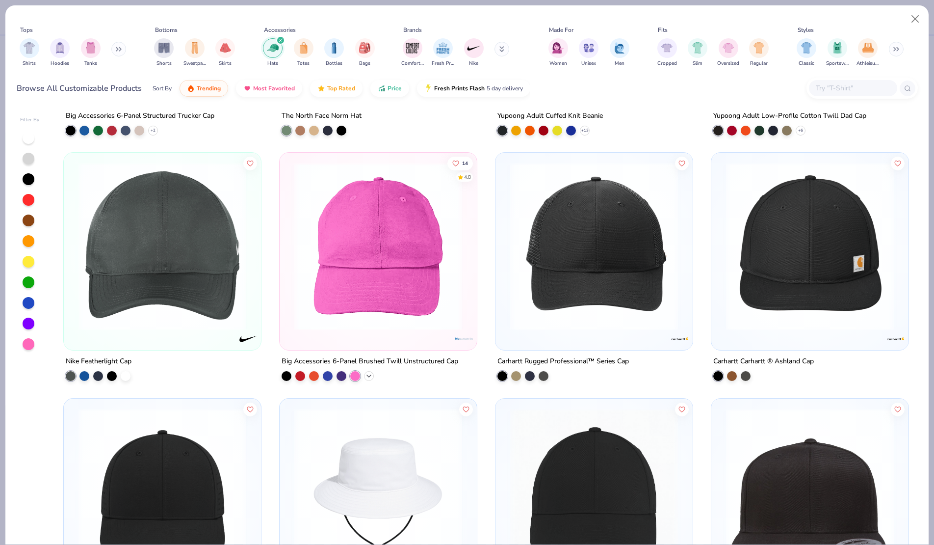
click at [367, 375] on icon at bounding box center [369, 376] width 8 height 8
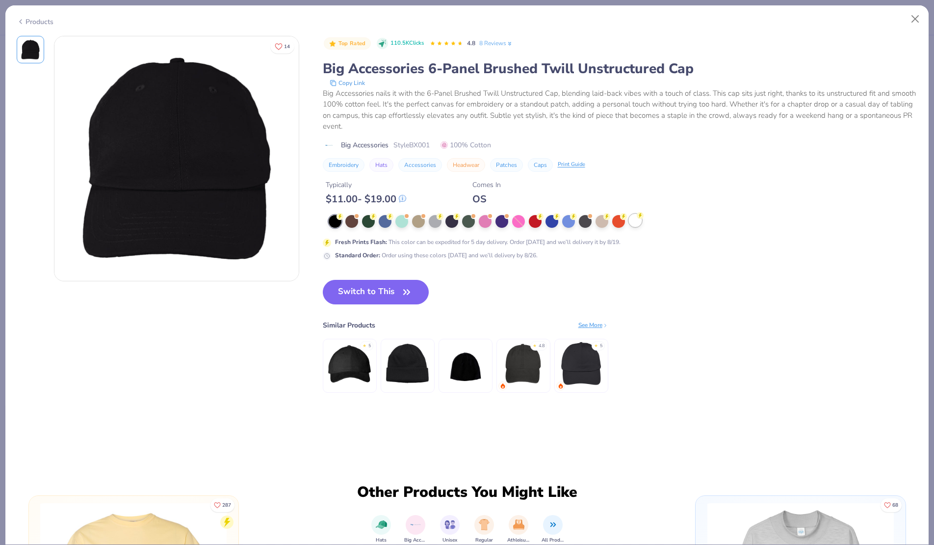
click at [635, 223] on div at bounding box center [635, 220] width 13 height 13
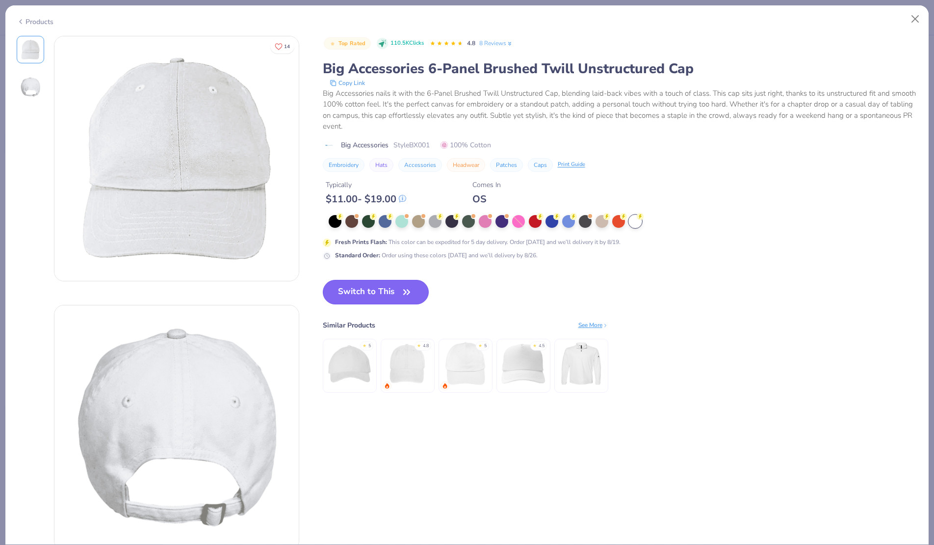
click at [401, 295] on icon "button" at bounding box center [407, 292] width 14 height 14
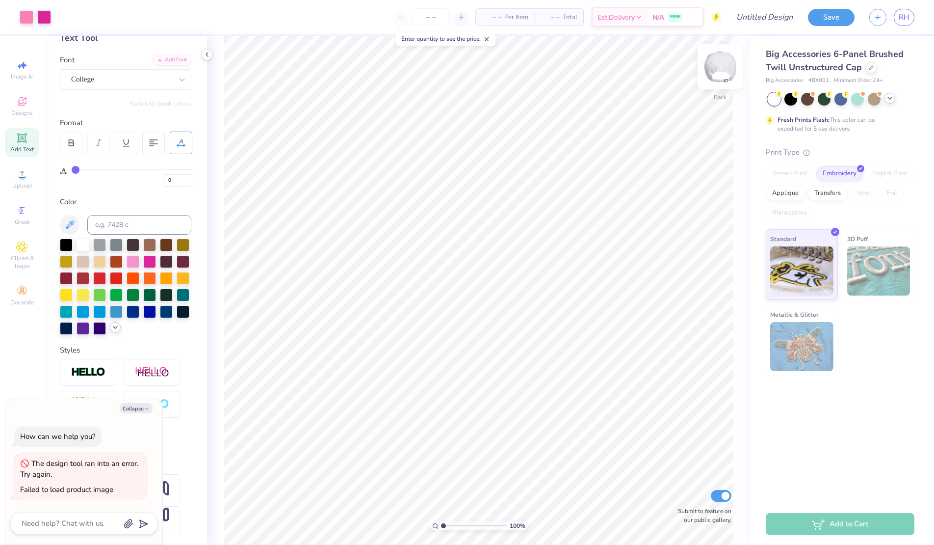
click at [721, 72] on img at bounding box center [720, 66] width 39 height 39
click at [27, 144] on div "Add Text" at bounding box center [22, 142] width 34 height 29
click at [110, 84] on div "Super Dream" at bounding box center [121, 79] width 103 height 15
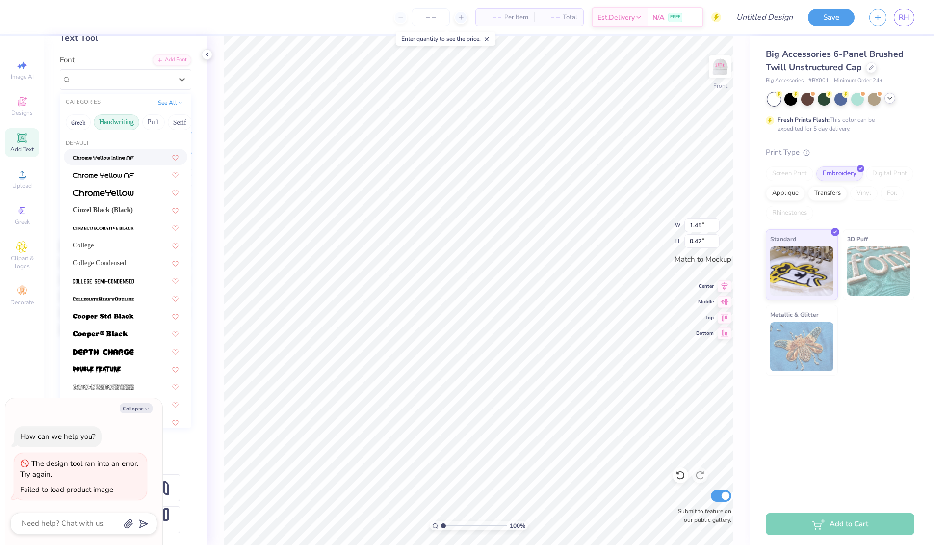
click at [121, 119] on button "Handwriting" at bounding box center [117, 122] width 46 height 16
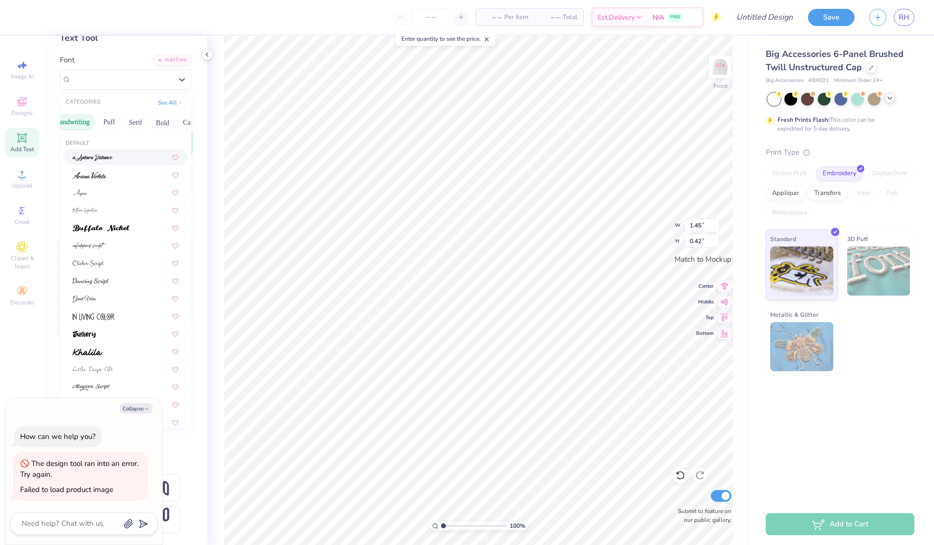
scroll to position [0, 50]
click at [138, 119] on button "Serif" at bounding box center [130, 122] width 24 height 16
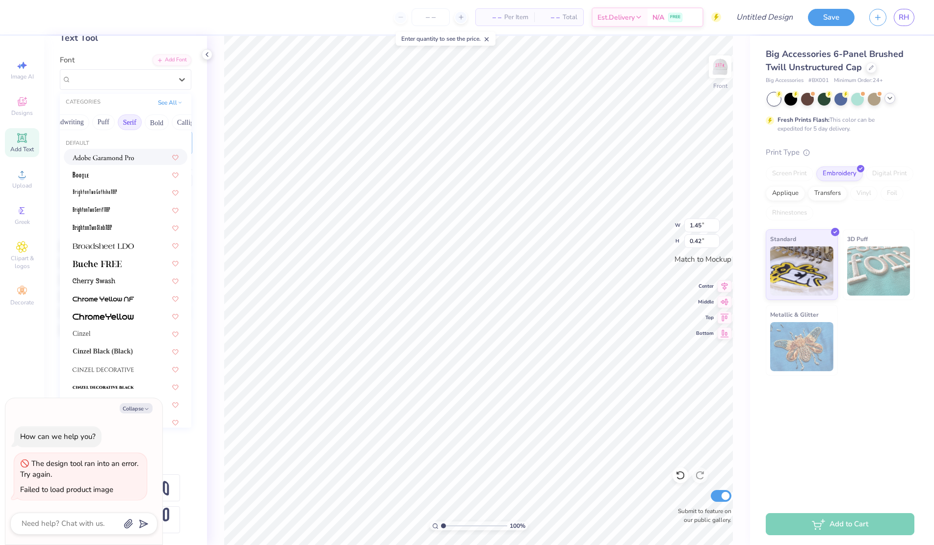
click at [104, 154] on img at bounding box center [103, 157] width 61 height 7
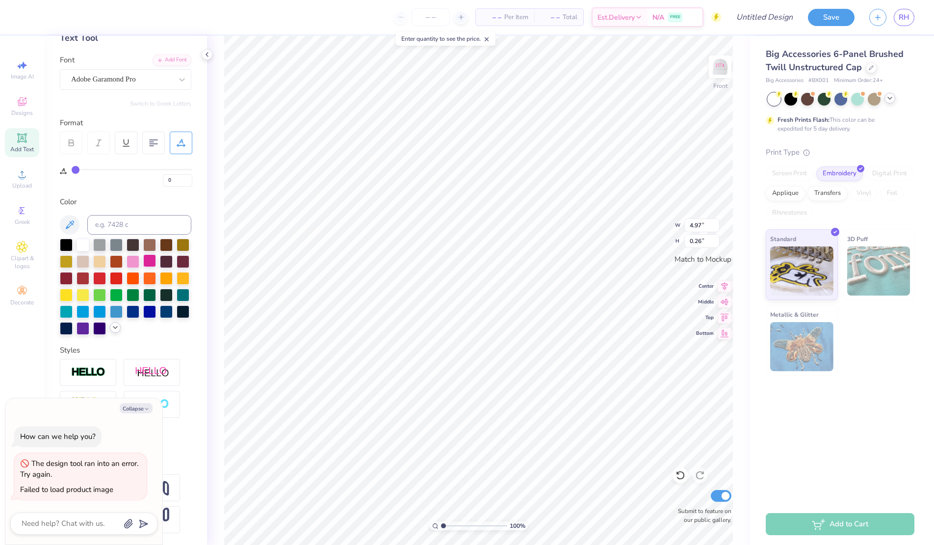
click at [151, 257] on div at bounding box center [149, 260] width 13 height 13
click at [133, 258] on div at bounding box center [133, 260] width 13 height 13
click at [115, 325] on icon at bounding box center [115, 327] width 8 height 8
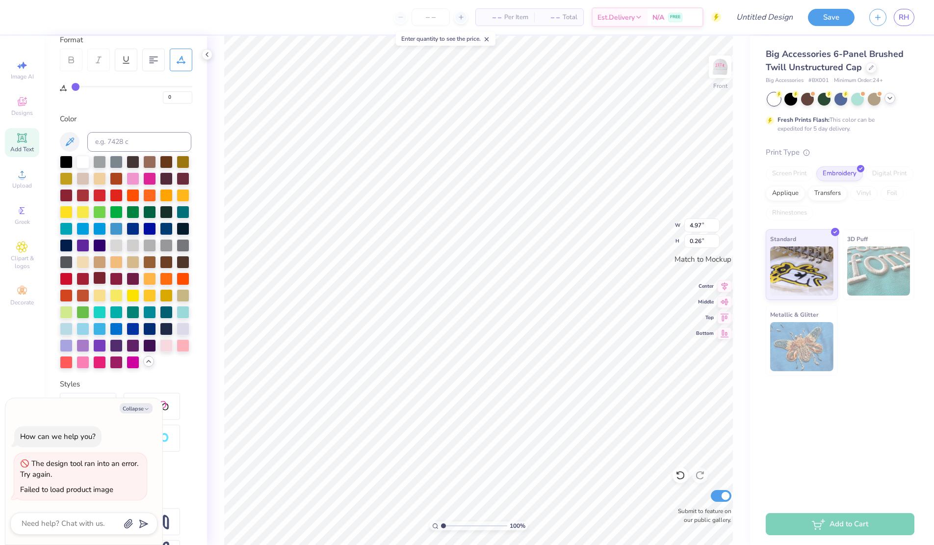
scroll to position [143, 0]
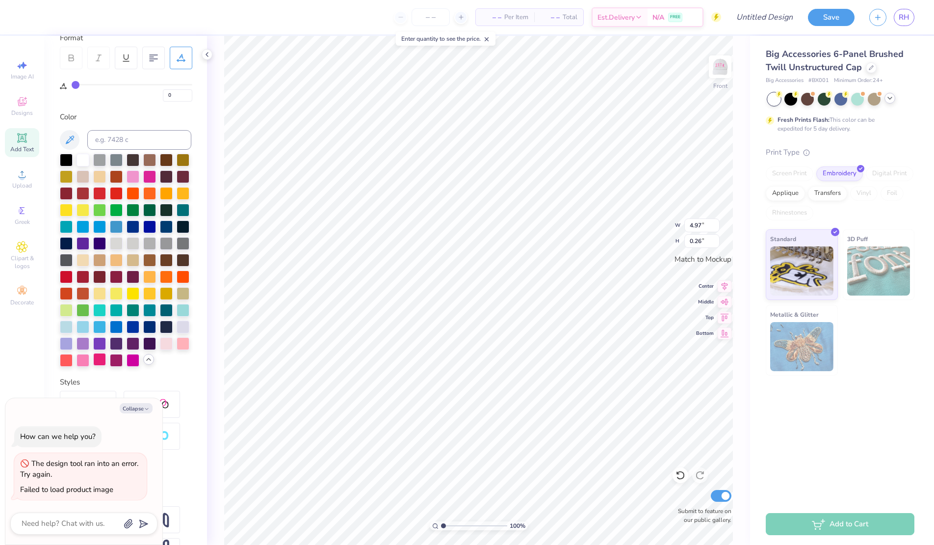
click at [96, 358] on div at bounding box center [99, 359] width 13 height 13
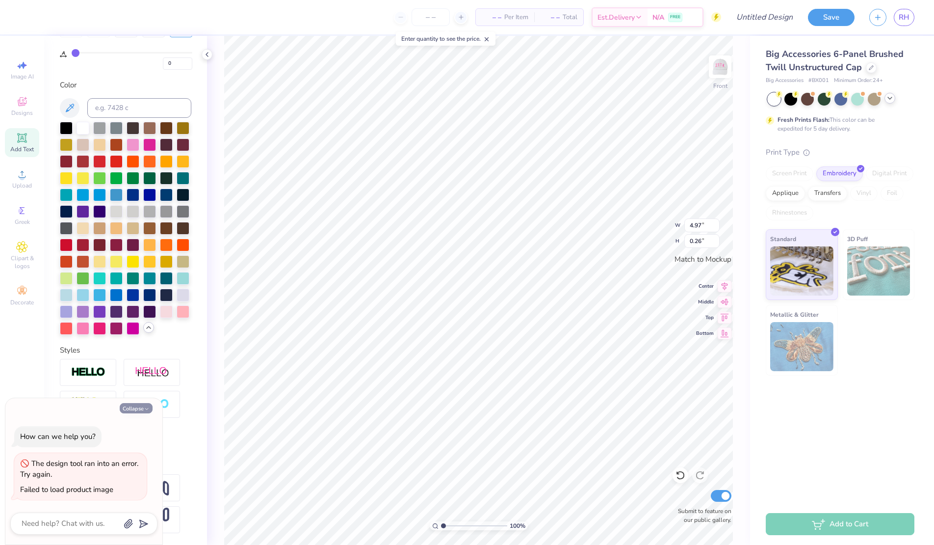
click at [148, 407] on icon "button" at bounding box center [147, 409] width 6 height 6
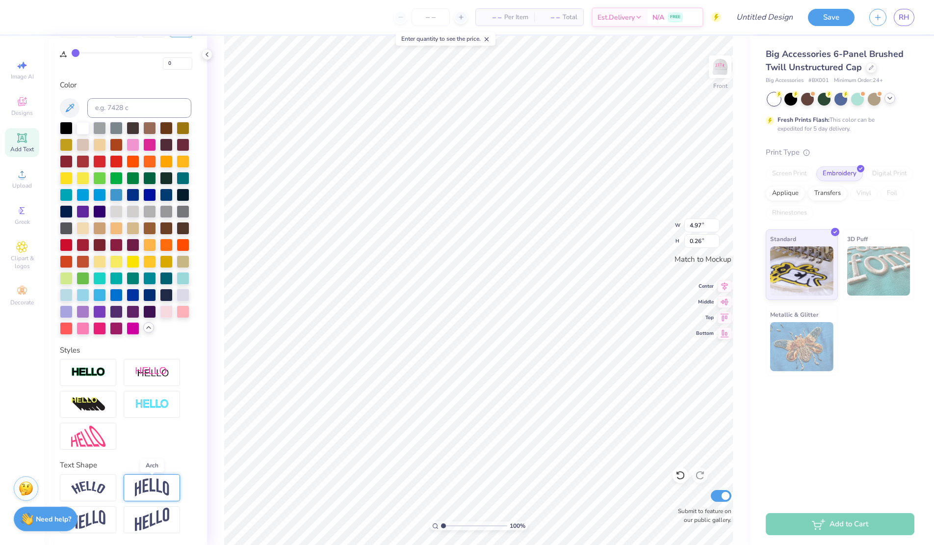
click at [157, 484] on img at bounding box center [152, 487] width 34 height 19
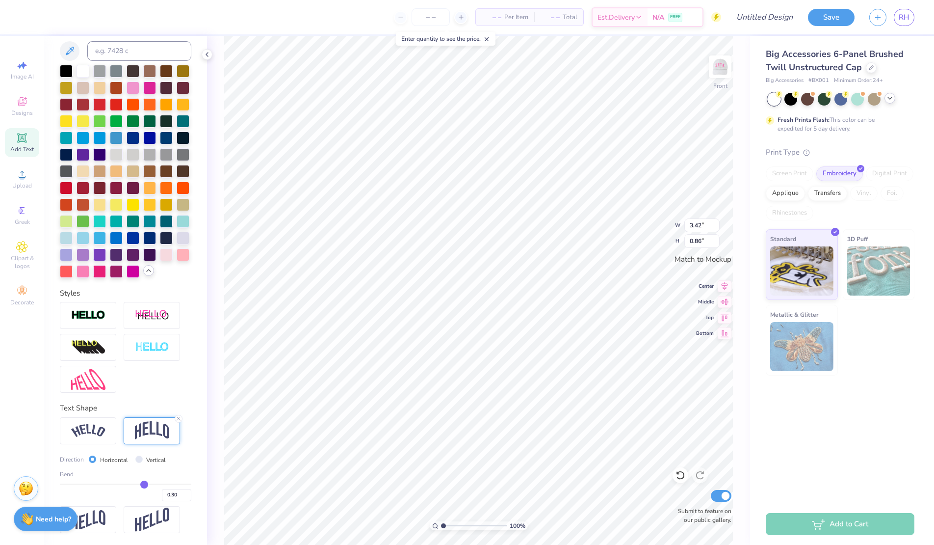
drag, startPoint x: 156, startPoint y: 483, endPoint x: 144, endPoint y: 483, distance: 12.3
click at [144, 483] on input "range" at bounding box center [125, 483] width 131 height 1
click at [148, 485] on input "range" at bounding box center [125, 483] width 131 height 1
click at [725, 68] on img at bounding box center [720, 66] width 39 height 39
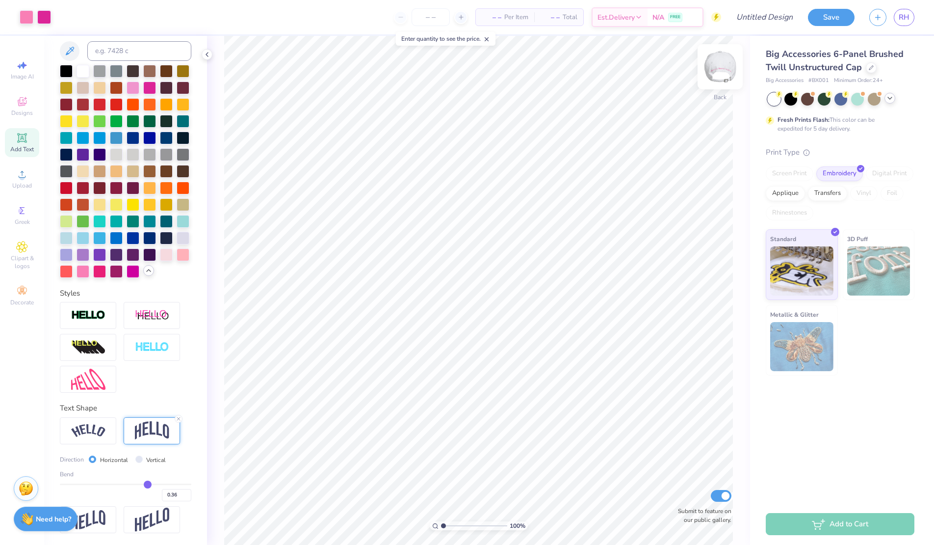
click at [727, 65] on img at bounding box center [720, 66] width 39 height 39
click at [721, 71] on img at bounding box center [720, 66] width 39 height 39
click at [714, 70] on img at bounding box center [720, 66] width 39 height 39
click at [719, 70] on img at bounding box center [720, 66] width 39 height 39
click at [24, 104] on icon at bounding box center [22, 103] width 8 height 6
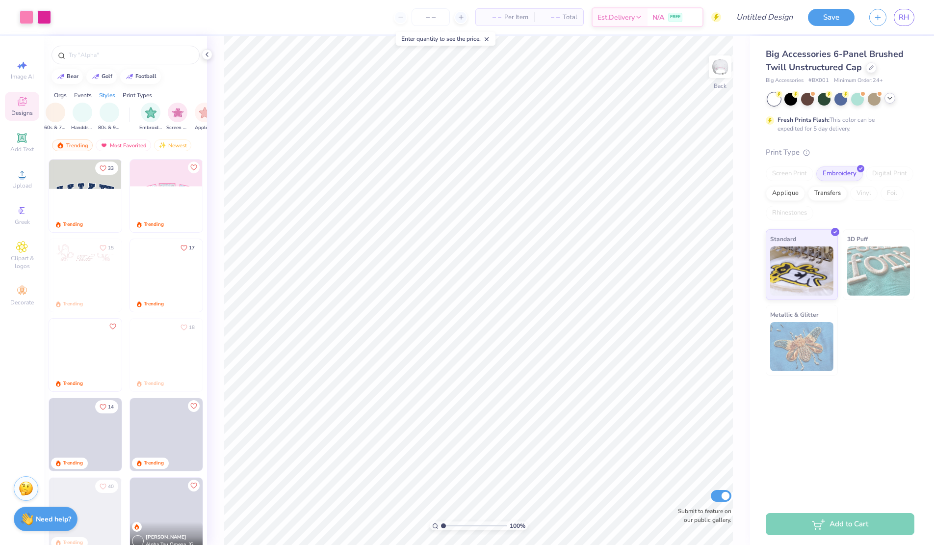
scroll to position [0, 706]
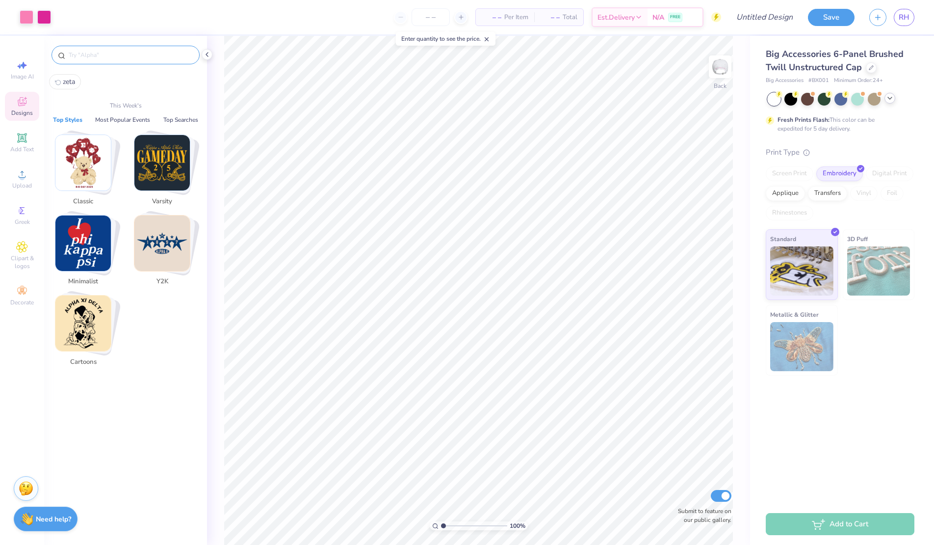
click at [90, 59] on input "text" at bounding box center [131, 55] width 126 height 10
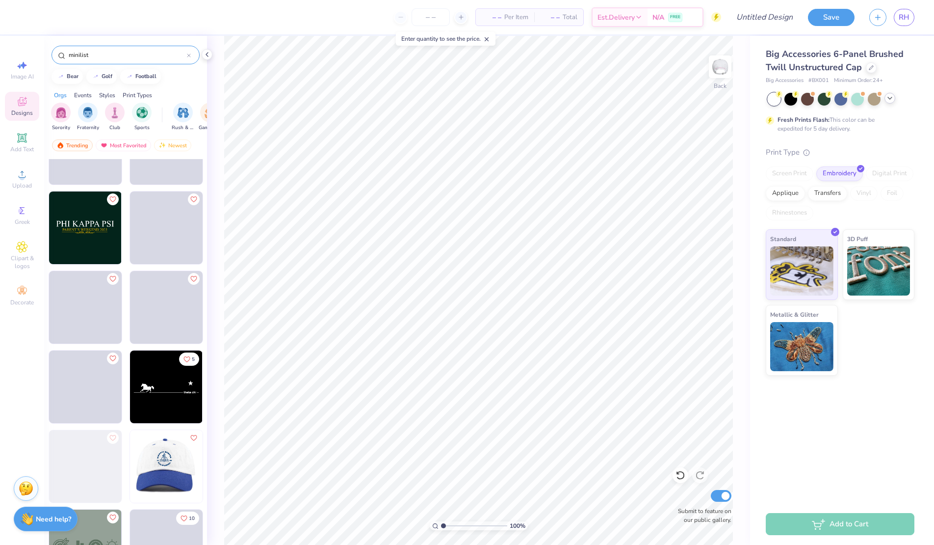
scroll to position [666, 0]
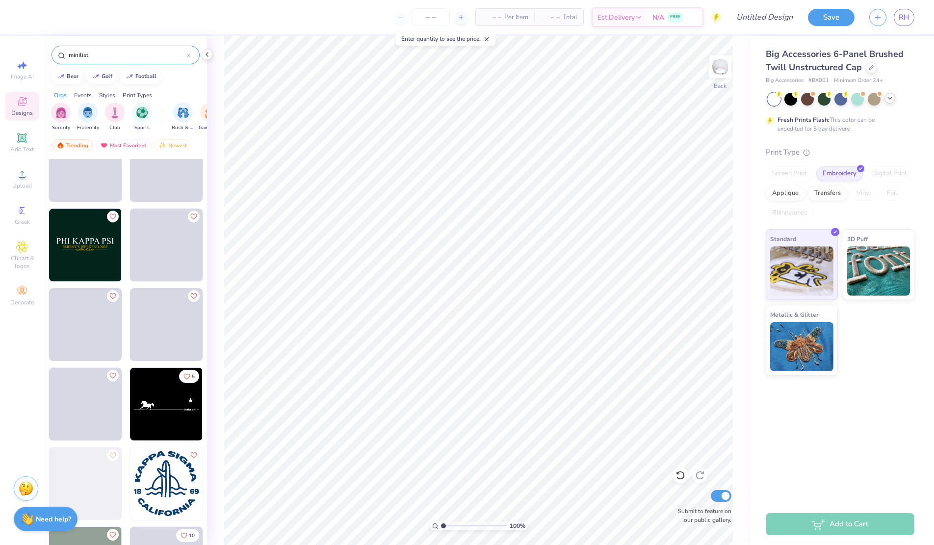
click at [87, 258] on img at bounding box center [85, 245] width 73 height 73
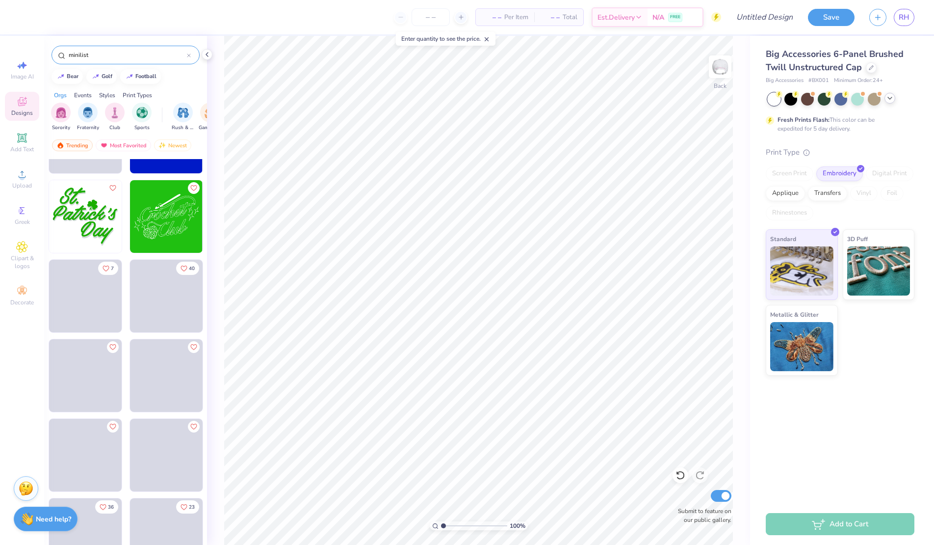
scroll to position [2930, 0]
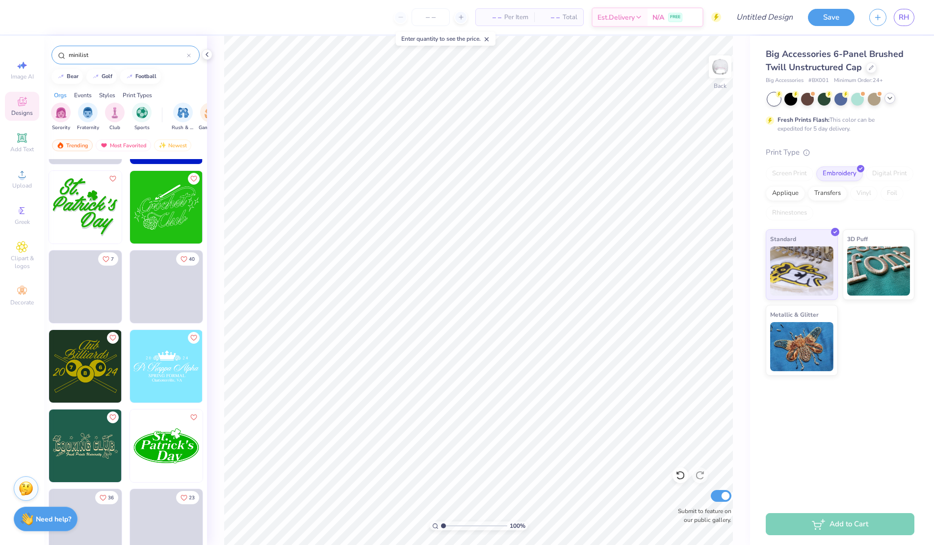
click at [156, 372] on img at bounding box center [166, 366] width 73 height 73
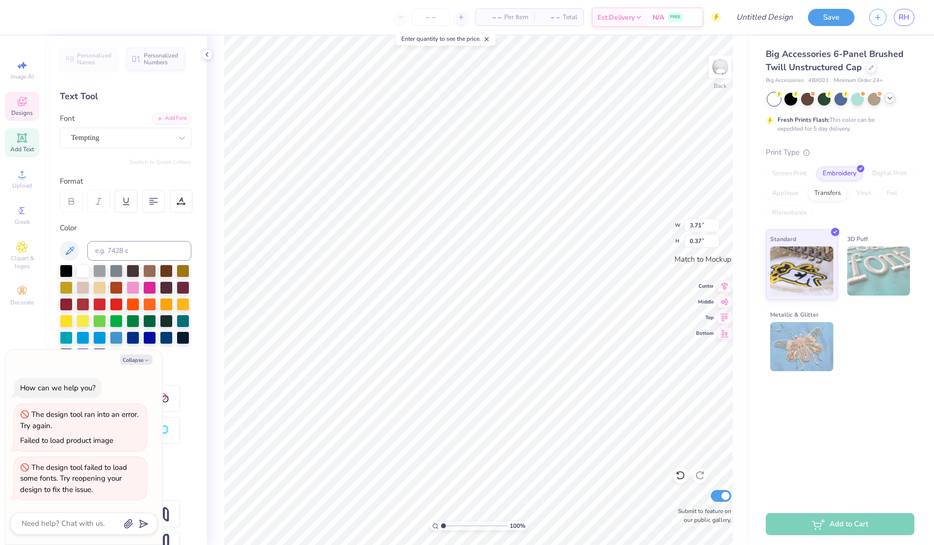
scroll to position [0, 2]
click at [153, 199] on icon at bounding box center [153, 201] width 9 height 9
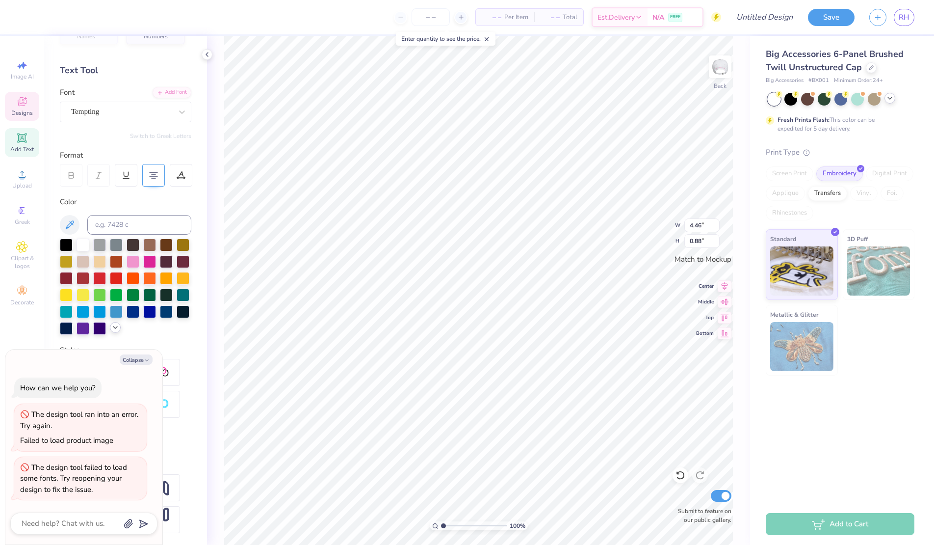
click at [113, 329] on icon at bounding box center [115, 327] width 8 height 8
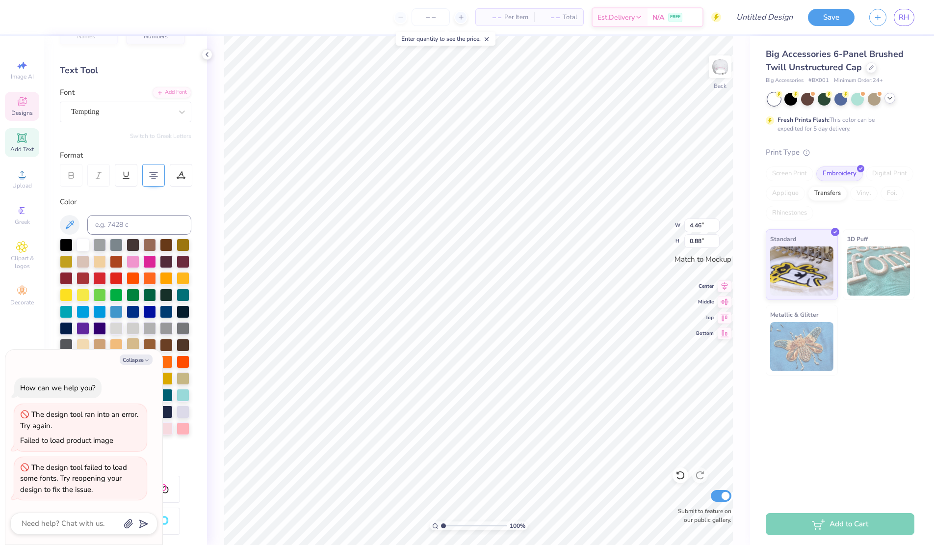
scroll to position [143, 0]
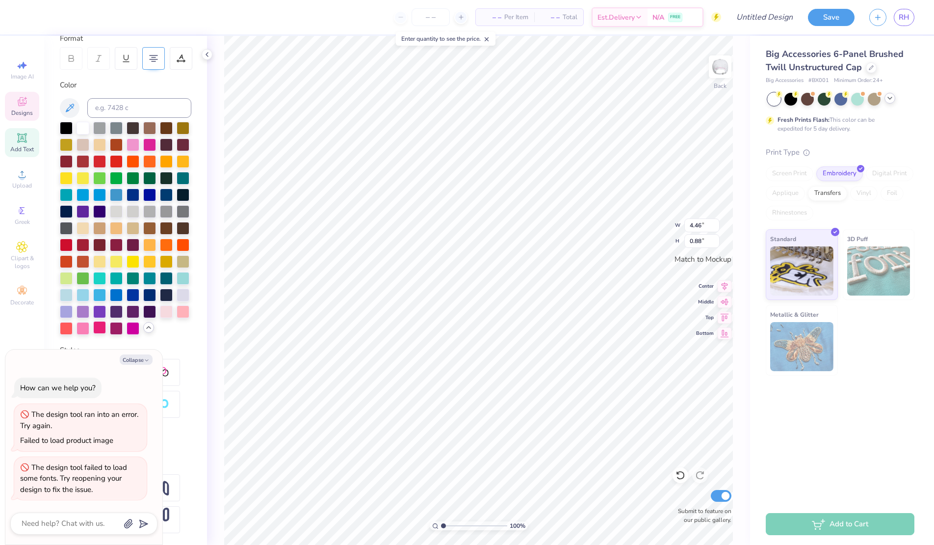
click at [98, 328] on div at bounding box center [99, 327] width 13 height 13
click at [89, 325] on div at bounding box center [83, 327] width 13 height 13
click at [102, 330] on div at bounding box center [99, 327] width 13 height 13
click at [96, 328] on div at bounding box center [99, 327] width 13 height 13
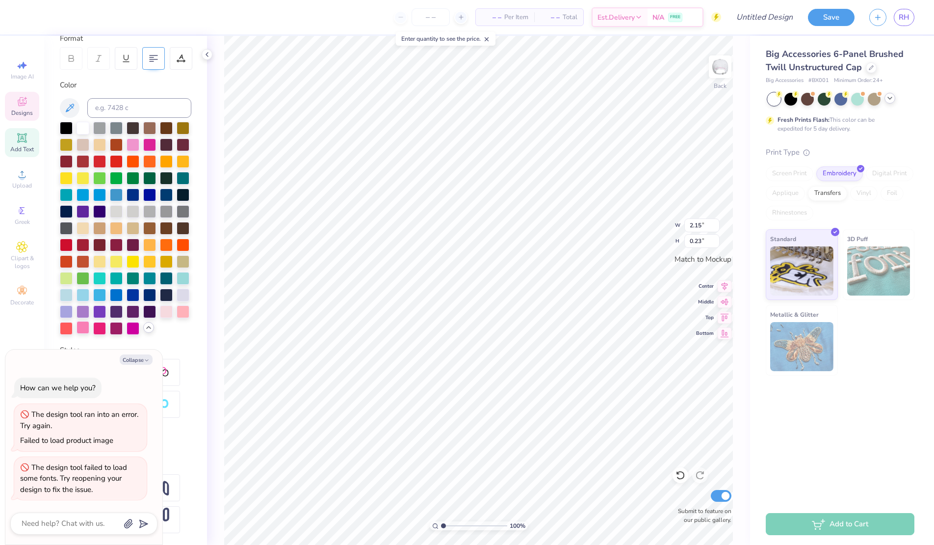
click at [81, 327] on div at bounding box center [83, 327] width 13 height 13
click at [724, 64] on img at bounding box center [720, 66] width 39 height 39
click at [143, 356] on button "Collapse" at bounding box center [136, 359] width 33 height 10
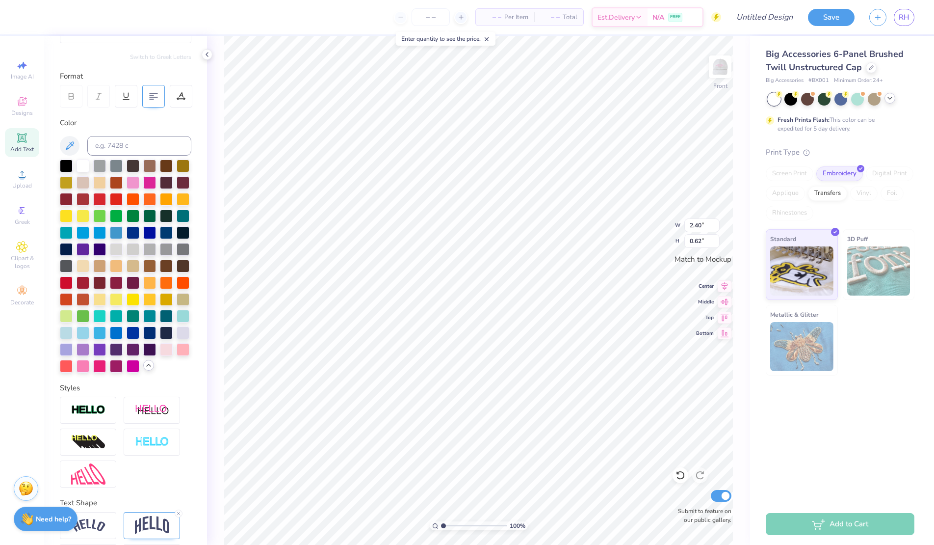
scroll to position [143, 0]
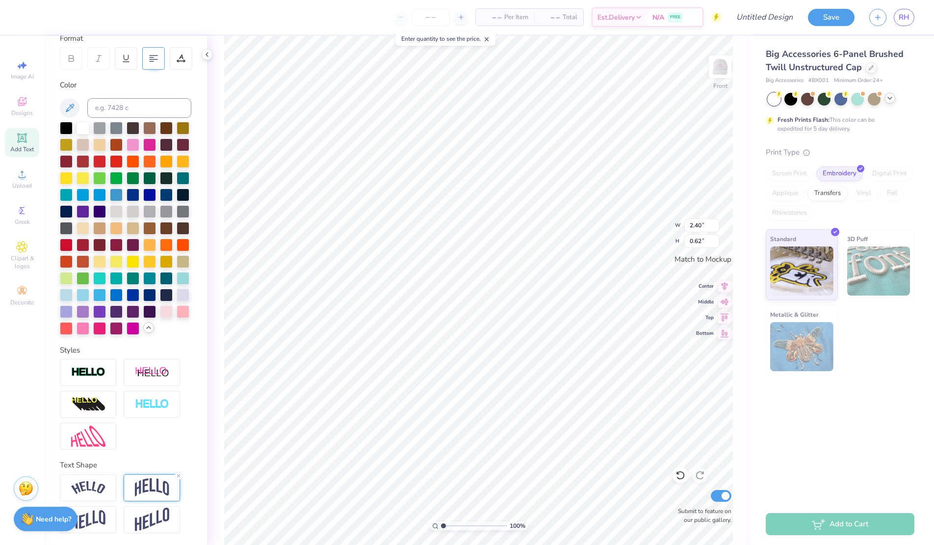
click at [148, 482] on img at bounding box center [152, 487] width 34 height 19
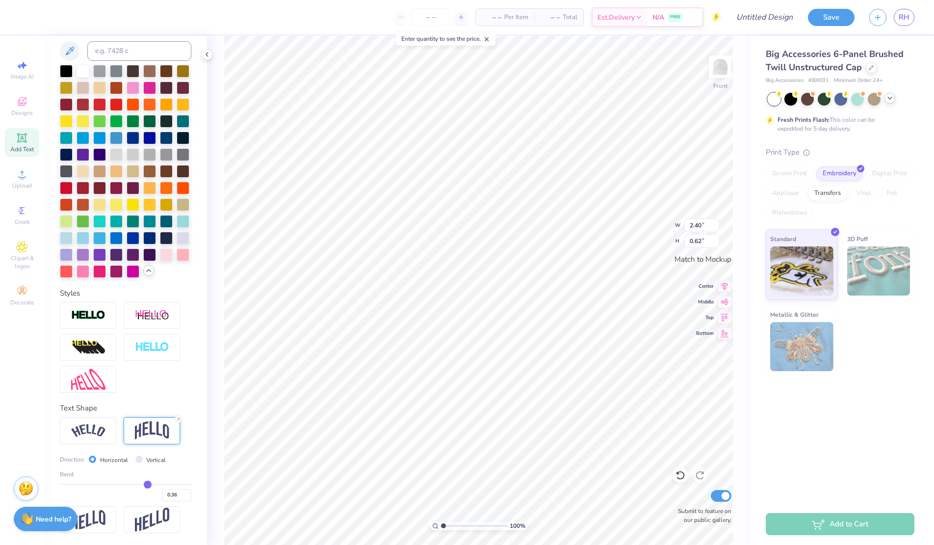
drag, startPoint x: 147, startPoint y: 489, endPoint x: 130, endPoint y: 489, distance: 17.2
click at [130, 489] on div "0.36" at bounding box center [125, 492] width 131 height 18
drag, startPoint x: 148, startPoint y: 485, endPoint x: 140, endPoint y: 484, distance: 7.9
click at [140, 484] on input "range" at bounding box center [125, 483] width 131 height 1
click at [712, 74] on img at bounding box center [720, 66] width 39 height 39
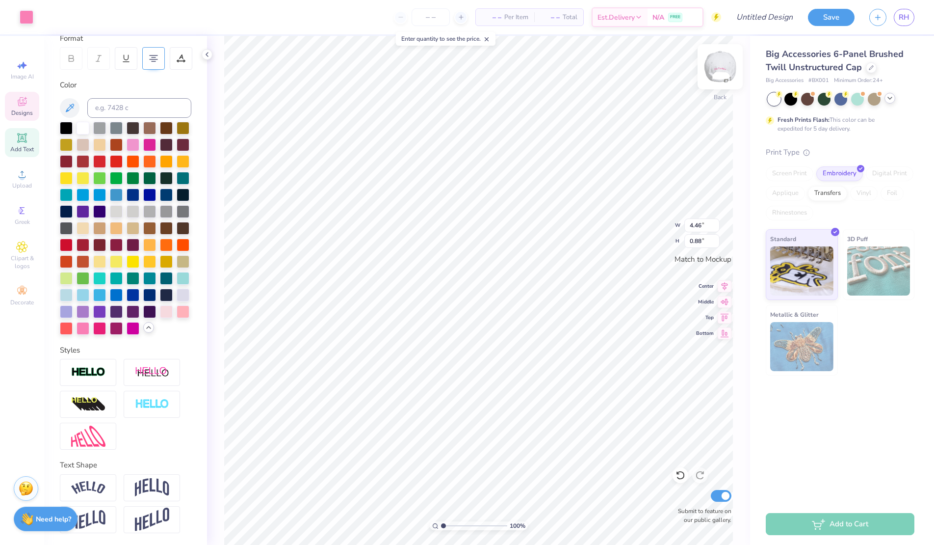
scroll to position [143, 0]
click at [102, 327] on div at bounding box center [99, 327] width 13 height 13
